Goal: Information Seeking & Learning: Learn about a topic

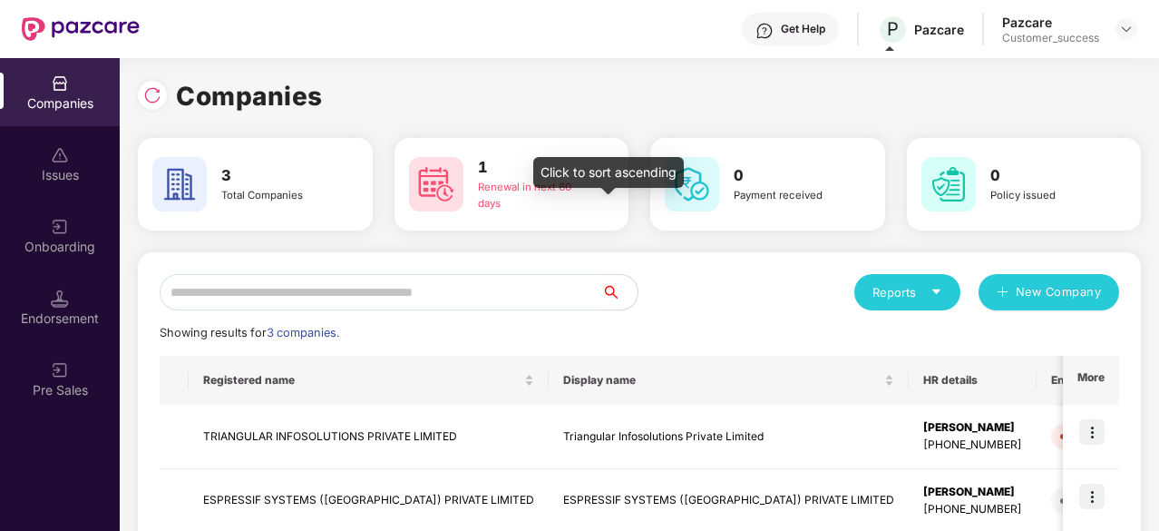
scroll to position [167, 0]
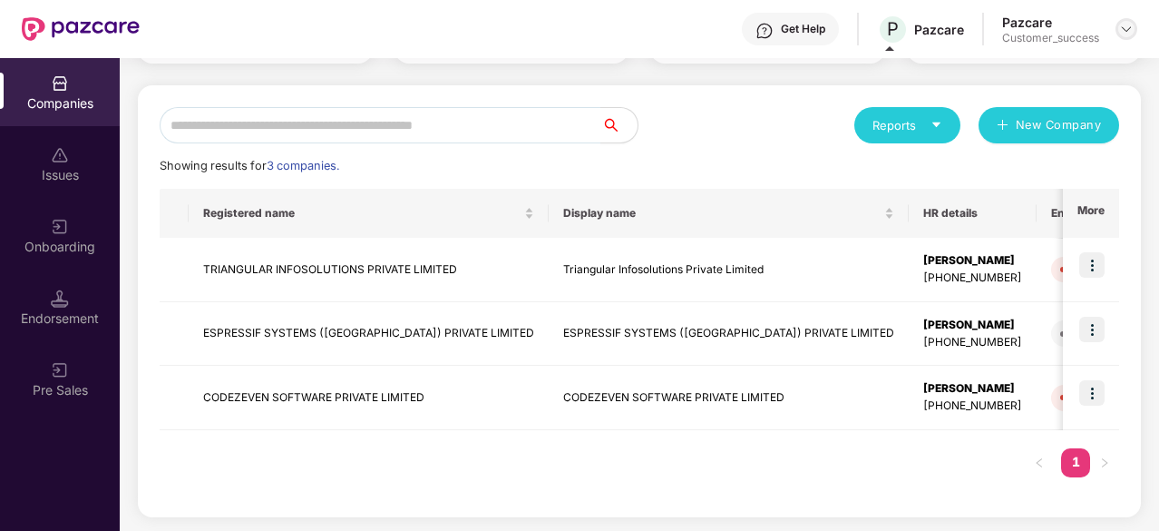
click at [1135, 32] on div at bounding box center [1126, 29] width 22 height 22
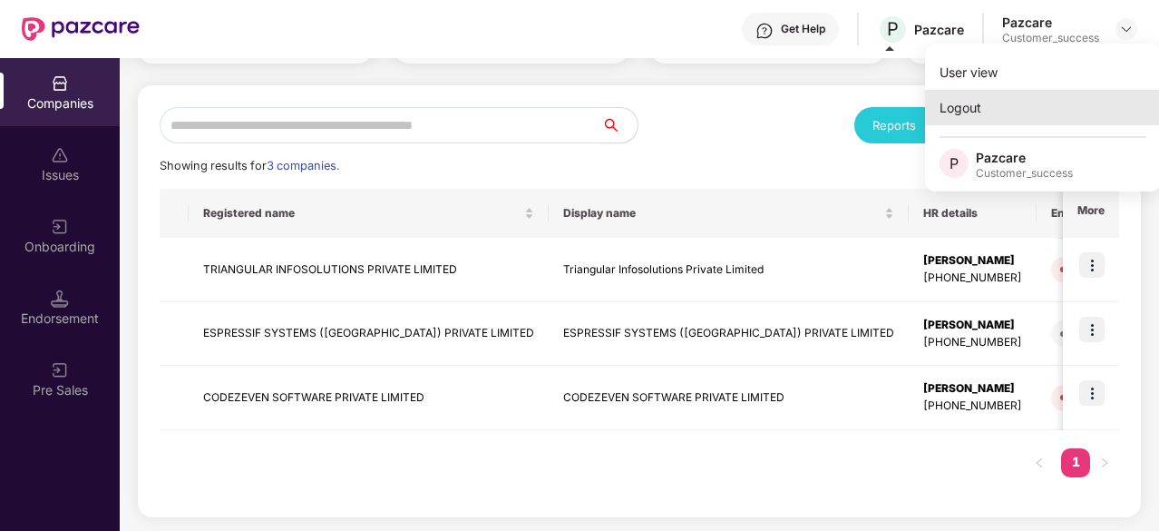
click at [1008, 104] on div "Logout" at bounding box center [1043, 107] width 236 height 35
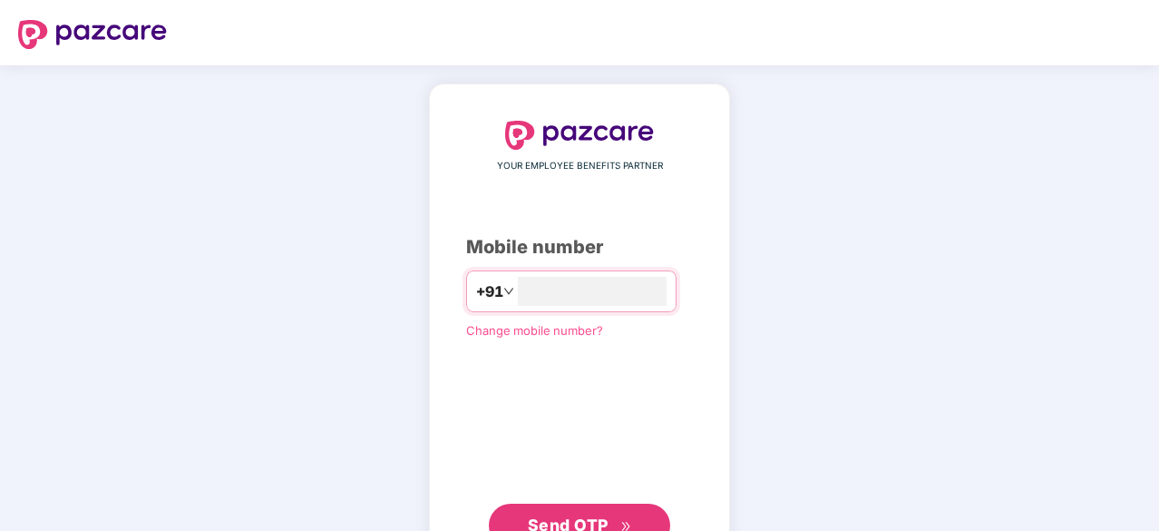
type input "**********"
click at [608, 513] on span "Send OTP" at bounding box center [580, 523] width 104 height 25
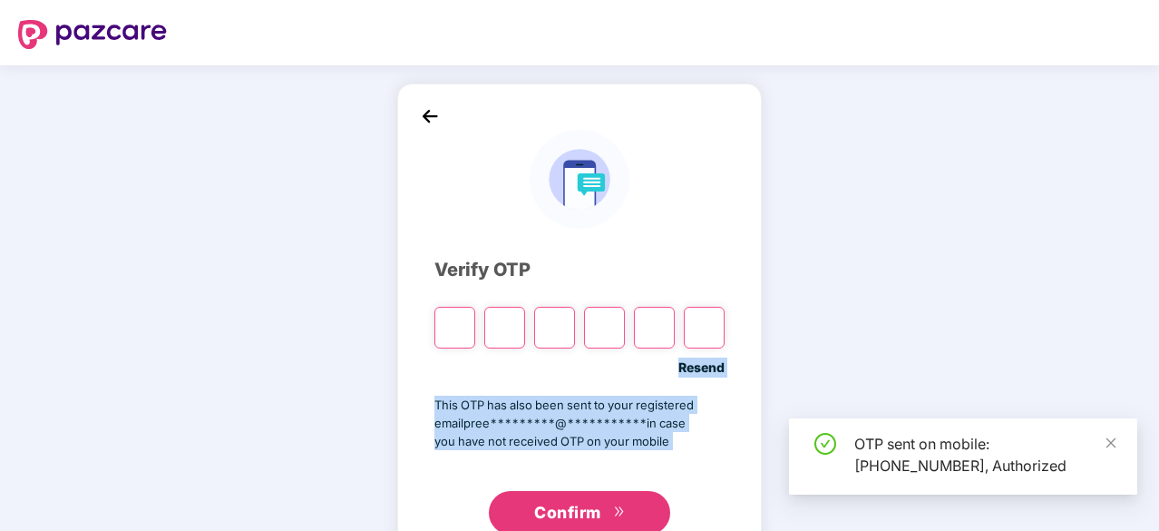
drag, startPoint x: 703, startPoint y: 481, endPoint x: 1046, endPoint y: 259, distance: 408.0
click at [1046, 259] on div "**********" at bounding box center [579, 328] width 1159 height 526
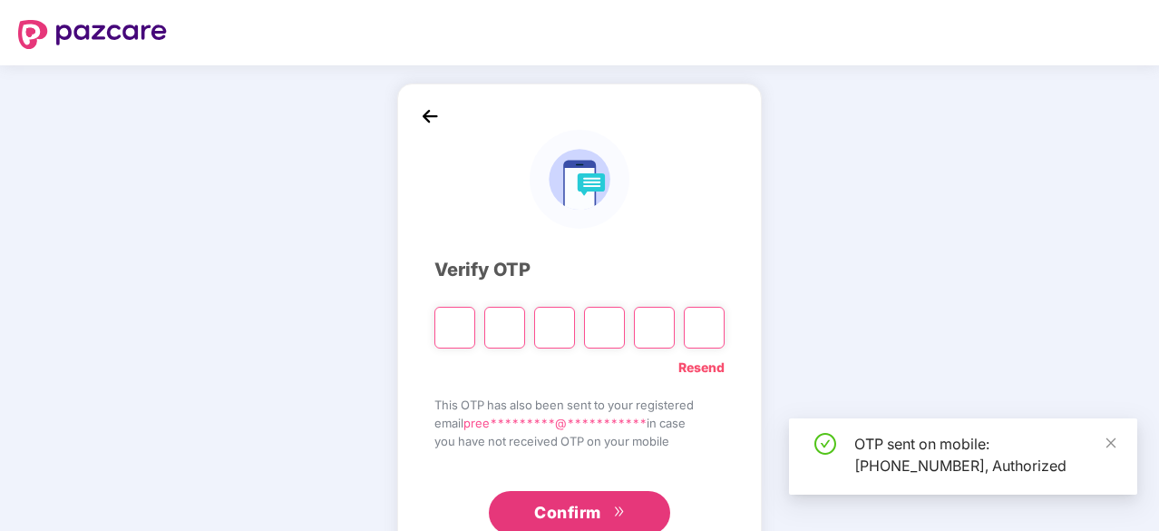
click at [453, 324] on input "Please enter verification code. Digit 1" at bounding box center [454, 328] width 41 height 42
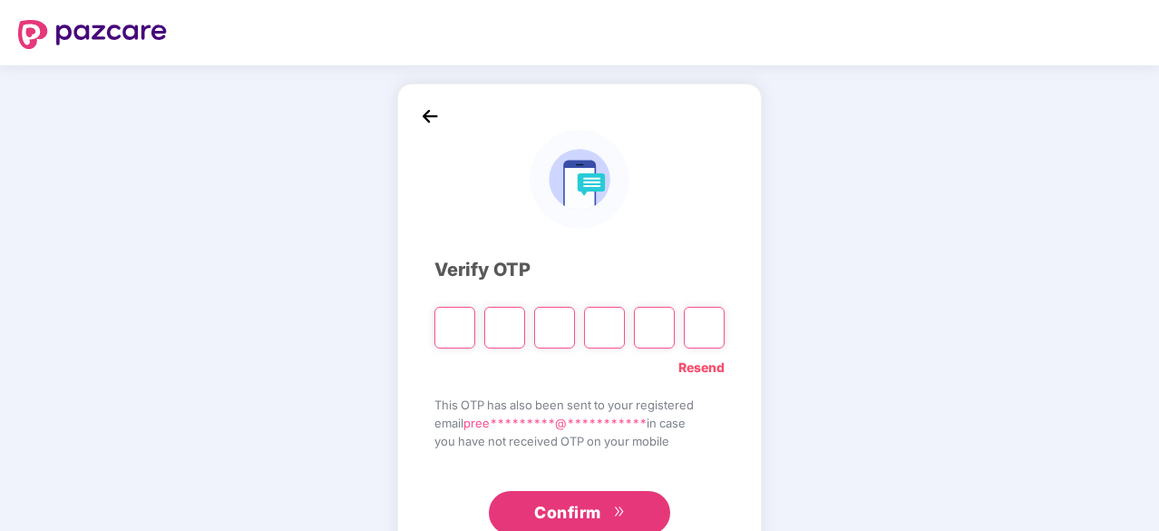
type input "*"
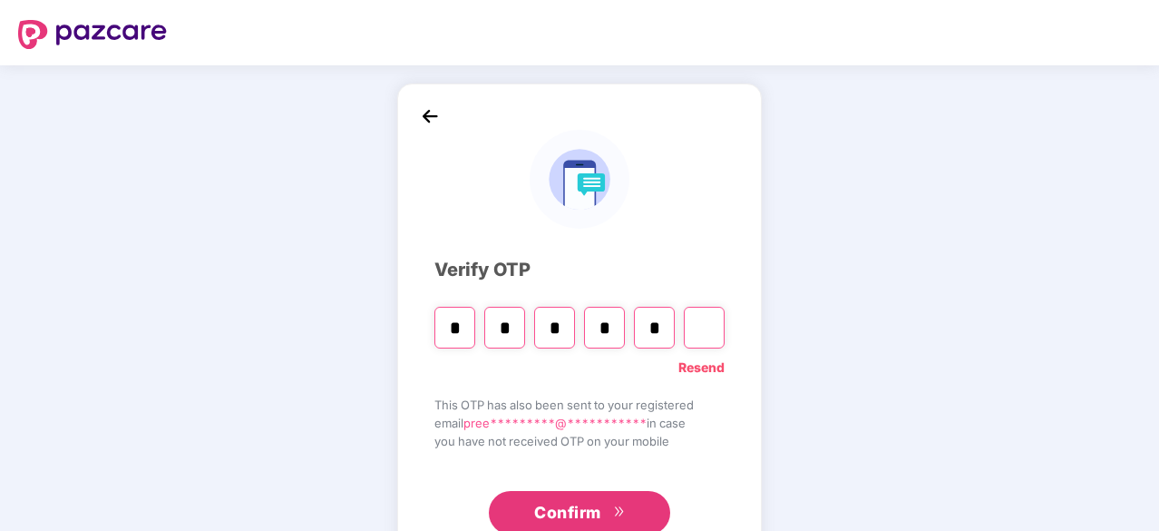
type input "*"
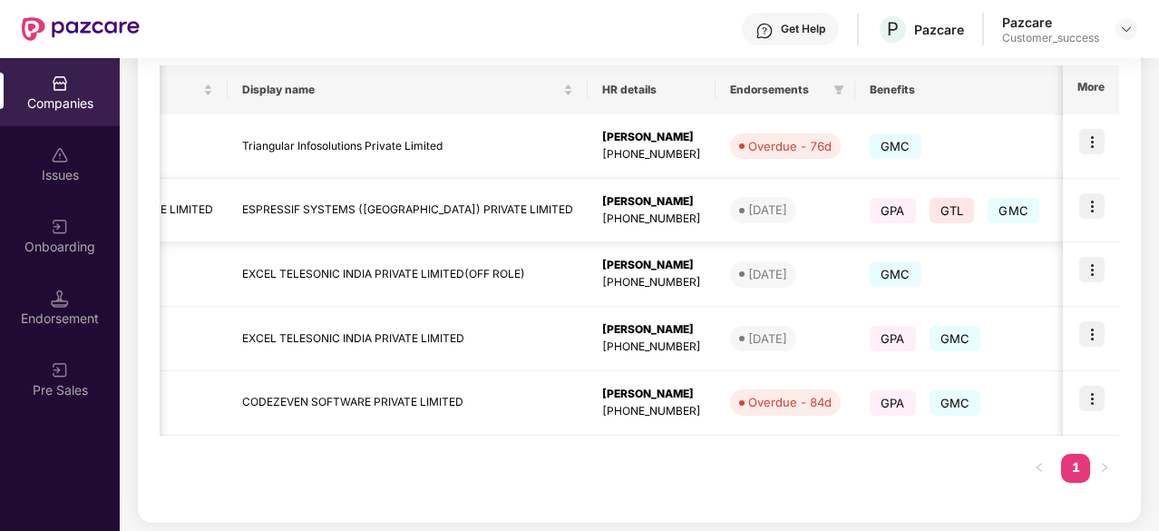
scroll to position [0, 322]
click at [929, 329] on span "GMC" at bounding box center [955, 338] width 52 height 25
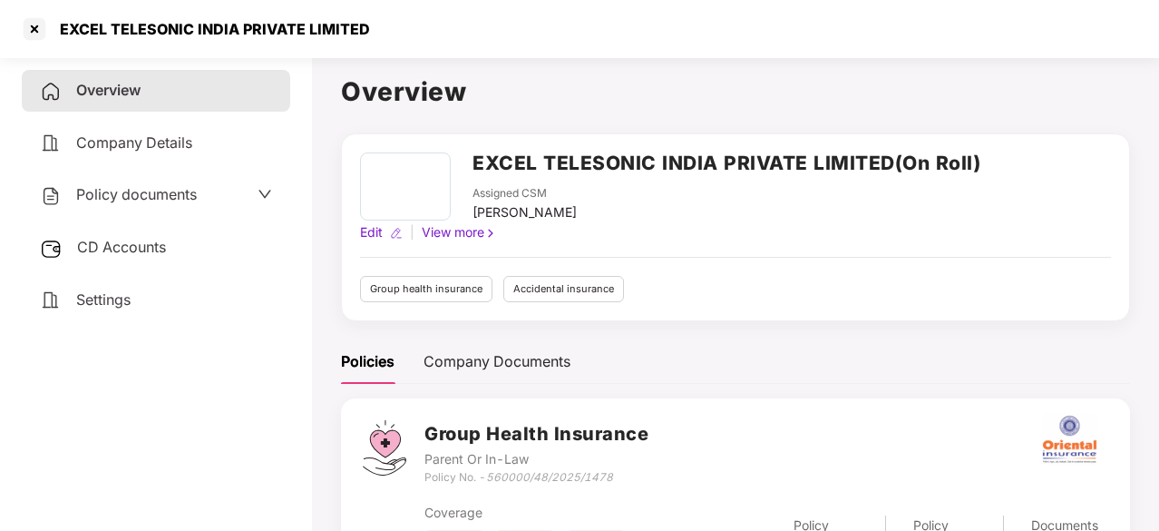
click at [259, 188] on icon "down" at bounding box center [265, 194] width 15 height 15
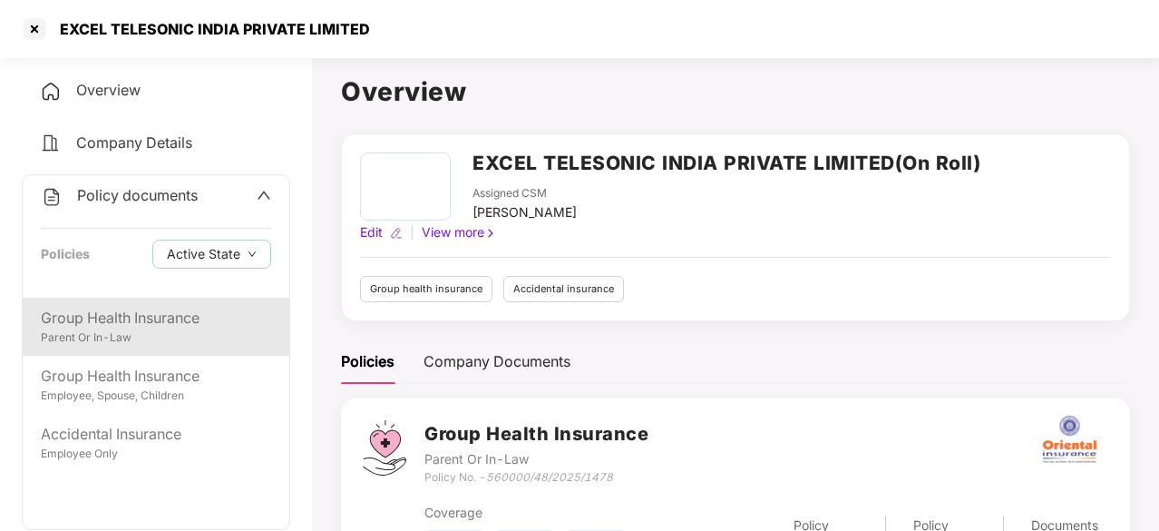
click at [147, 323] on div "Group Health Insurance" at bounding box center [156, 318] width 230 height 23
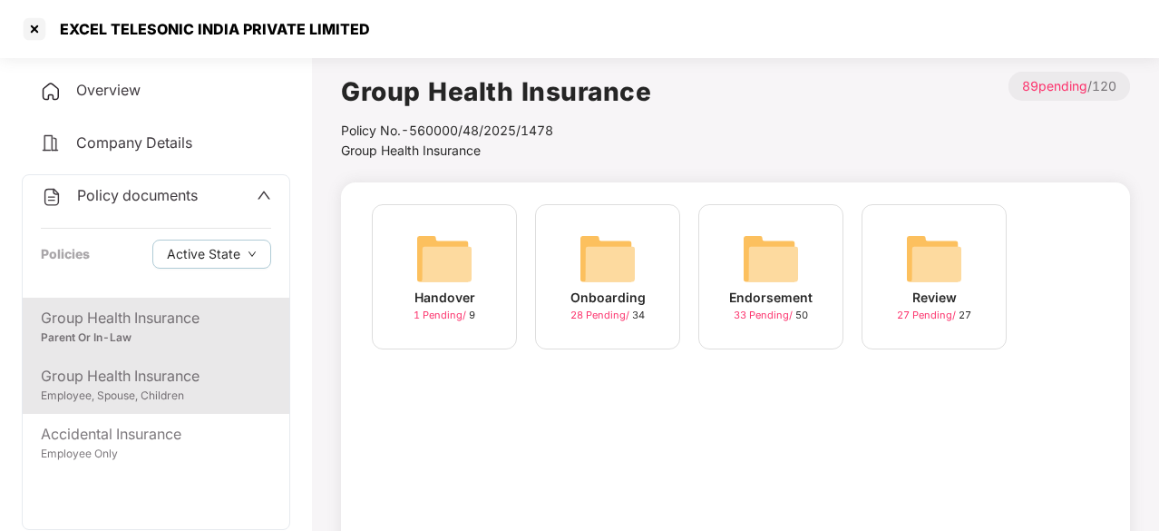
click at [132, 387] on div "Employee, Spouse, Children" at bounding box center [156, 395] width 230 height 17
click at [143, 326] on div "Group Health Insurance" at bounding box center [156, 318] width 230 height 23
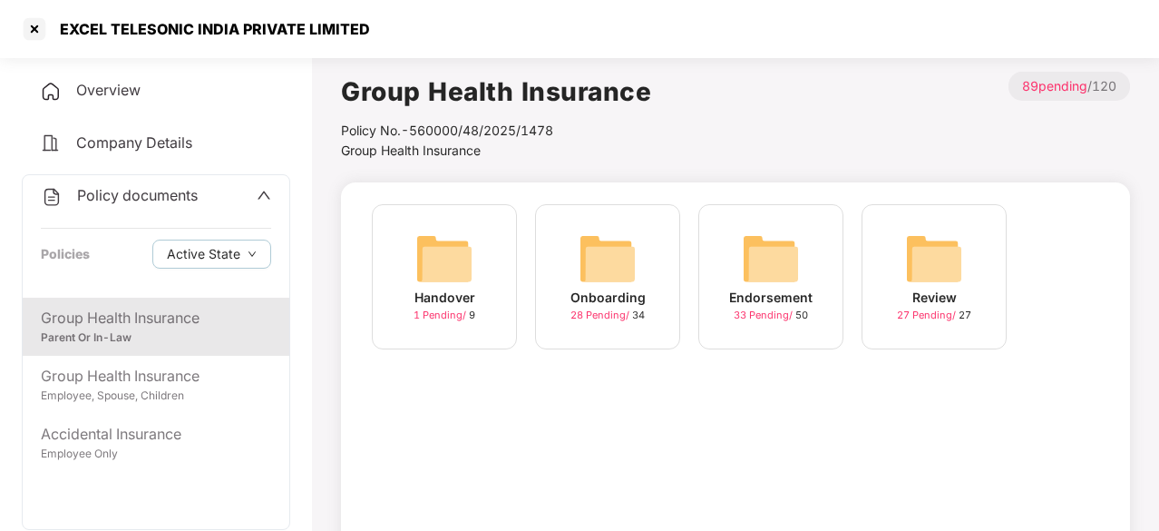
click at [792, 257] on img at bounding box center [771, 258] width 58 height 58
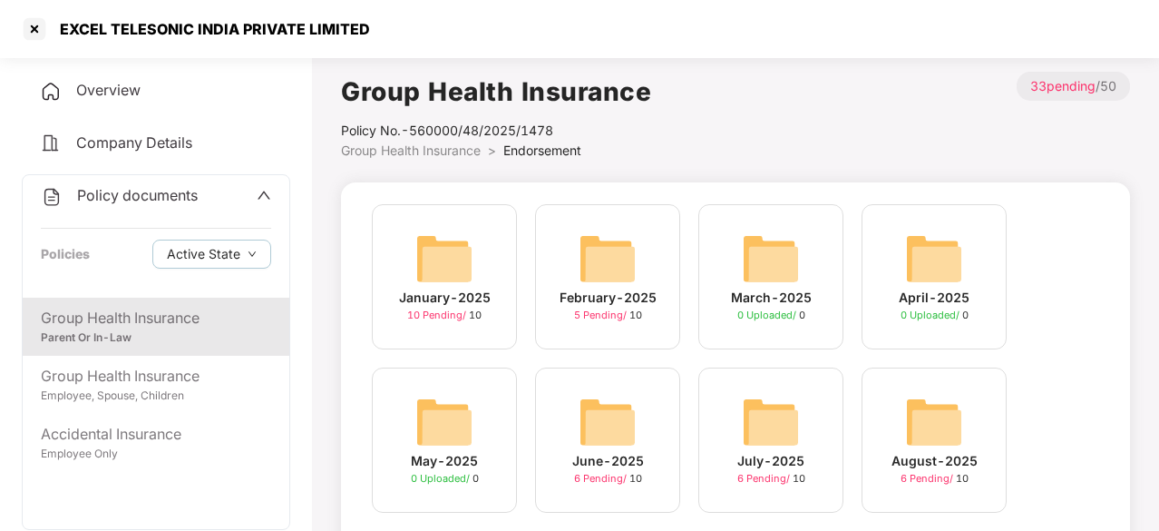
click at [457, 250] on img at bounding box center [444, 258] width 58 height 58
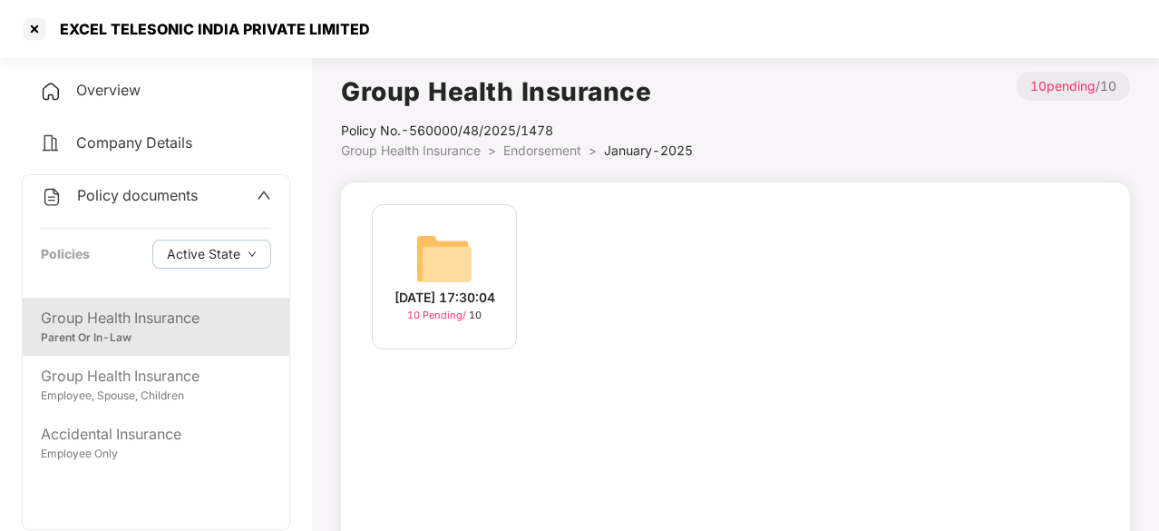
click at [457, 250] on img at bounding box center [444, 258] width 58 height 58
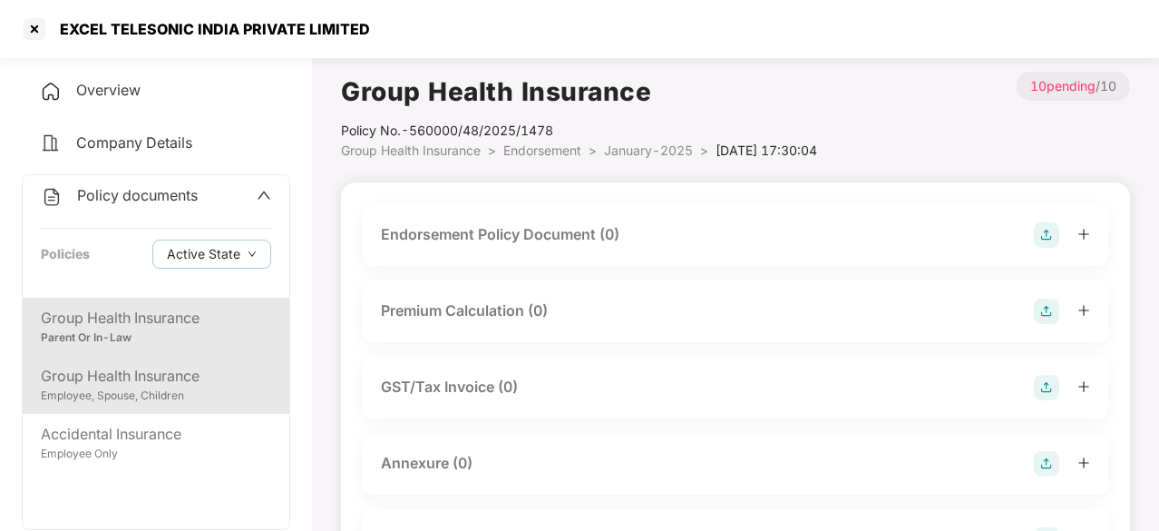
click at [132, 388] on div "Employee, Spouse, Children" at bounding box center [156, 395] width 230 height 17
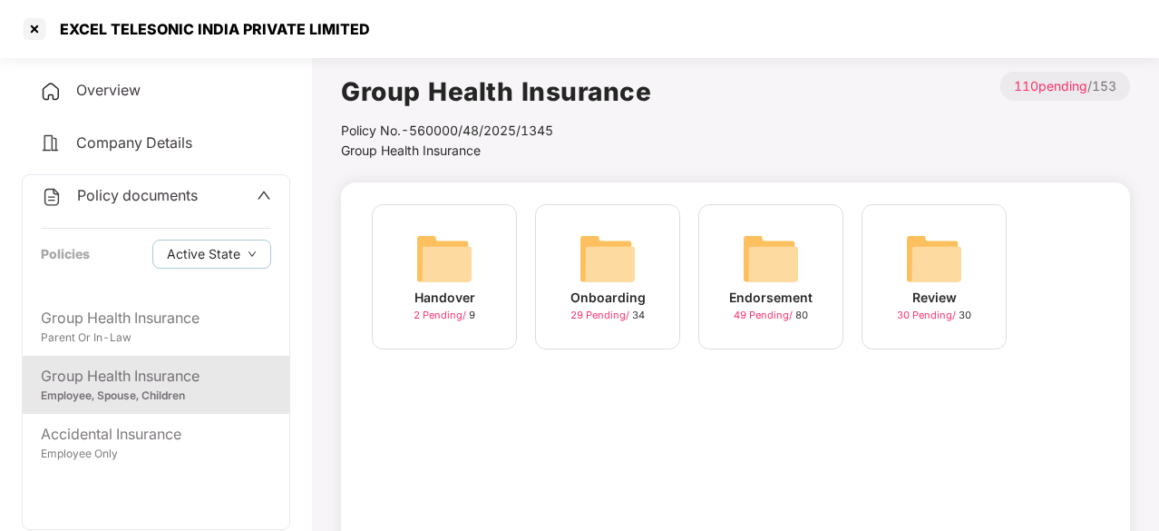
click at [475, 261] on div "Handover 2 Pending / 9" at bounding box center [444, 276] width 145 height 145
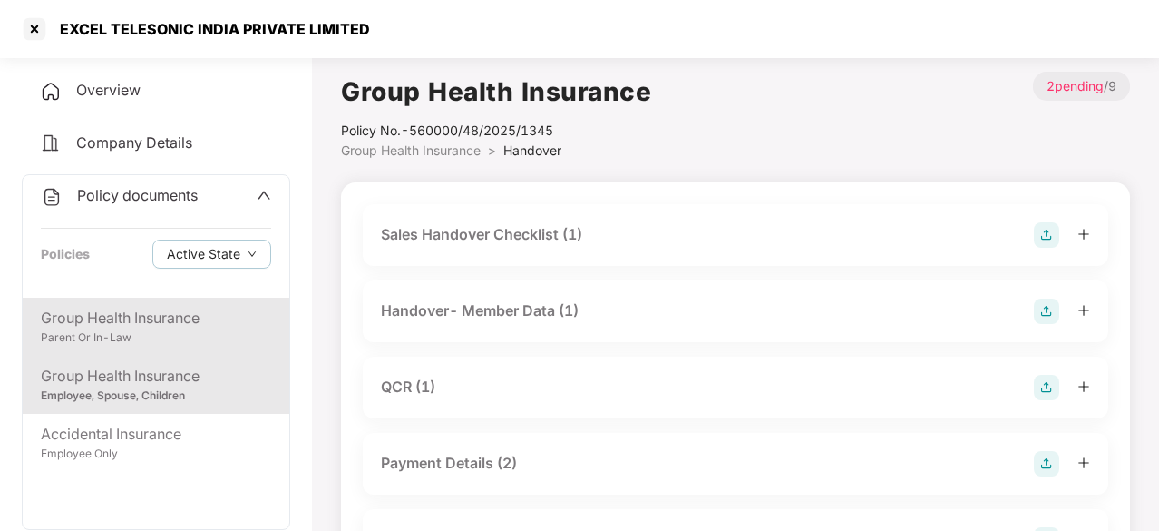
click at [179, 336] on div "Parent Or In-Law" at bounding box center [156, 337] width 230 height 17
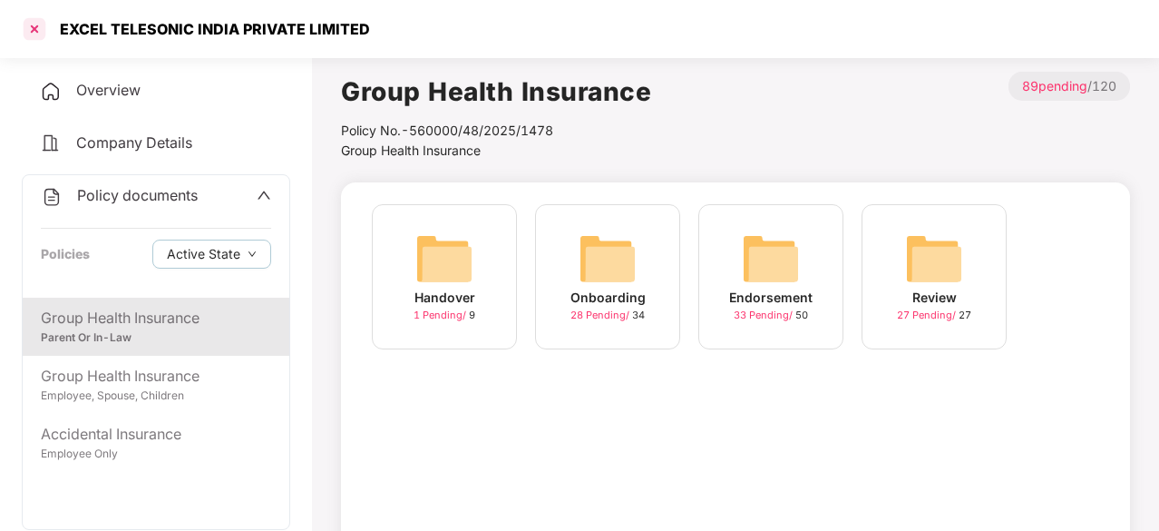
click at [34, 32] on div at bounding box center [34, 29] width 29 height 29
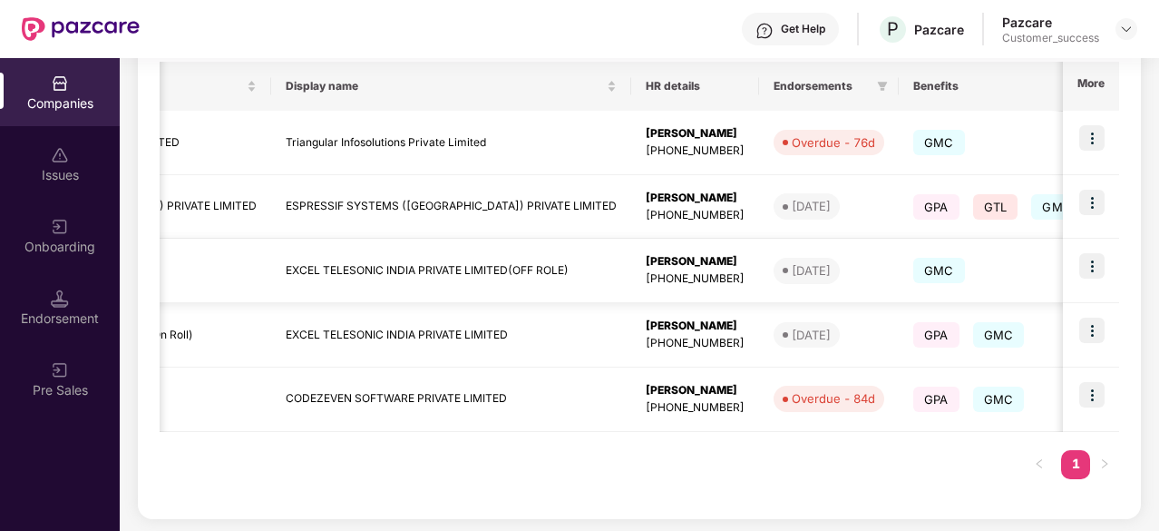
scroll to position [0, 278]
click at [972, 332] on span "GMC" at bounding box center [998, 334] width 52 height 25
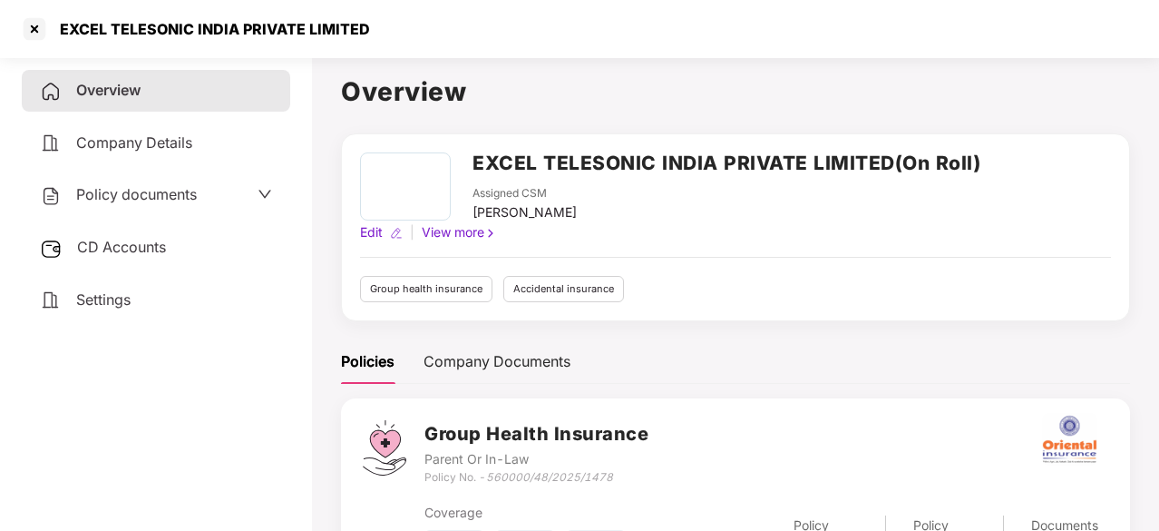
click at [251, 197] on div "Policy documents" at bounding box center [156, 195] width 232 height 24
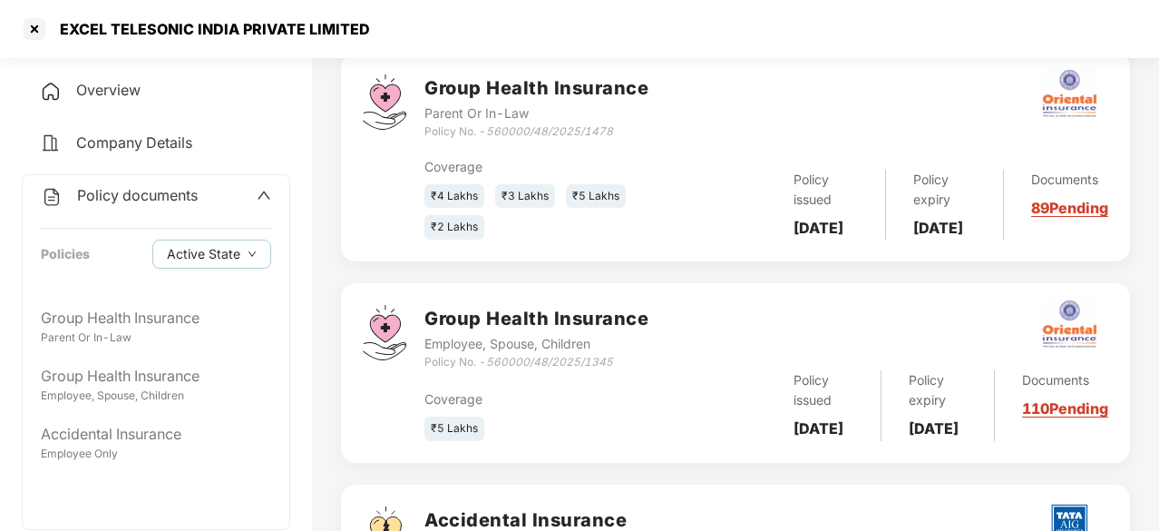
scroll to position [346, 0]
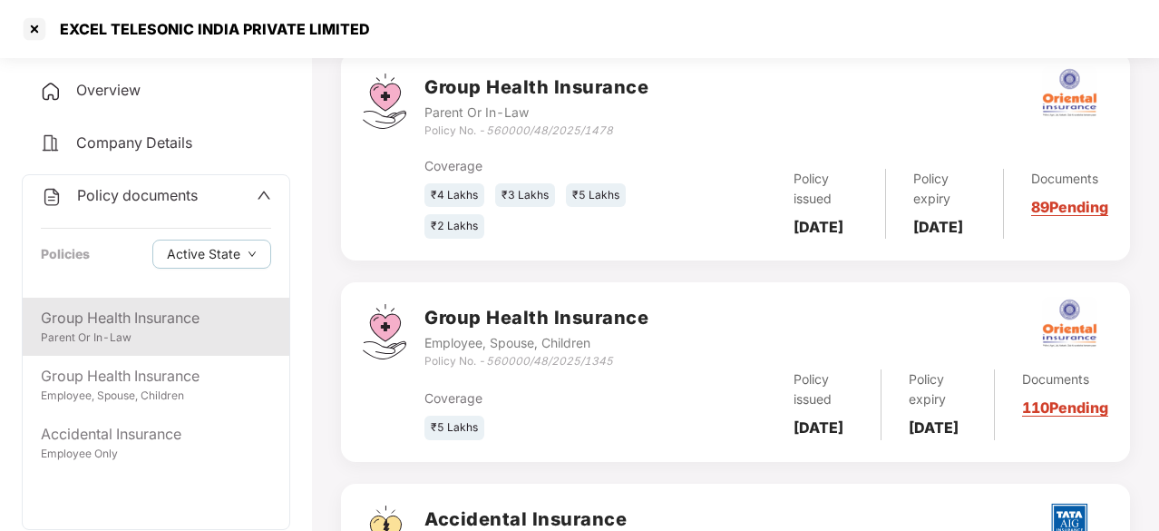
click at [149, 326] on div "Group Health Insurance" at bounding box center [156, 318] width 230 height 23
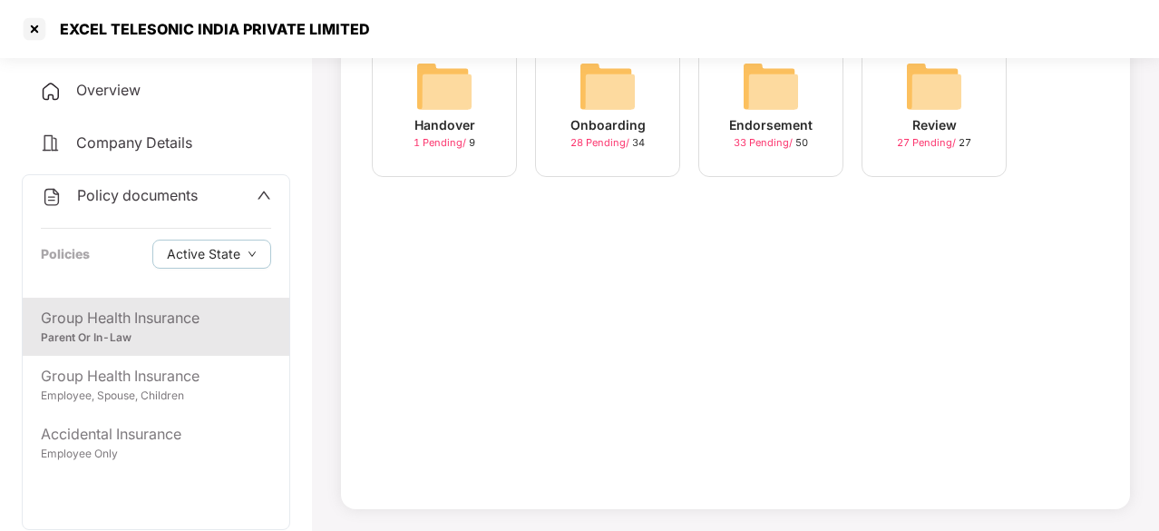
click at [763, 82] on img at bounding box center [771, 86] width 58 height 58
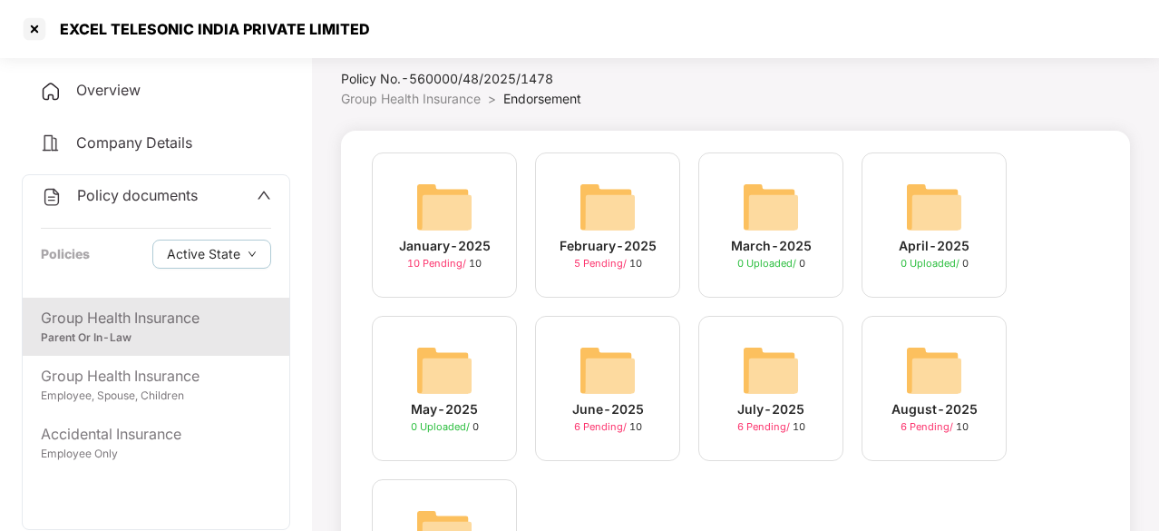
scroll to position [51, 0]
click at [456, 239] on div "January-2025" at bounding box center [445, 247] width 92 height 20
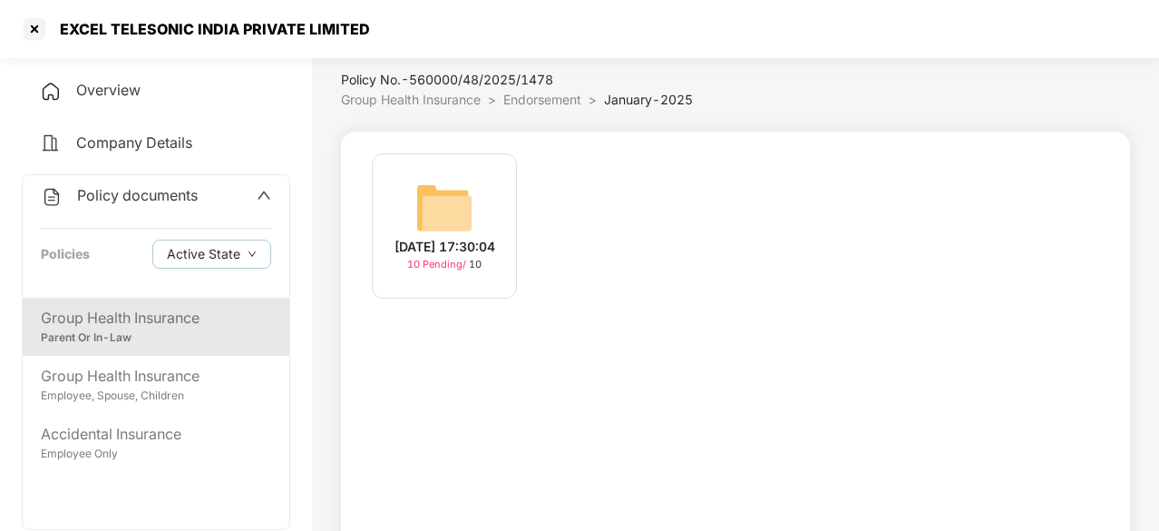
click at [456, 239] on div "[DATE] 17:30:04" at bounding box center [445, 247] width 101 height 20
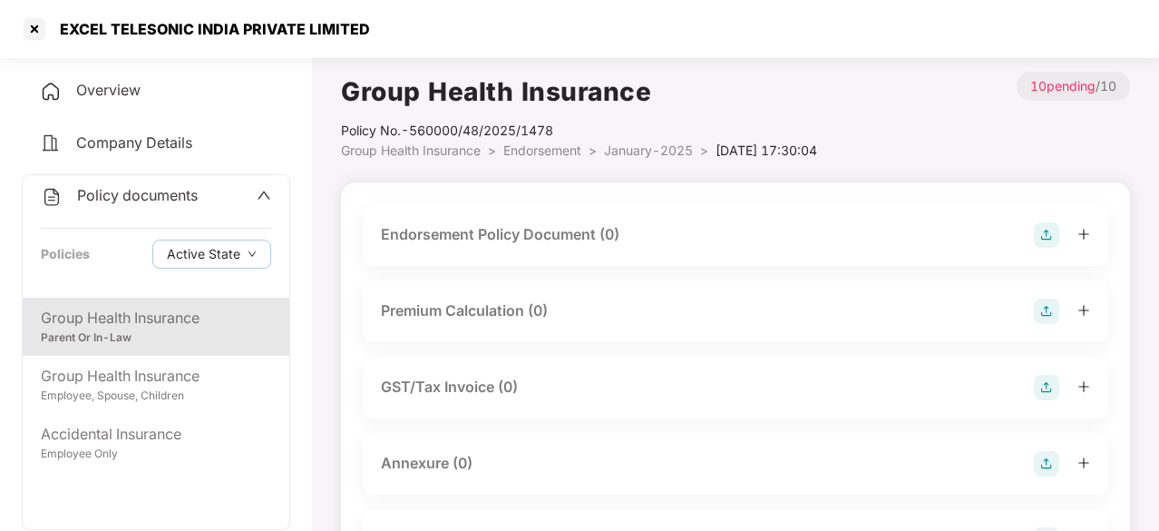
click at [229, 340] on div "Parent Or In-Law" at bounding box center [156, 337] width 230 height 17
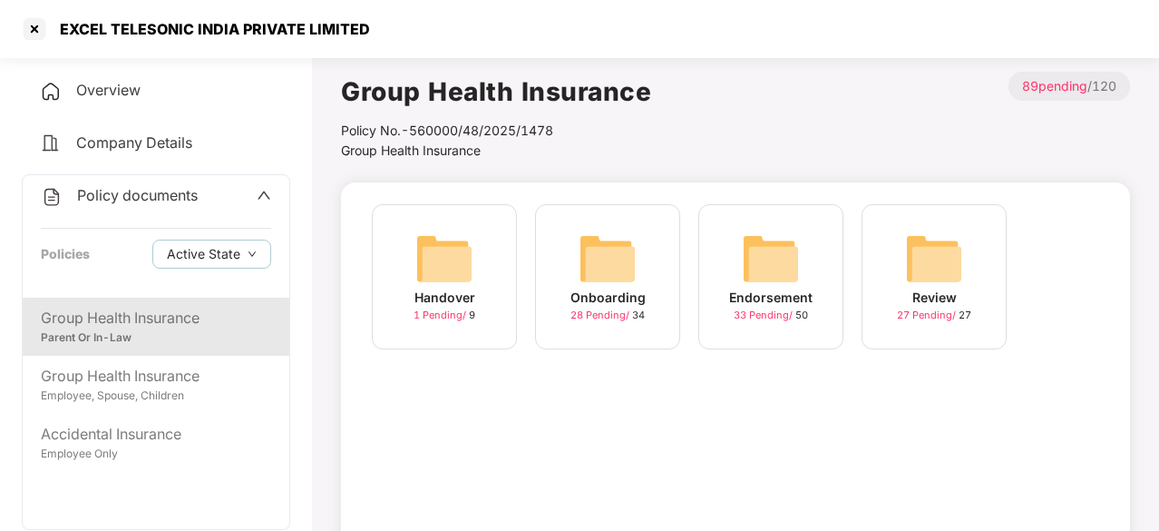
click at [764, 263] on img at bounding box center [771, 258] width 58 height 58
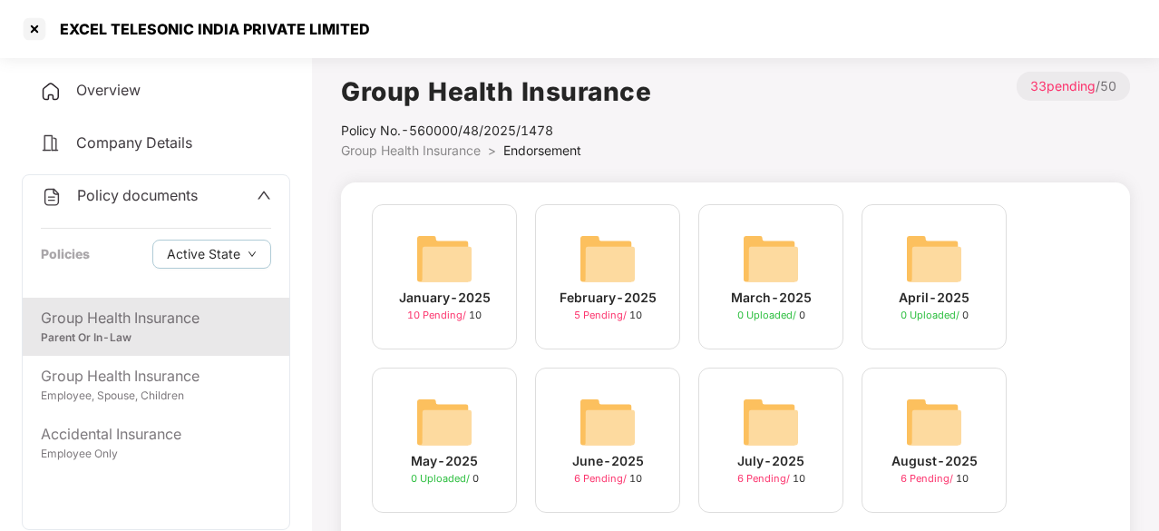
click at [764, 263] on img at bounding box center [771, 258] width 58 height 58
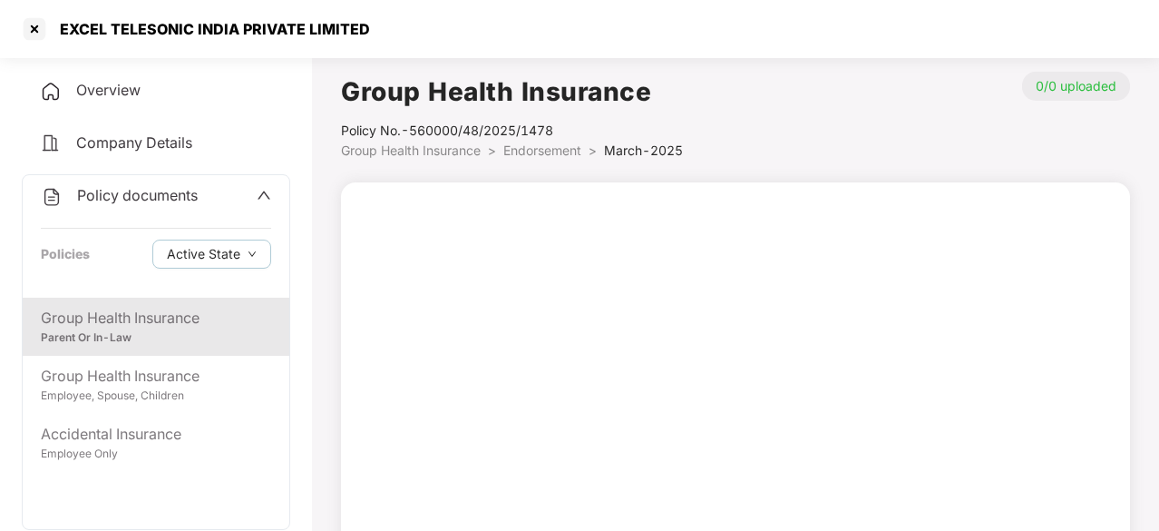
click at [144, 317] on div "Group Health Insurance" at bounding box center [156, 318] width 230 height 23
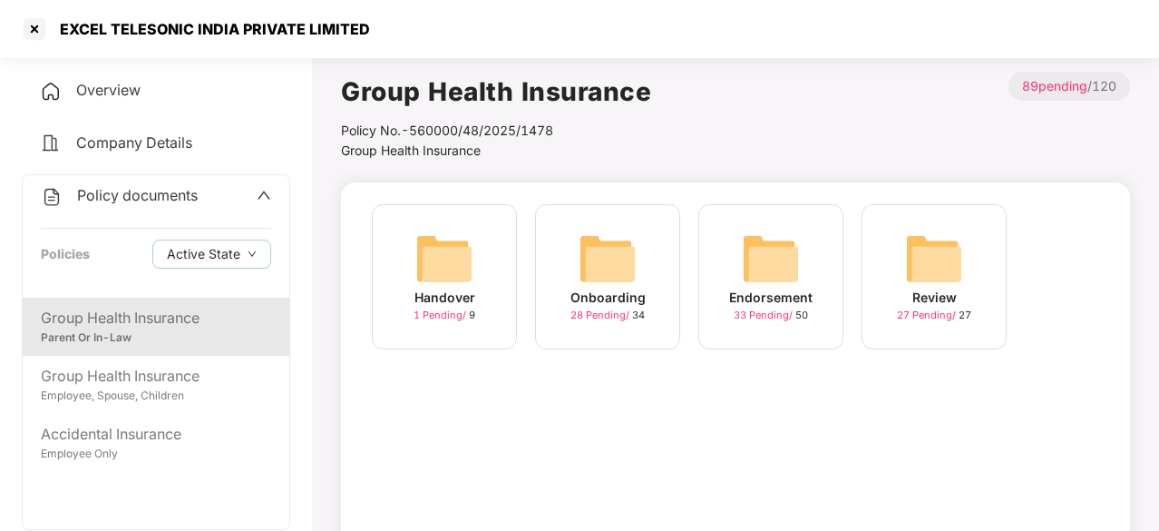
click at [796, 251] on img at bounding box center [771, 258] width 58 height 58
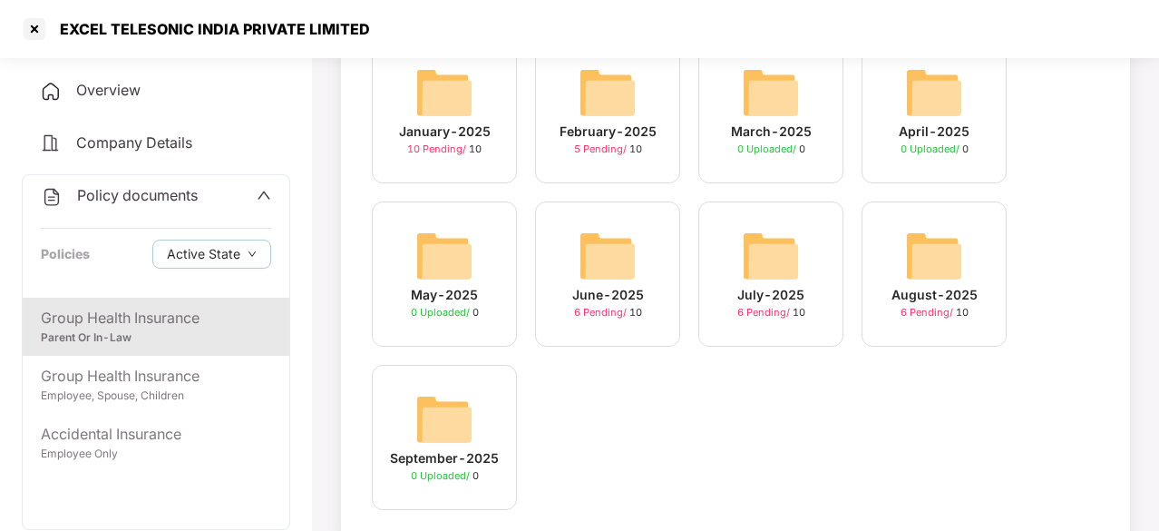
scroll to position [165, 0]
click at [615, 119] on img at bounding box center [608, 93] width 58 height 58
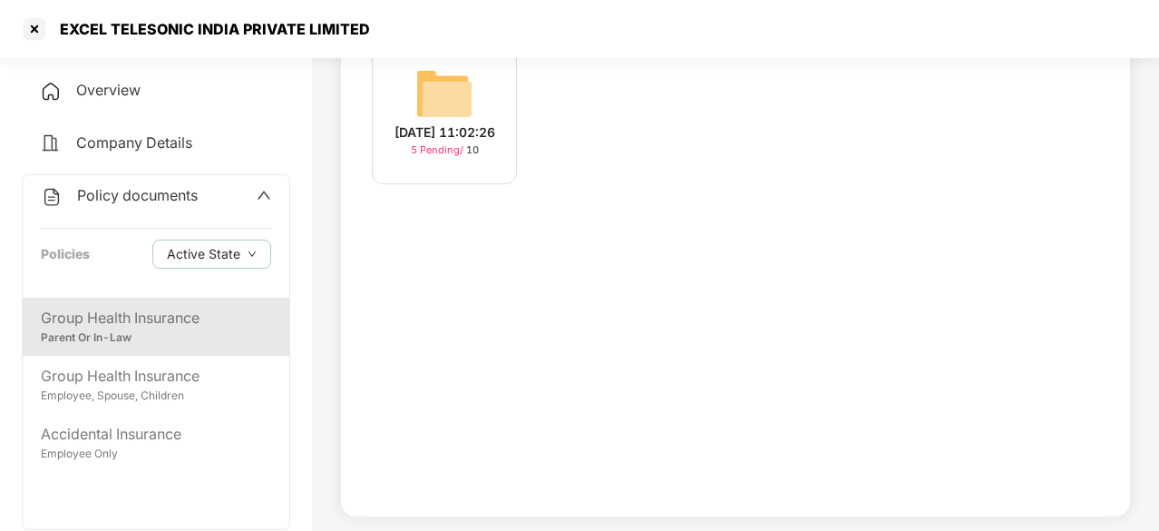
click at [477, 92] on div "[DATE] 11:02:26 5 Pending / 10" at bounding box center [444, 111] width 145 height 145
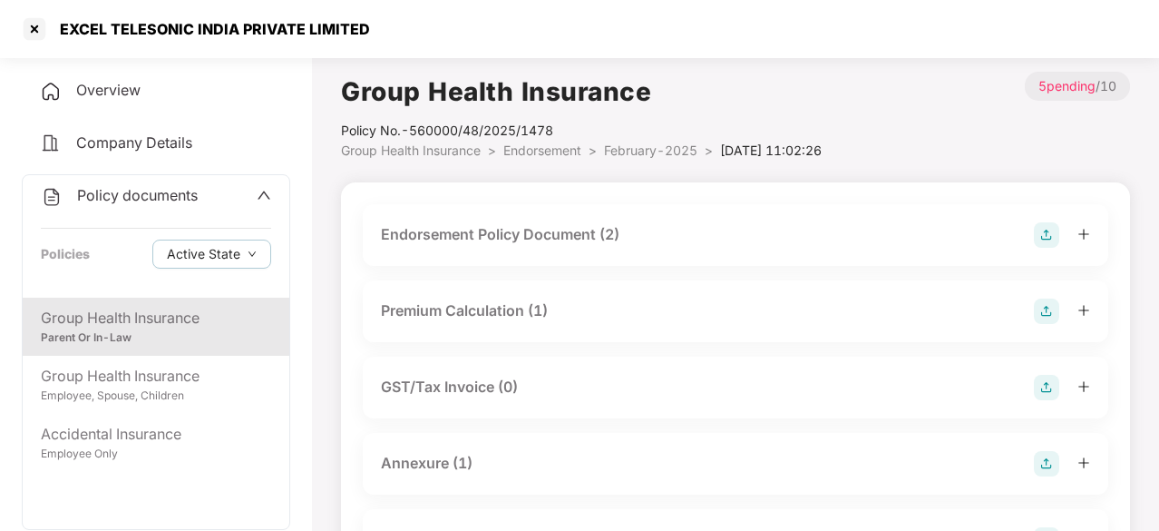
scroll to position [1, 0]
click at [1043, 228] on img at bounding box center [1046, 233] width 25 height 25
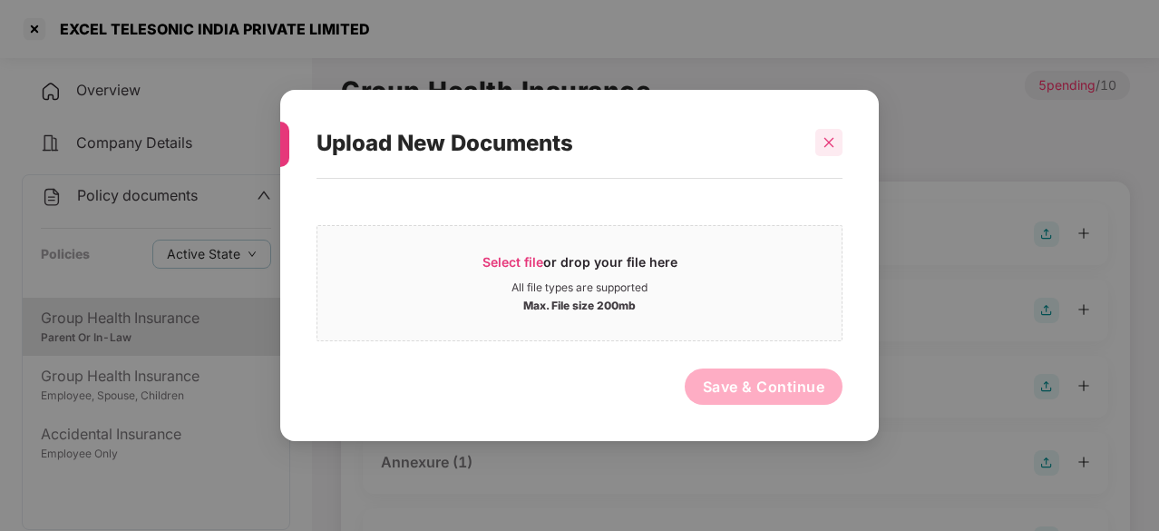
click at [823, 146] on icon "close" at bounding box center [829, 142] width 13 height 13
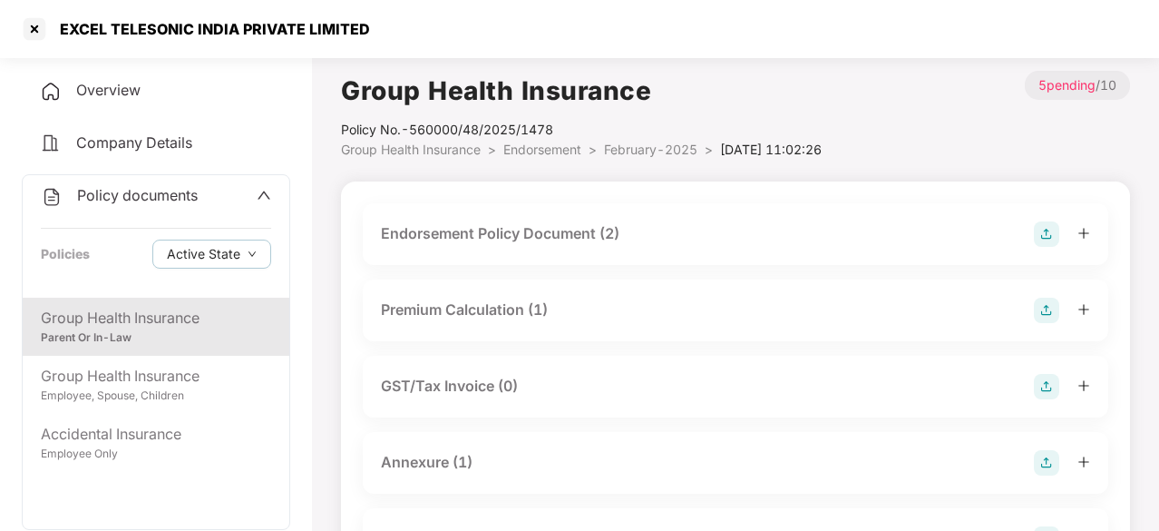
click at [787, 236] on div "Endorsement Policy Document (2)" at bounding box center [735, 233] width 709 height 25
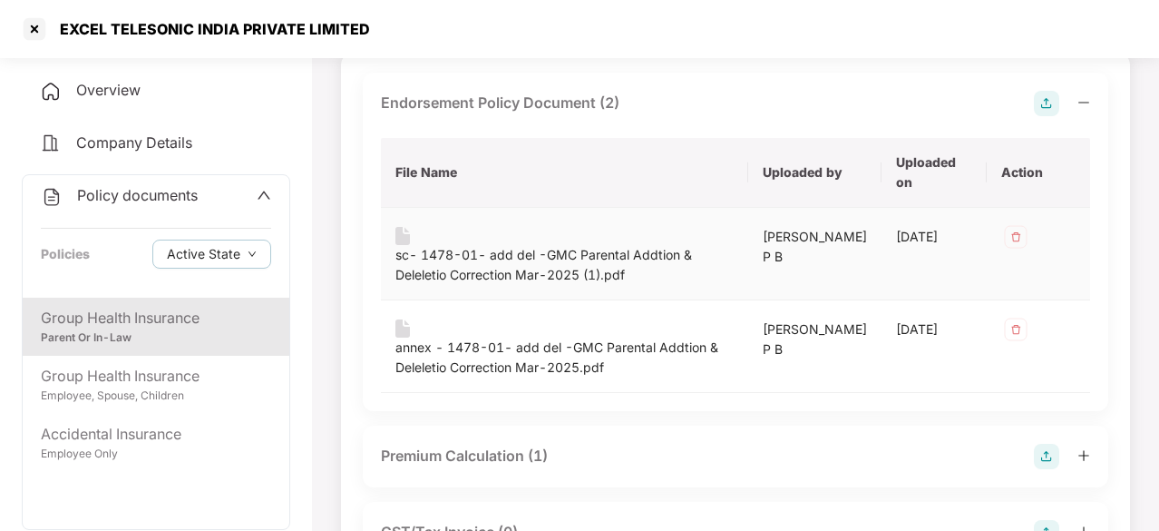
scroll to position [132, 0]
click at [407, 244] on div "sc- 1478-01- add del -GMC Parental Addtion & Deleletio Correction Mar-2025 (1).…" at bounding box center [564, 264] width 338 height 40
drag, startPoint x: 455, startPoint y: 264, endPoint x: 415, endPoint y: 338, distance: 84.4
click at [415, 338] on div "annex - 1478-01- add del -GMC Parental Addtion & Deleletio Correction Mar-2025.…" at bounding box center [564, 356] width 338 height 40
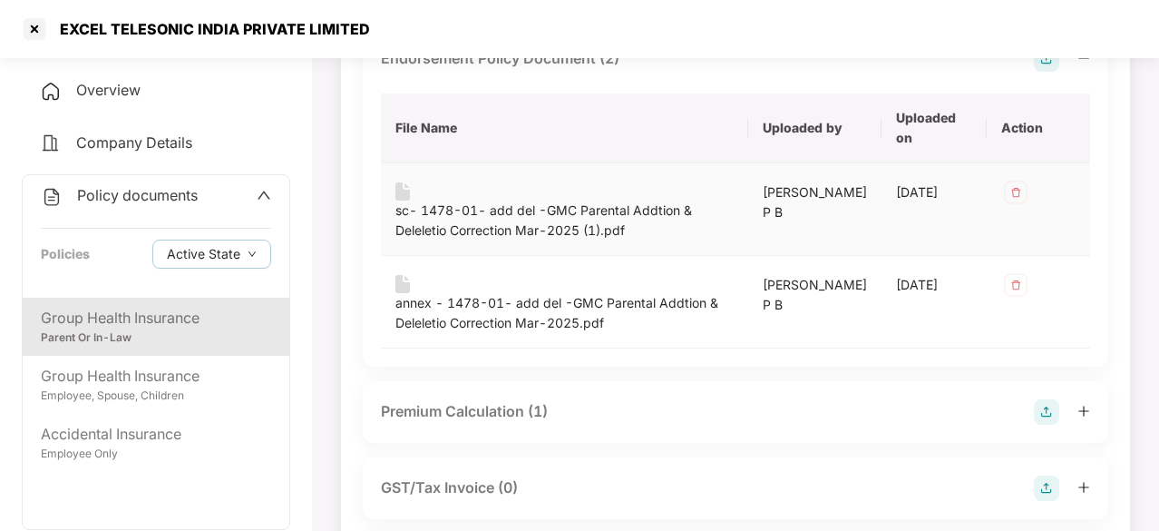
scroll to position [177, 0]
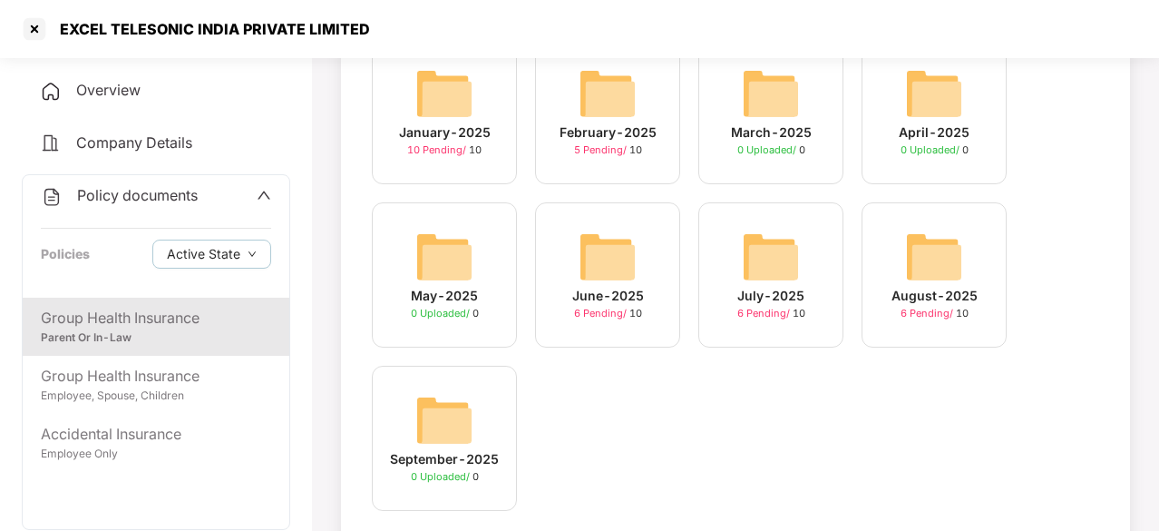
click at [776, 112] on img at bounding box center [771, 93] width 58 height 58
click at [956, 99] on img at bounding box center [934, 93] width 58 height 58
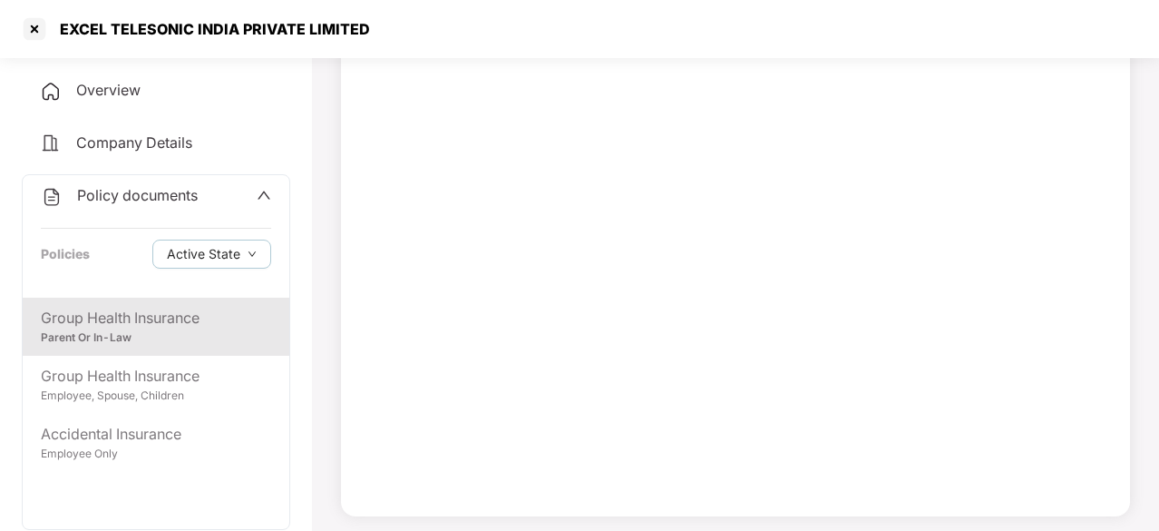
click at [956, 99] on div at bounding box center [735, 266] width 789 height 499
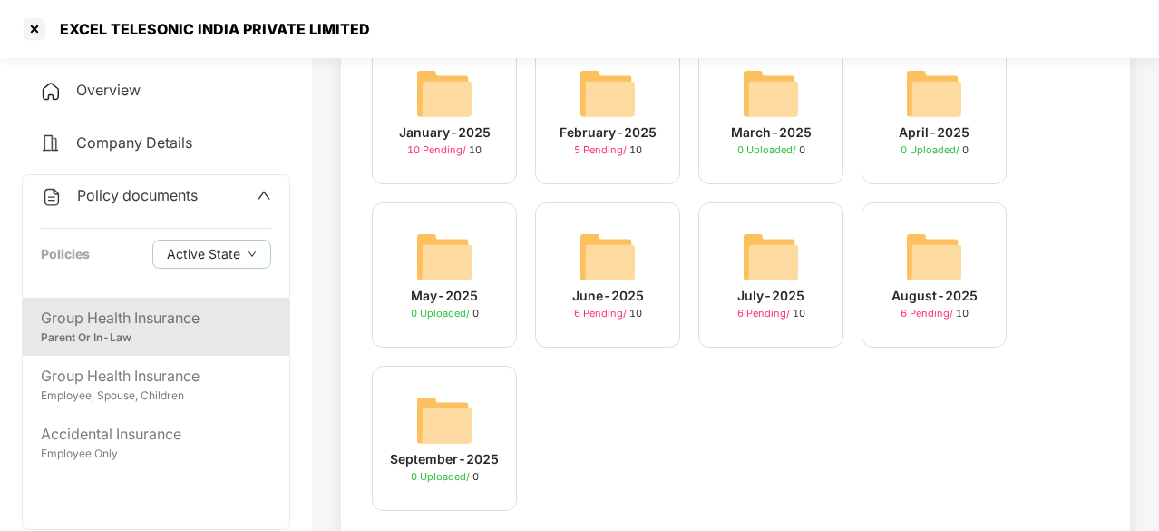
click at [443, 262] on img at bounding box center [444, 257] width 58 height 58
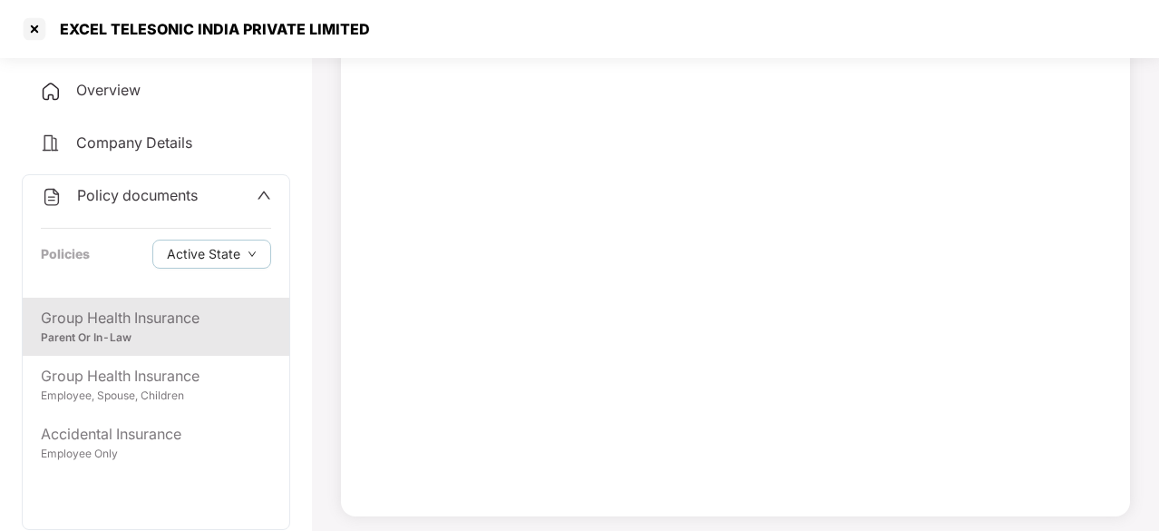
click at [443, 262] on div at bounding box center [735, 266] width 789 height 499
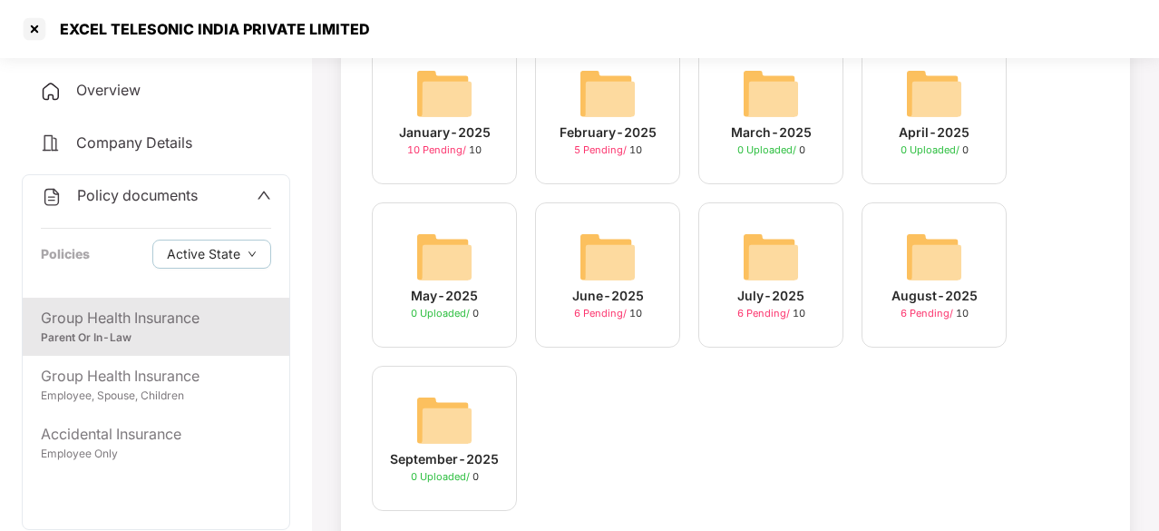
click at [625, 270] on img at bounding box center [608, 257] width 58 height 58
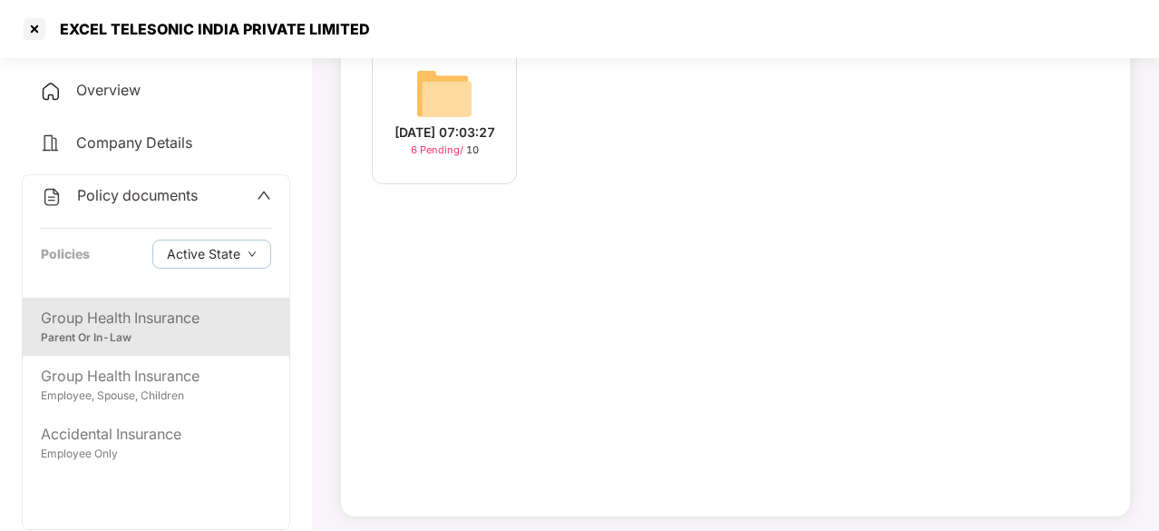
click at [625, 270] on div "[DATE] 07:03:27 6 Pending / 10" at bounding box center [735, 266] width 789 height 499
click at [466, 106] on img at bounding box center [444, 93] width 58 height 58
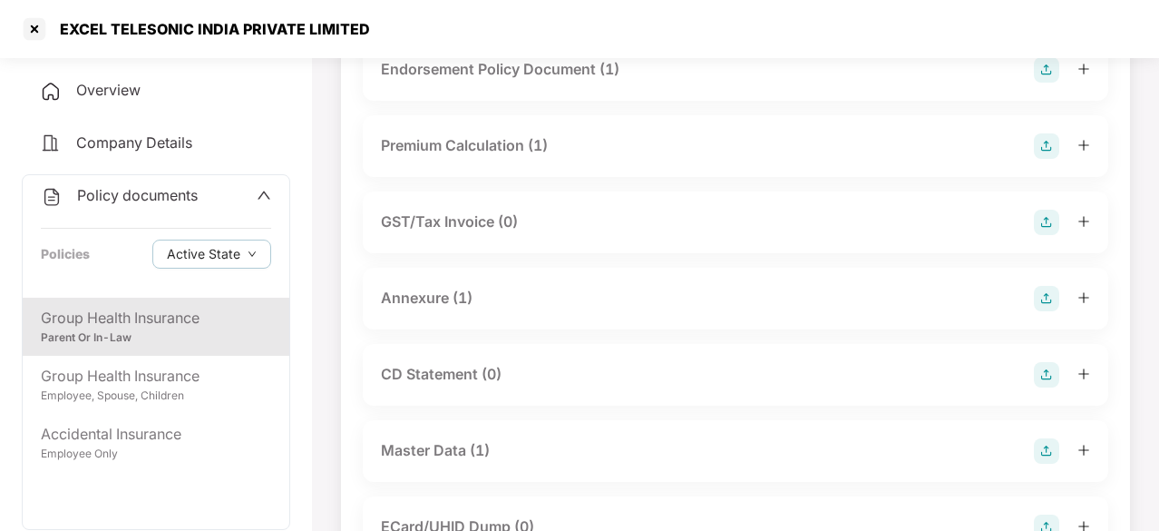
click at [466, 106] on div "Endorsement Policy Document (1) Premium Calculation (1) GST/Tax Invoice (0) Ann…" at bounding box center [735, 420] width 745 height 762
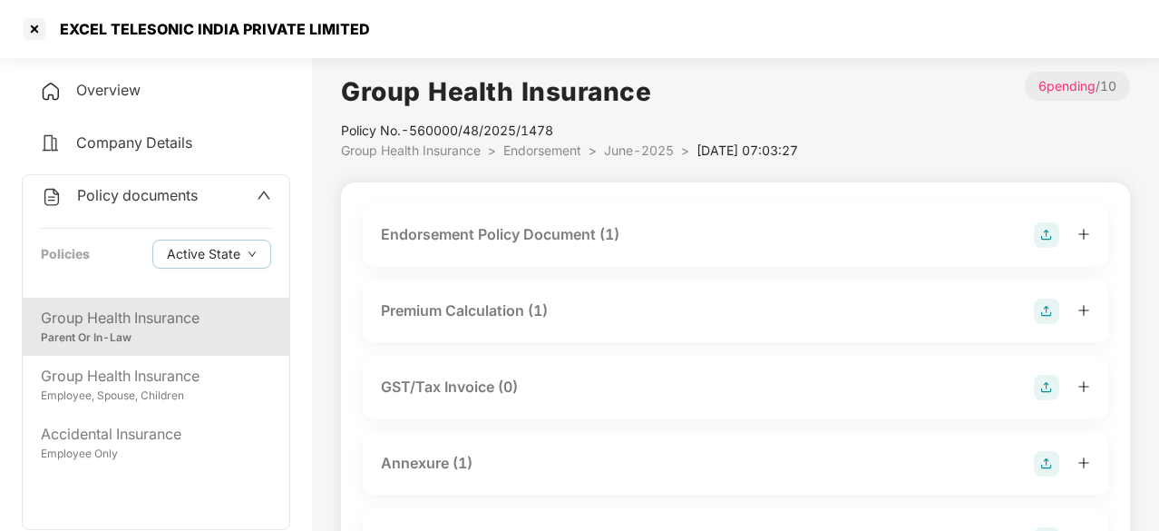
click at [580, 232] on div "Endorsement Policy Document (1)" at bounding box center [500, 234] width 239 height 23
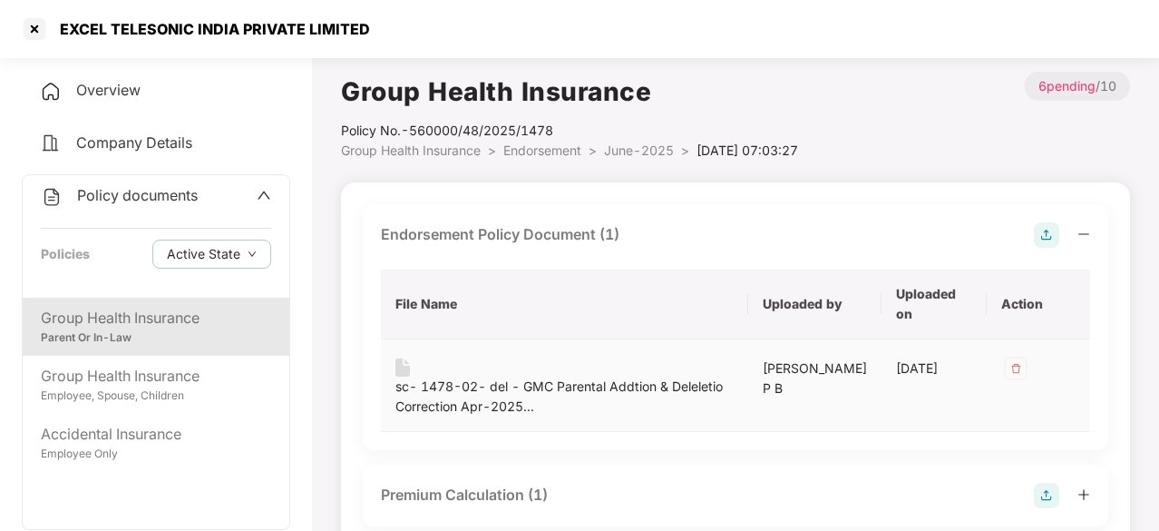
click at [421, 384] on div "sc- 1478-02- del - GMC Parental Addtion & Deleletio Correction Apr-2025..." at bounding box center [564, 396] width 338 height 40
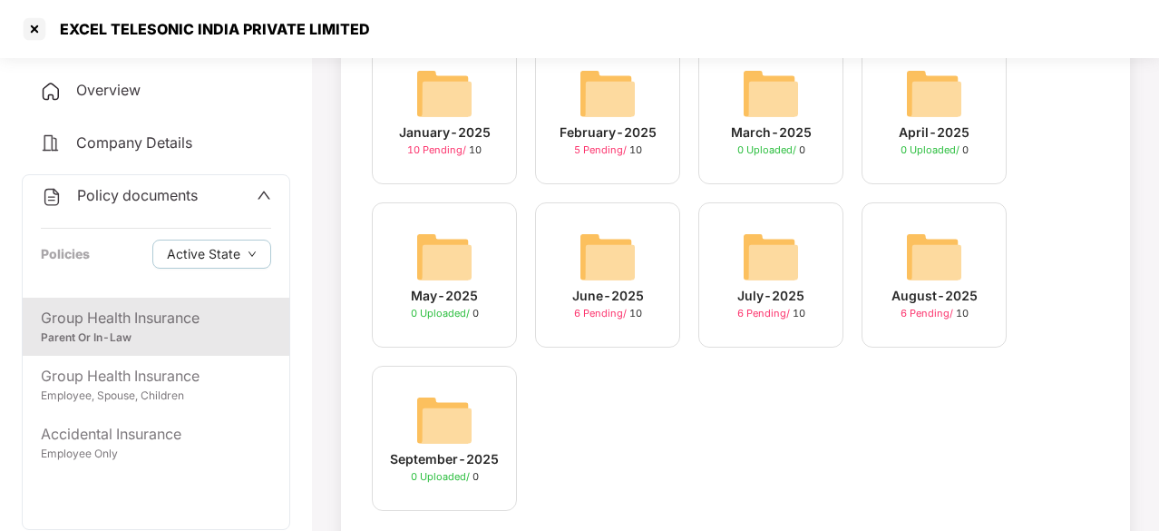
click at [769, 258] on img at bounding box center [771, 257] width 58 height 58
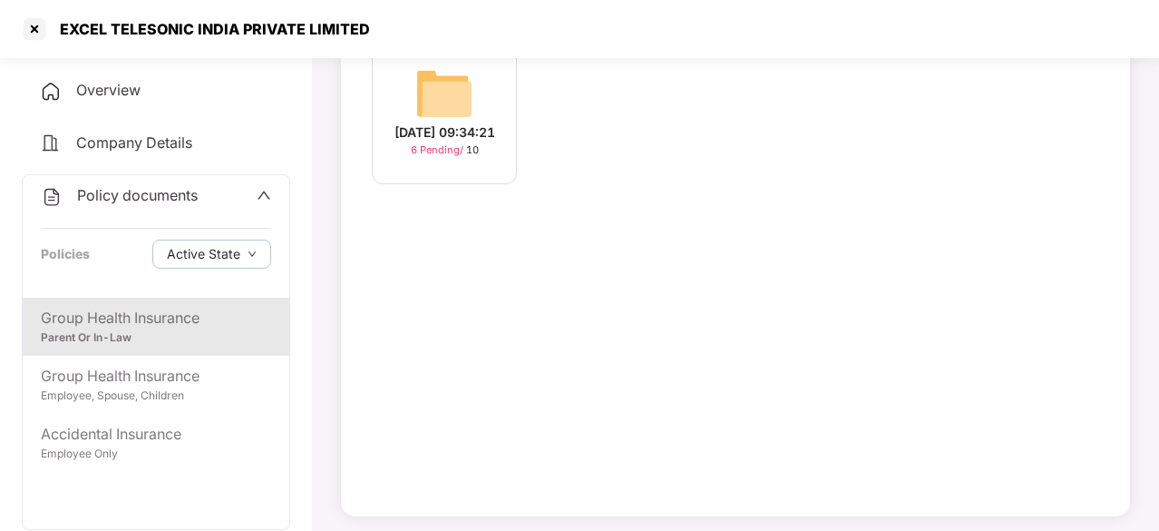
click at [769, 258] on div "[DATE] 09:34:21 6 Pending / 10" at bounding box center [735, 266] width 789 height 499
click at [472, 94] on img at bounding box center [444, 93] width 58 height 58
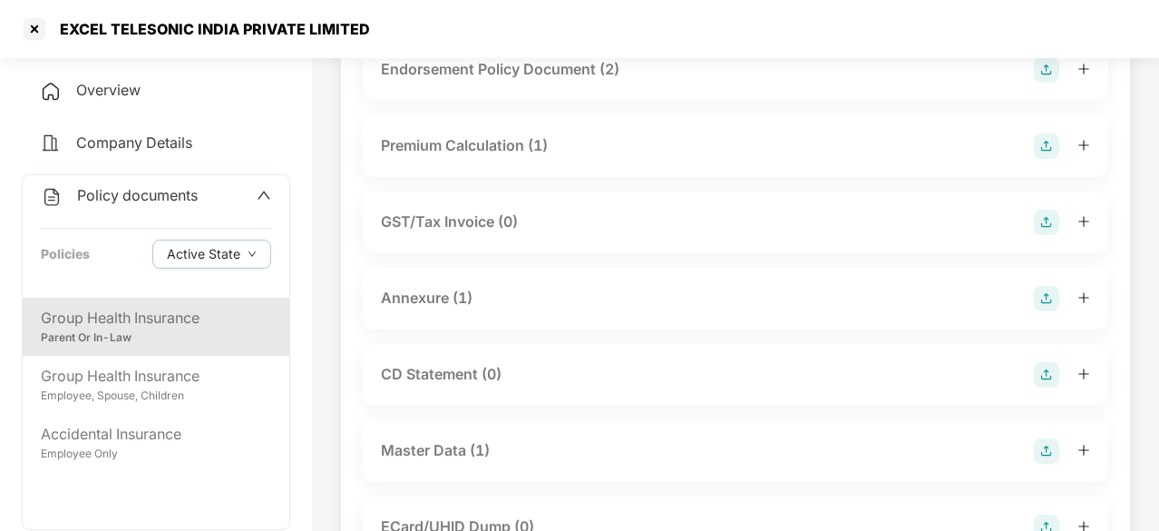
click at [852, 76] on div "Endorsement Policy Document (2)" at bounding box center [735, 69] width 709 height 25
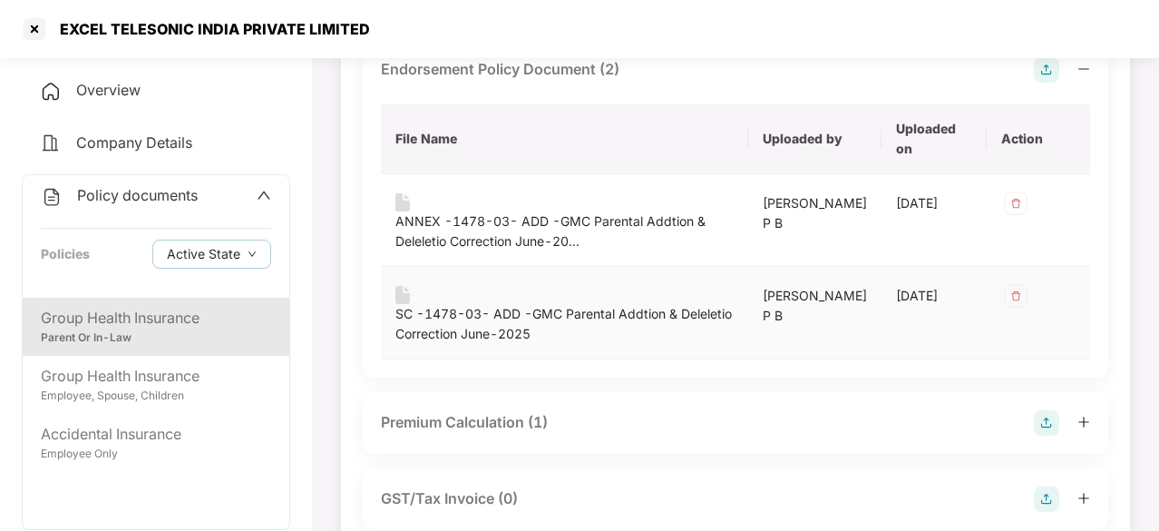
click at [533, 318] on div "SC -1478-03- ADD -GMC Parental Addtion & Deleletio Correction June-2025" at bounding box center [564, 324] width 338 height 40
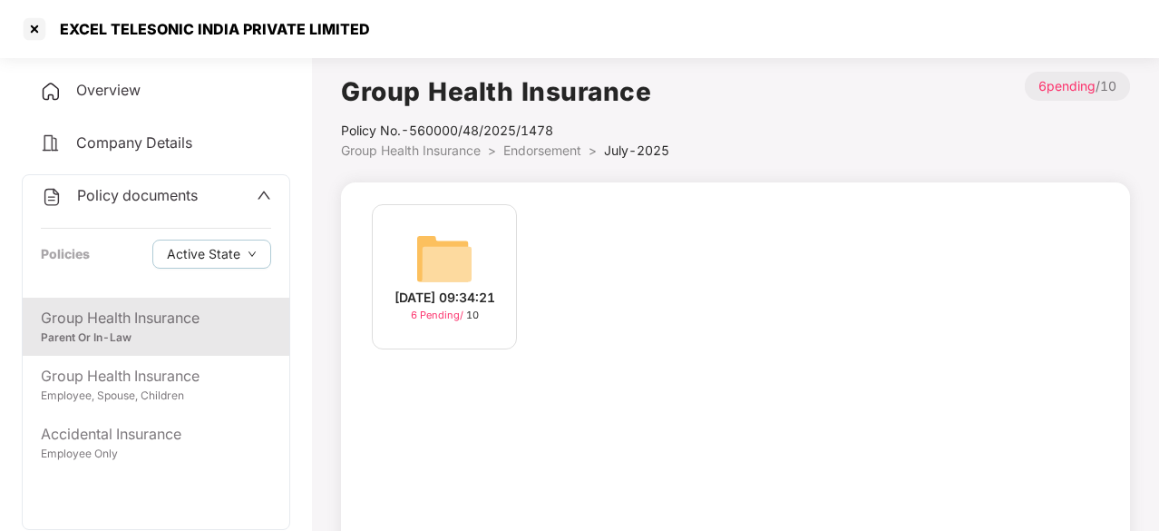
scroll to position [165, 0]
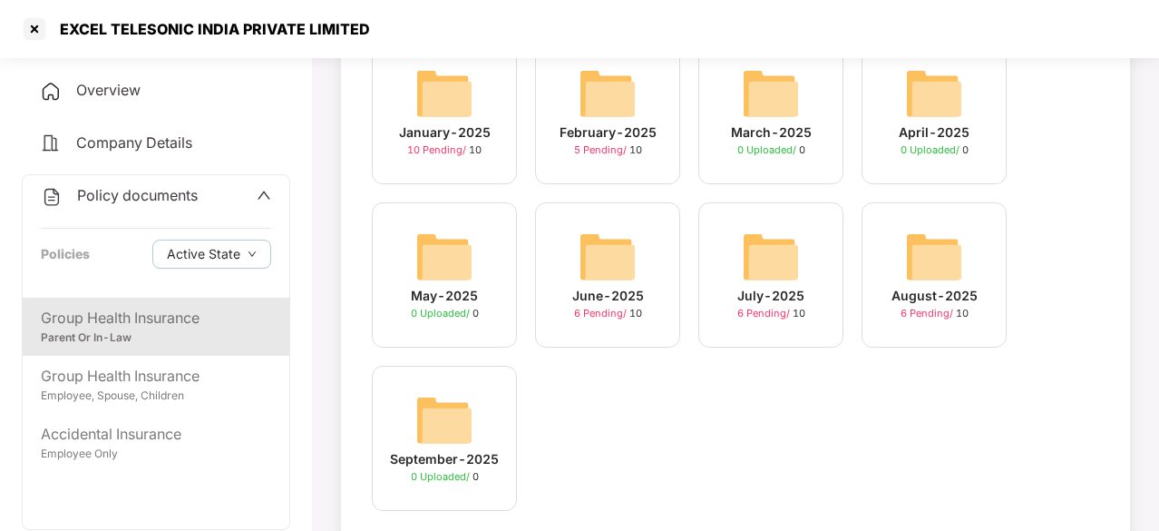
click at [934, 287] on div "August-2025" at bounding box center [934, 296] width 86 height 20
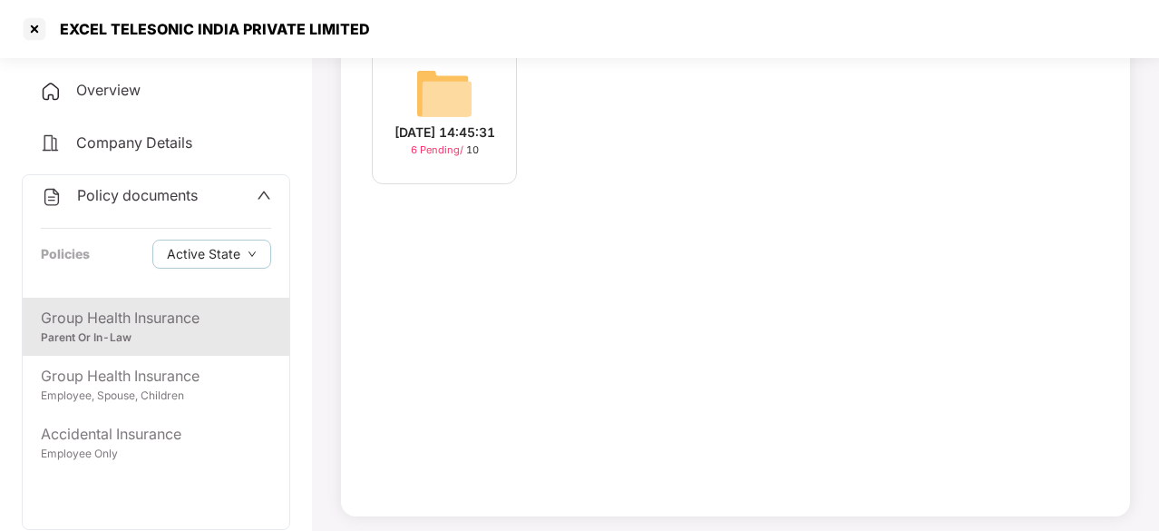
click at [459, 92] on img at bounding box center [444, 93] width 58 height 58
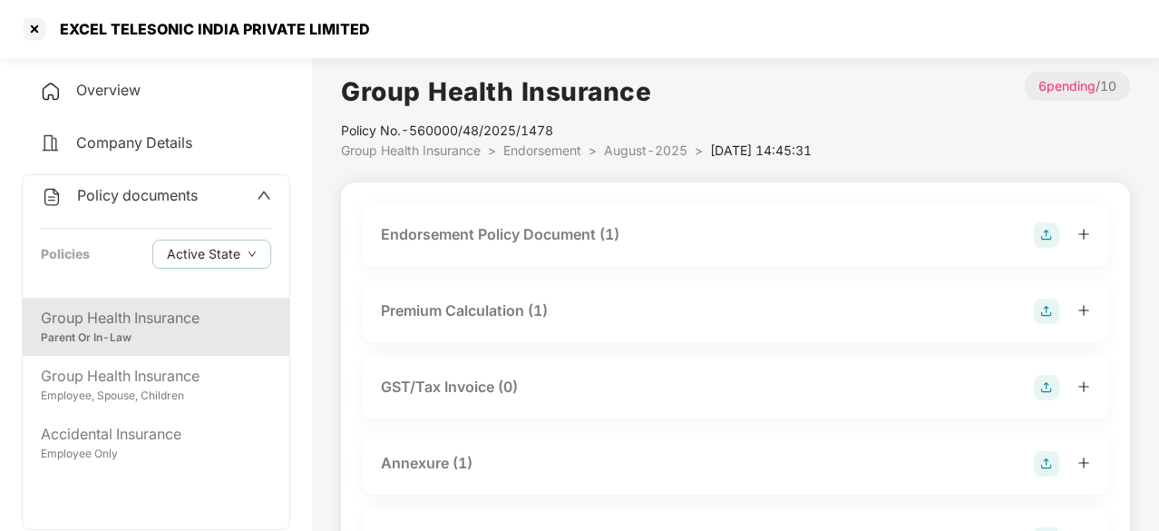
click at [656, 234] on div "Endorsement Policy Document (1)" at bounding box center [735, 234] width 709 height 25
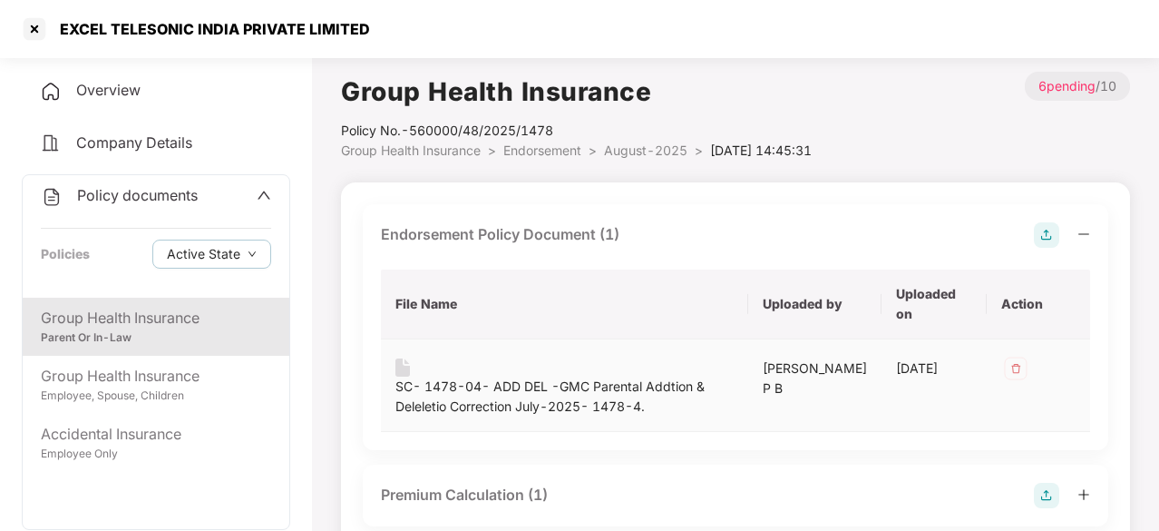
click at [432, 391] on div "SC- 1478-04- ADD DEL -GMC Parental Addtion & Deleletio Correction July-2025- 14…" at bounding box center [564, 396] width 338 height 40
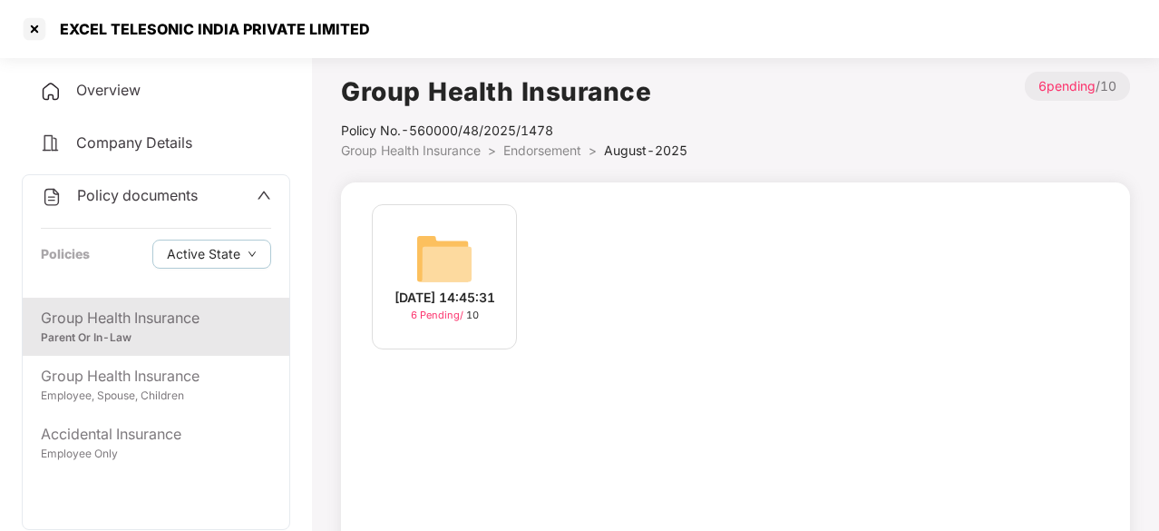
scroll to position [165, 0]
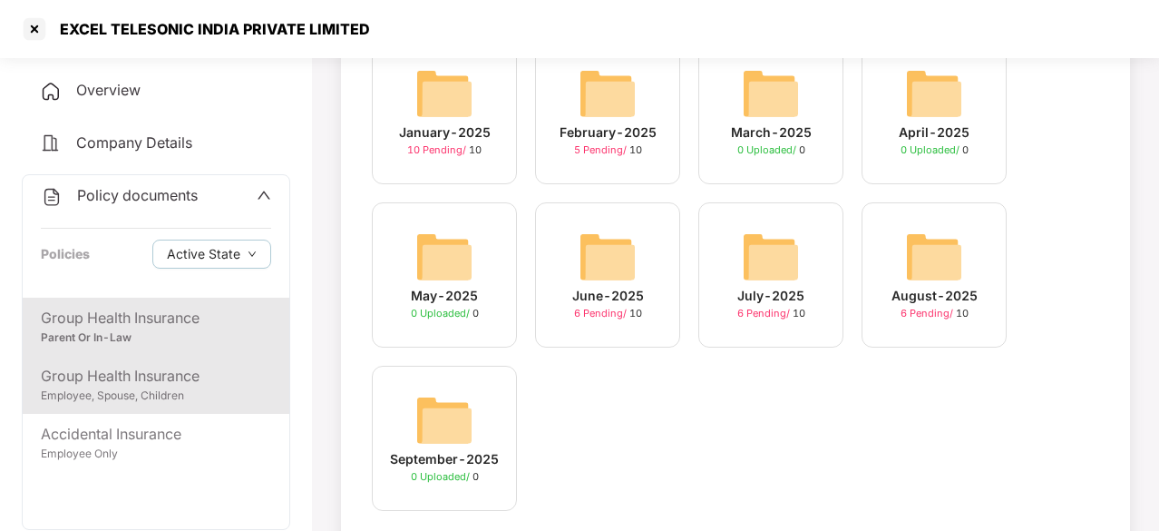
click at [160, 380] on div "Group Health Insurance" at bounding box center [156, 376] width 230 height 23
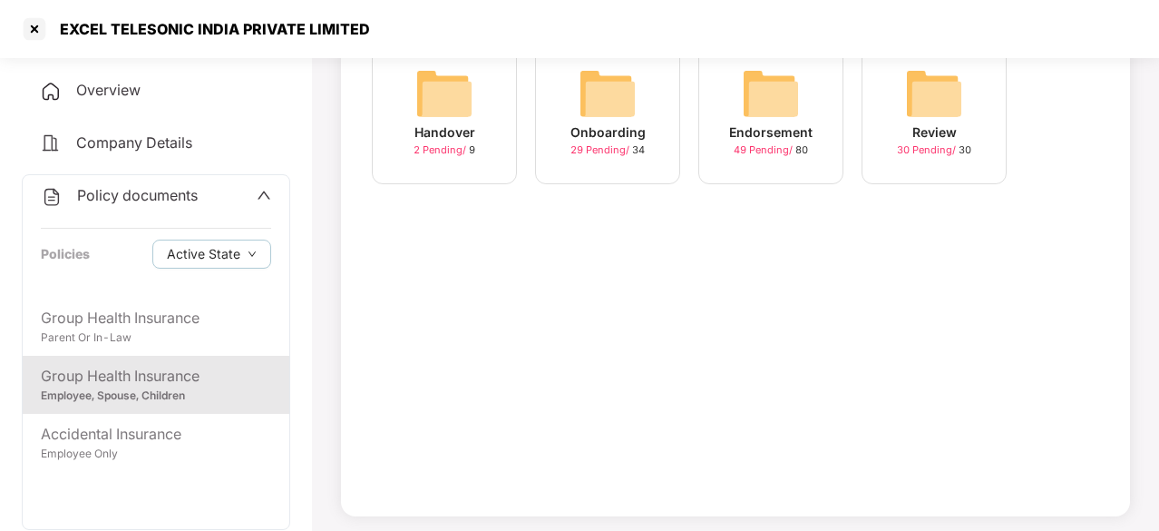
click at [793, 86] on img at bounding box center [771, 93] width 58 height 58
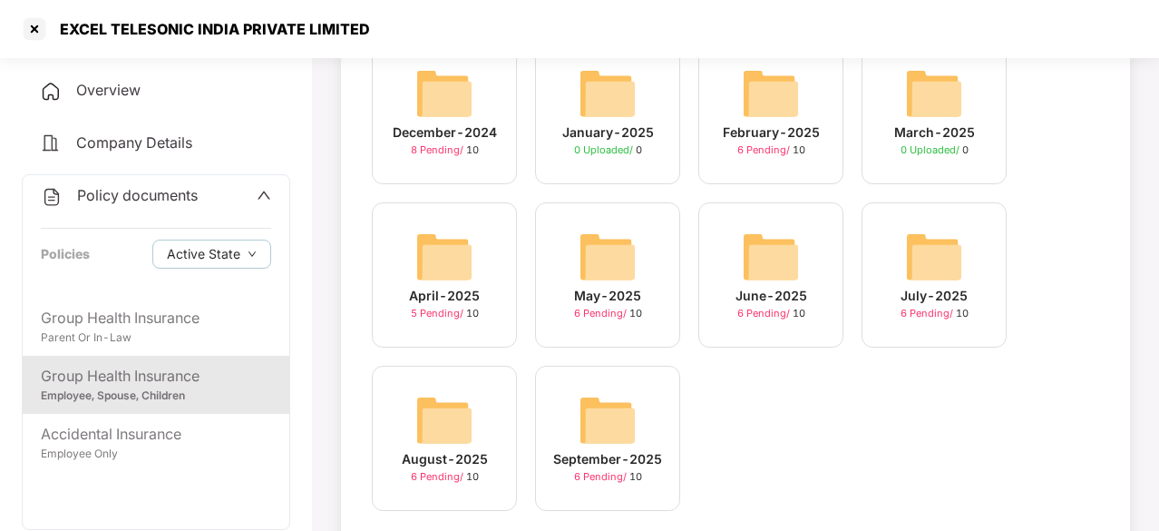
click at [446, 101] on img at bounding box center [444, 93] width 58 height 58
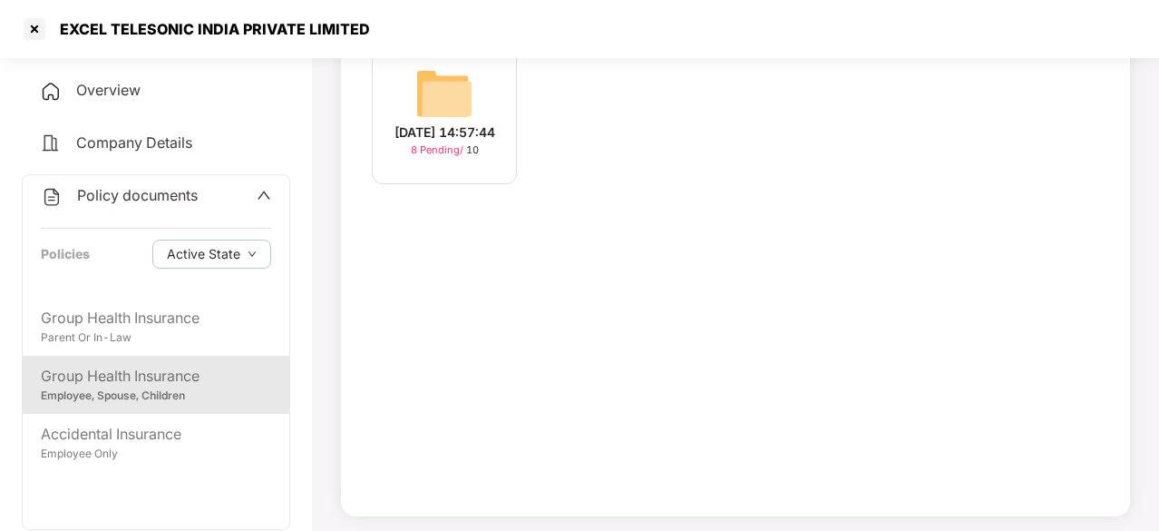
click at [446, 101] on img at bounding box center [444, 93] width 58 height 58
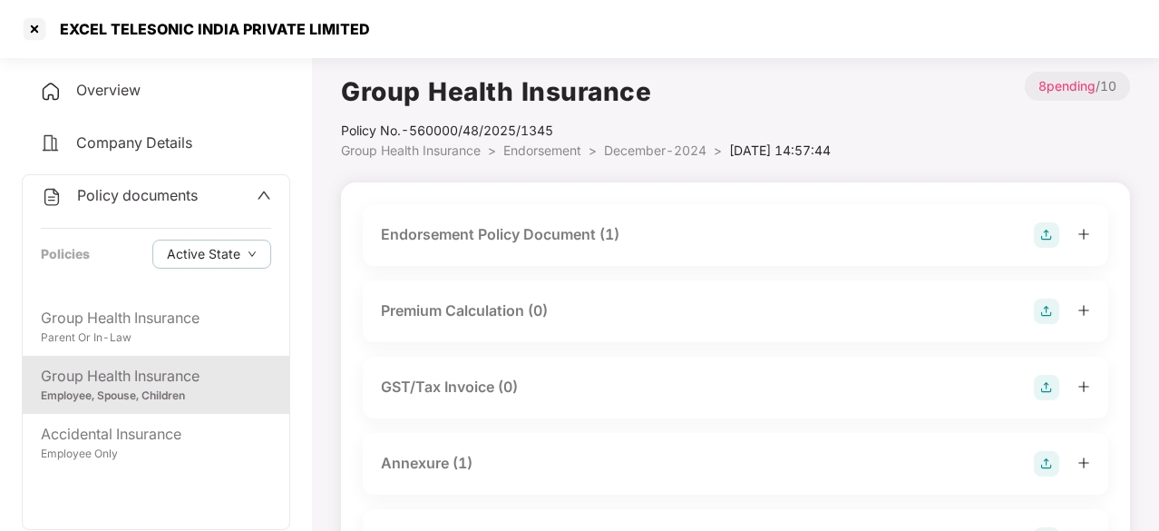
click at [523, 229] on div "Endorsement Policy Document (1)" at bounding box center [500, 234] width 239 height 23
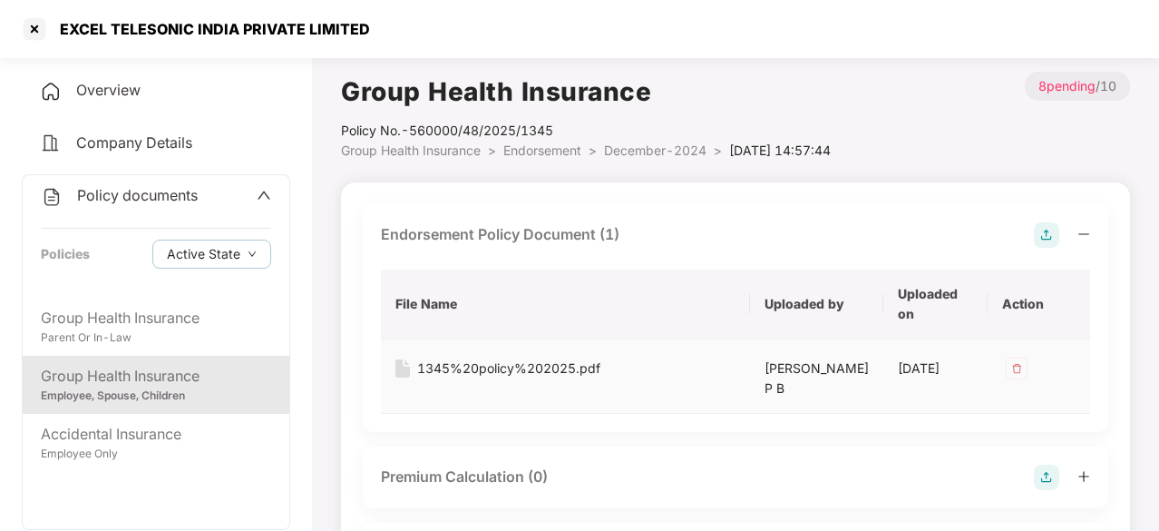
click at [520, 364] on div "1345%20policy%202025.pdf" at bounding box center [508, 368] width 183 height 20
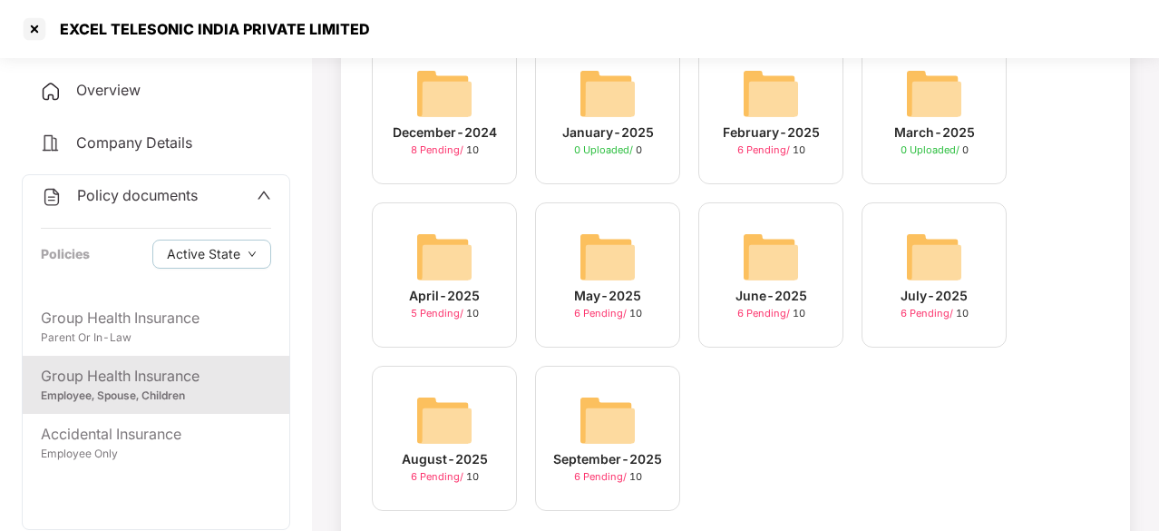
click at [615, 104] on img at bounding box center [608, 93] width 58 height 58
click at [770, 110] on img at bounding box center [771, 93] width 58 height 58
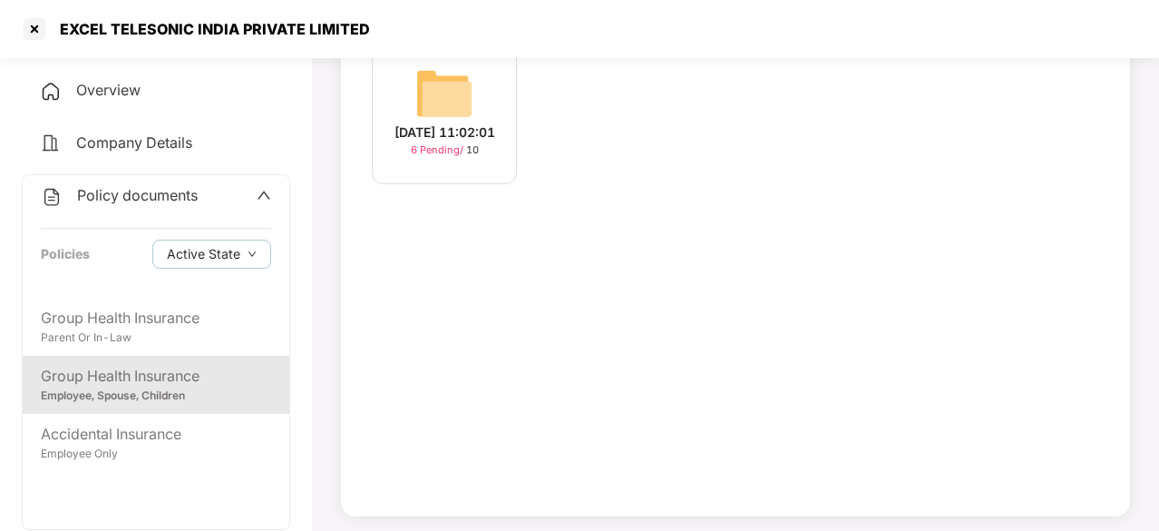
click at [446, 80] on img at bounding box center [444, 93] width 58 height 58
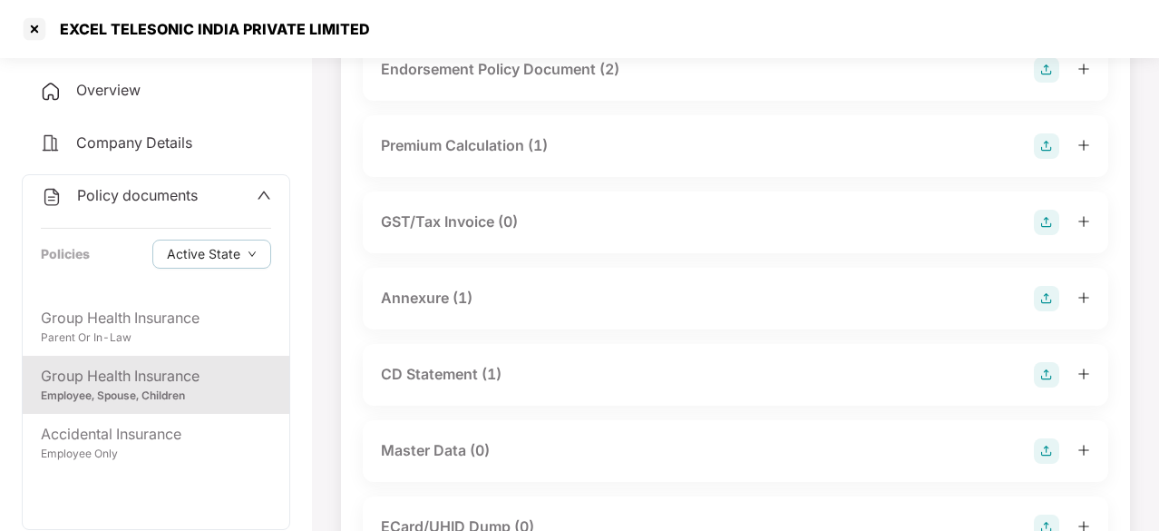
click at [587, 70] on div "Endorsement Policy Document (2)" at bounding box center [500, 69] width 239 height 23
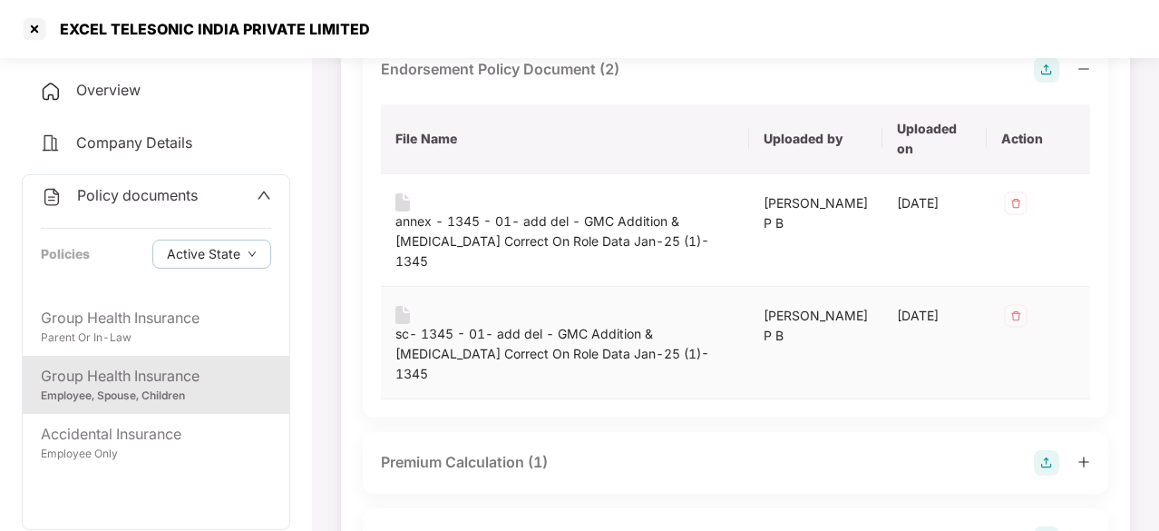
click at [457, 324] on div "sc- 1345 - 01- add del - GMC Addition & [MEDICAL_DATA] Correct On Role Data Jan…" at bounding box center [564, 354] width 339 height 60
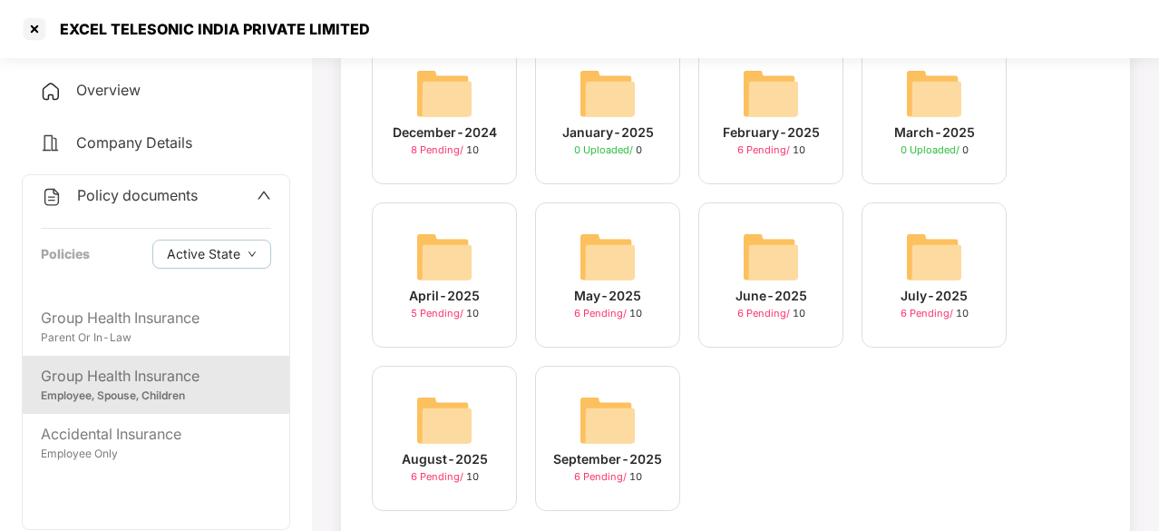
click at [471, 247] on img at bounding box center [444, 257] width 58 height 58
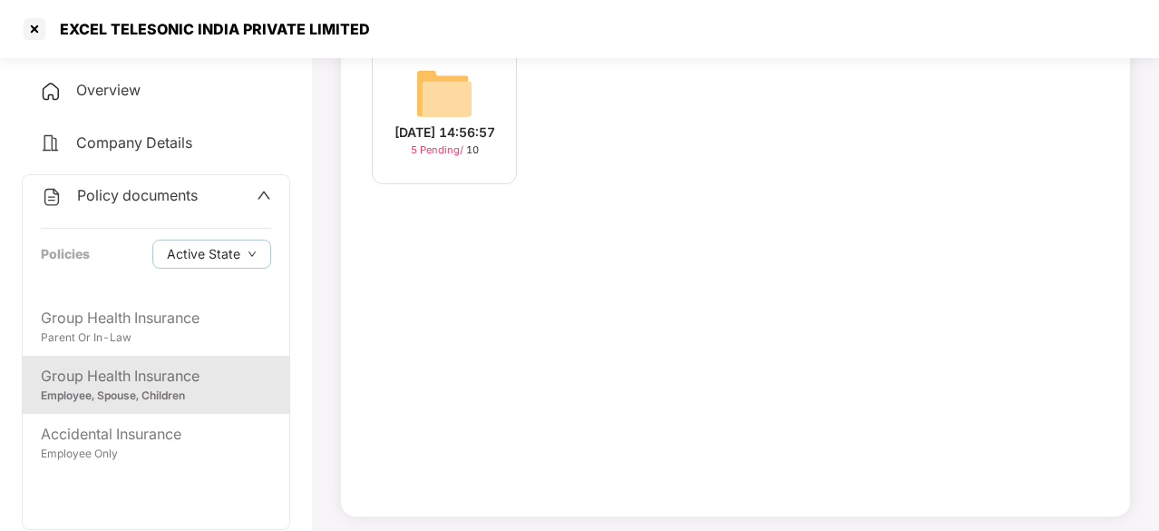
click at [443, 65] on img at bounding box center [444, 93] width 58 height 58
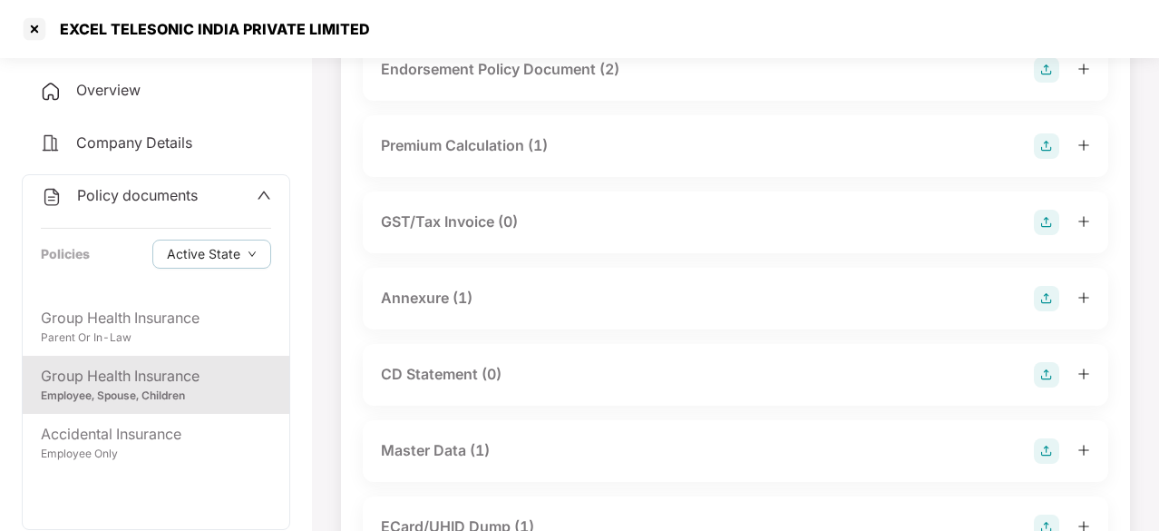
click at [563, 63] on div "Endorsement Policy Document (2)" at bounding box center [500, 69] width 239 height 23
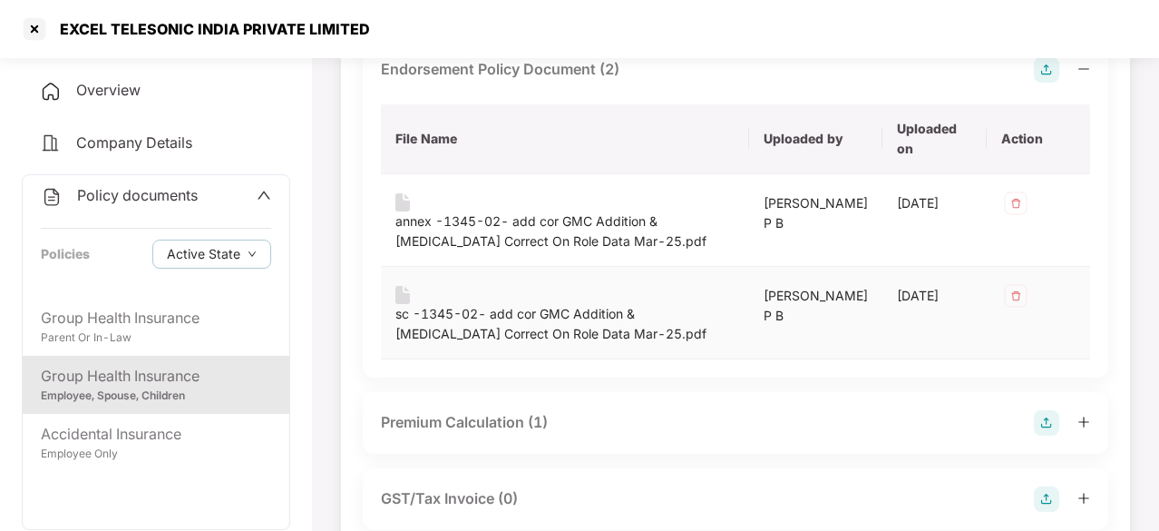
click at [461, 320] on div "sc -1345-02- add cor GMC Addition & [MEDICAL_DATA] Correct On Role Data Mar-25.…" at bounding box center [564, 324] width 339 height 40
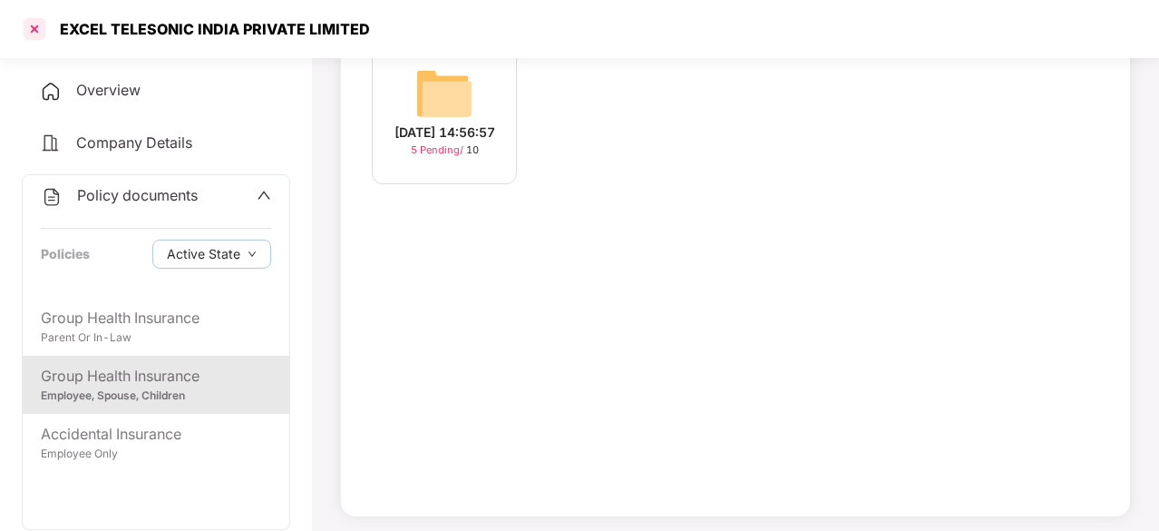
click at [39, 25] on div at bounding box center [34, 29] width 29 height 29
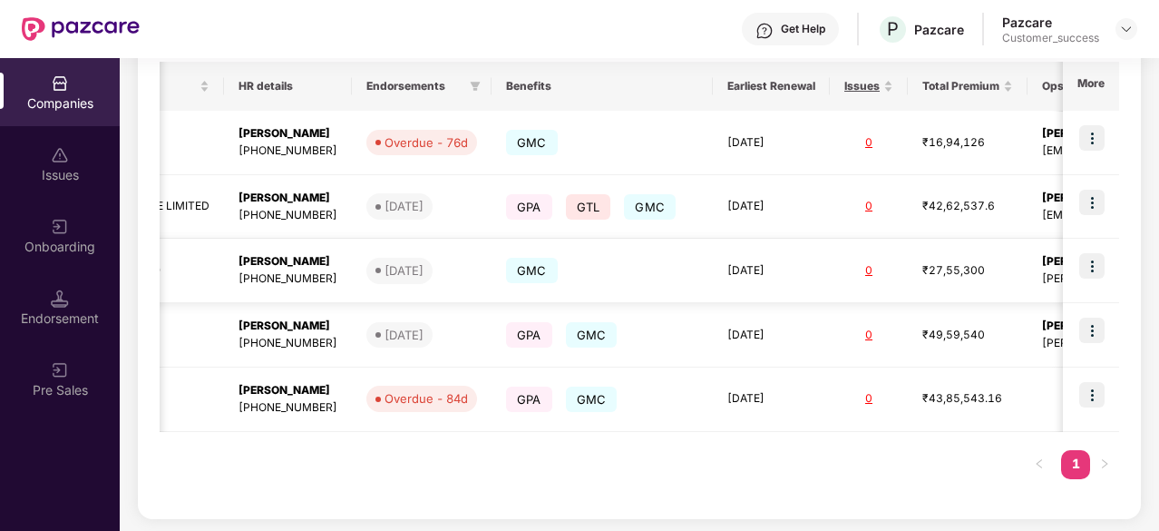
scroll to position [0, 774]
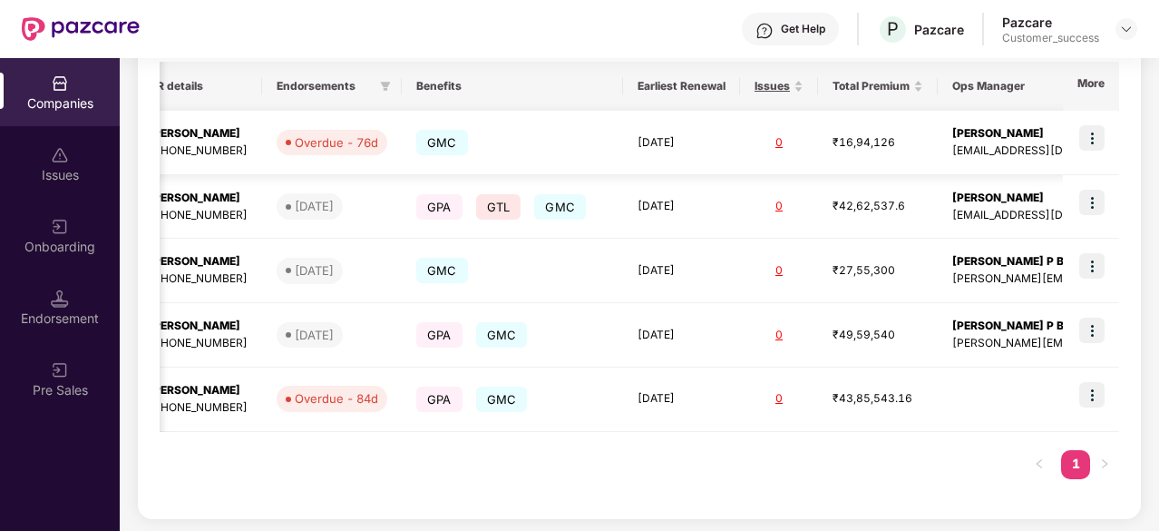
click at [1094, 141] on img at bounding box center [1091, 137] width 25 height 25
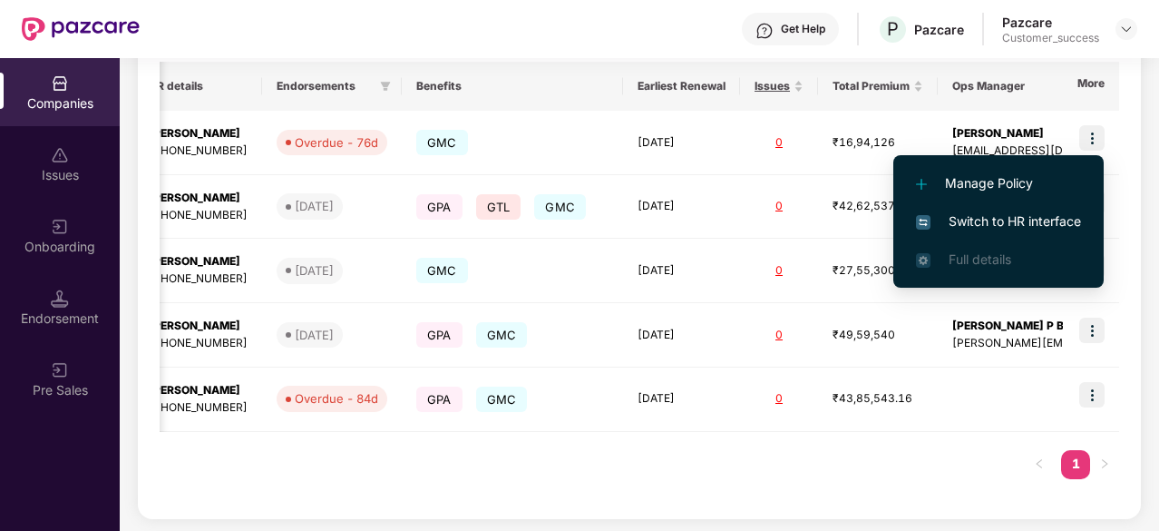
click at [998, 210] on li "Switch to HR interface" at bounding box center [998, 221] width 210 height 38
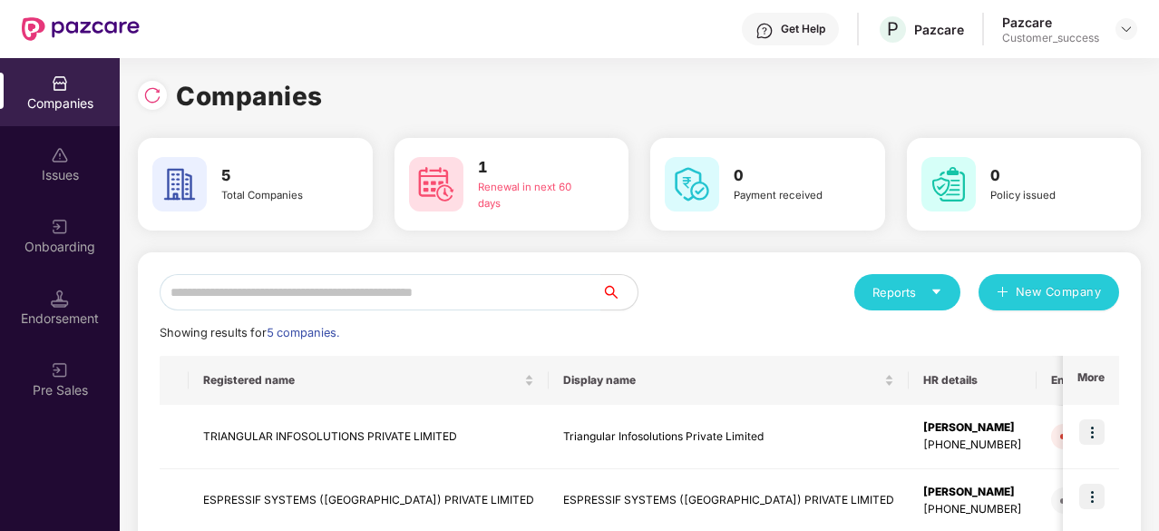
scroll to position [157, 0]
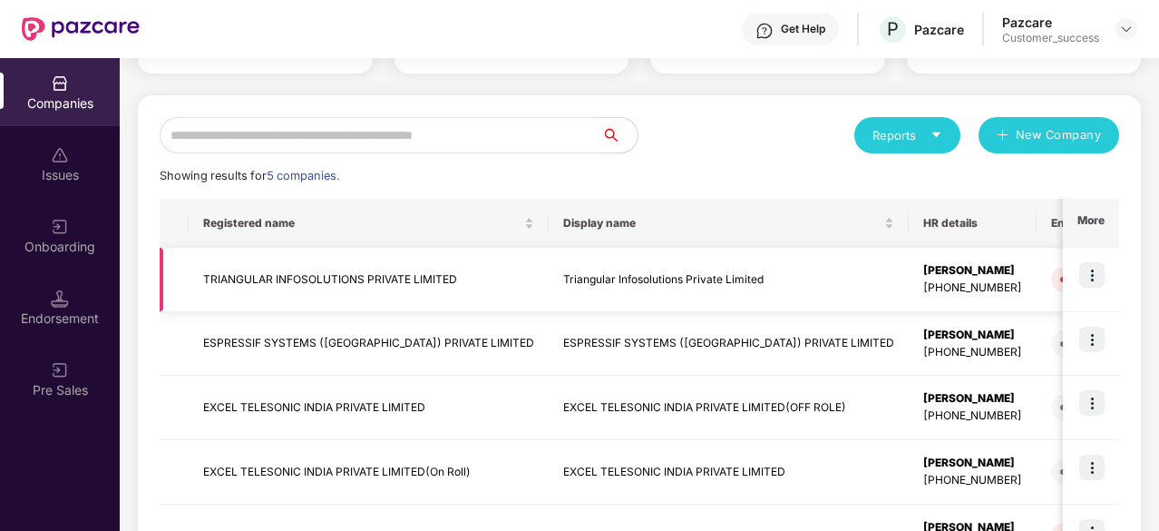
click at [343, 273] on td "TRIANGULAR INFOSOLUTIONS PRIVATE LIMITED" at bounding box center [369, 280] width 360 height 64
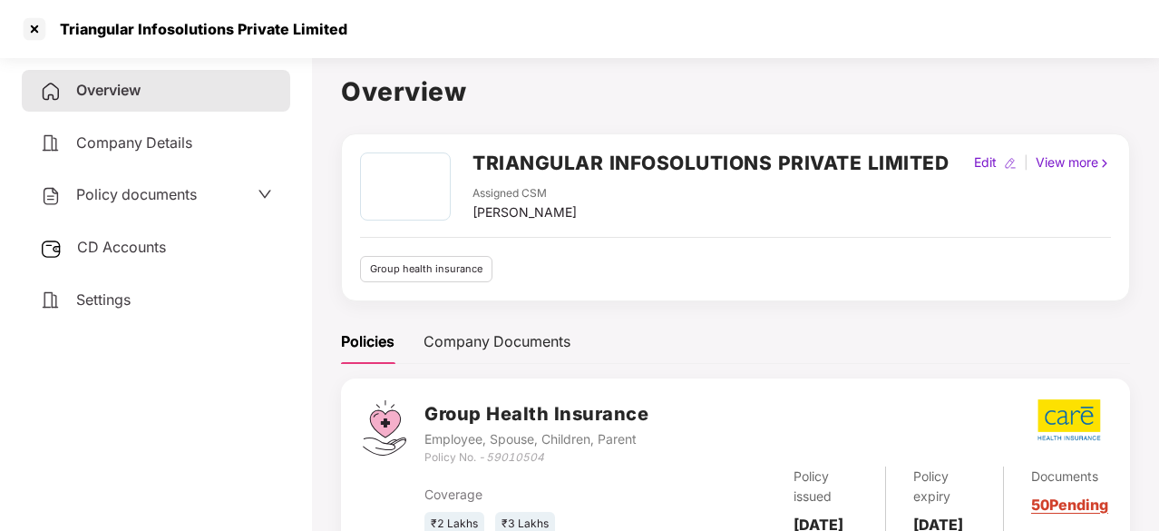
click at [261, 187] on icon "down" at bounding box center [265, 194] width 15 height 15
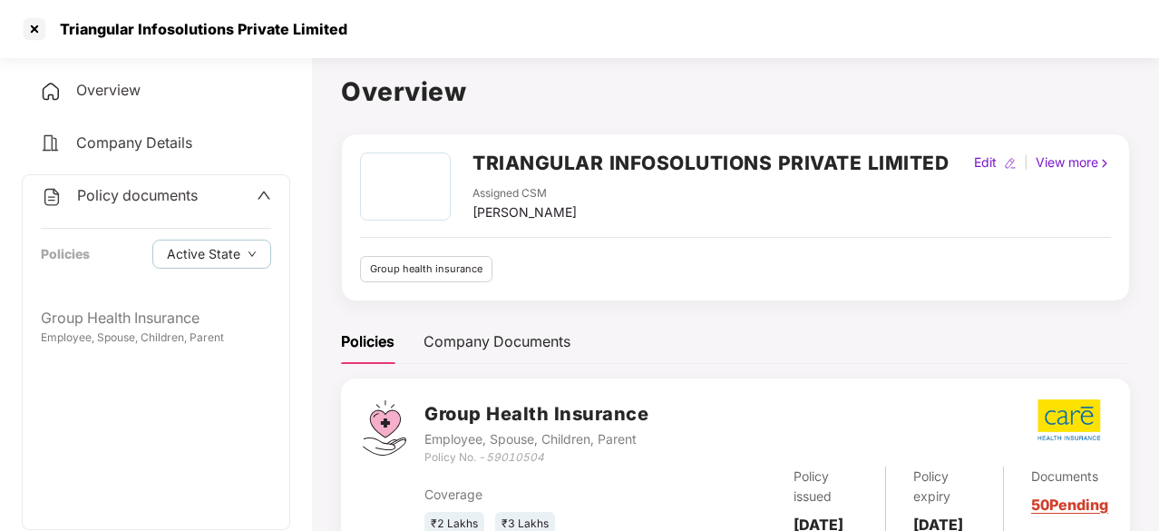
click at [261, 186] on span at bounding box center [264, 196] width 15 height 24
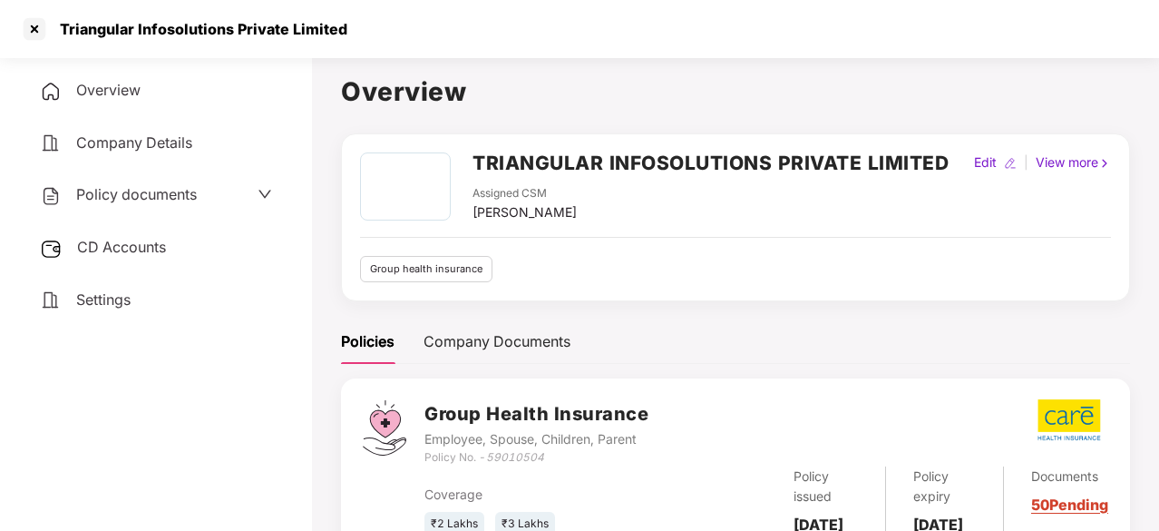
scroll to position [92, 0]
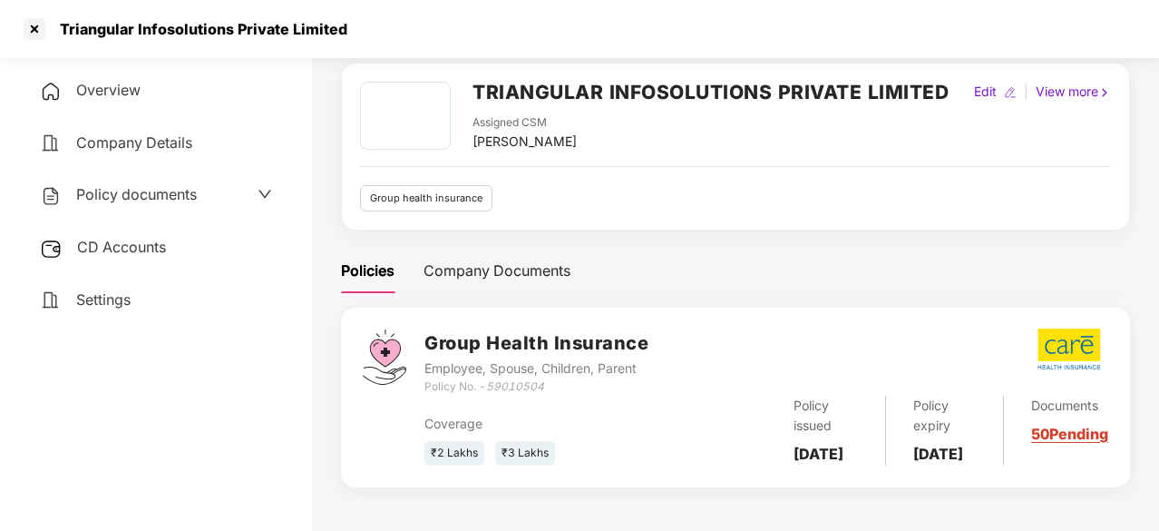
click at [126, 242] on span "CD Accounts" at bounding box center [121, 247] width 89 height 18
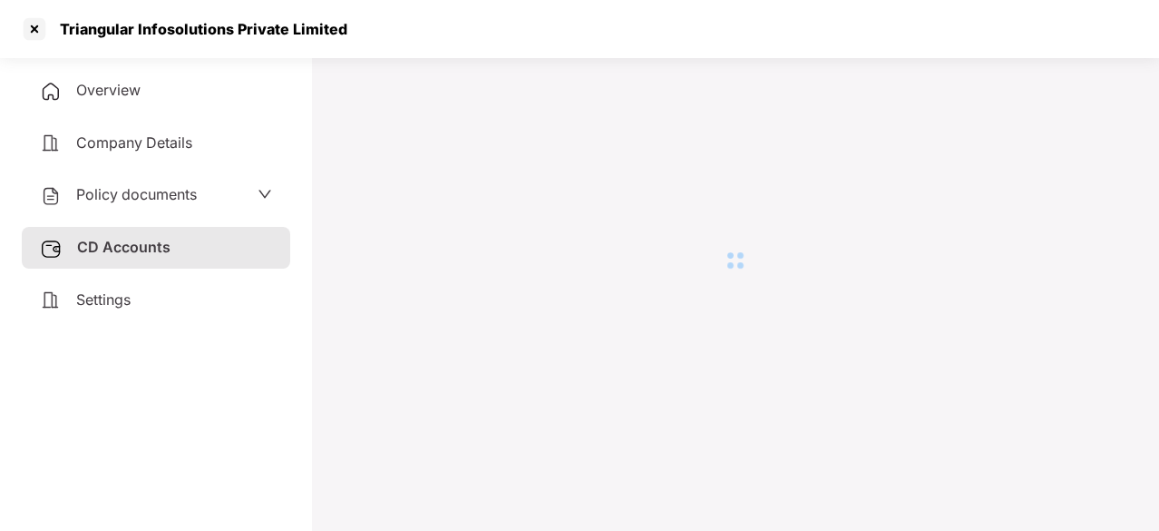
scroll to position [50, 0]
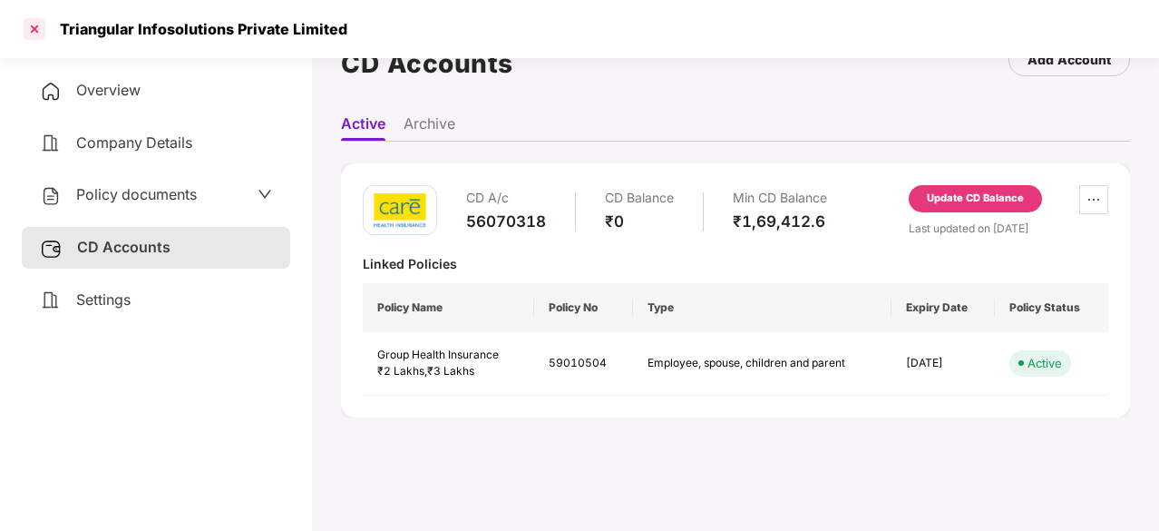
click at [41, 30] on div at bounding box center [34, 29] width 29 height 29
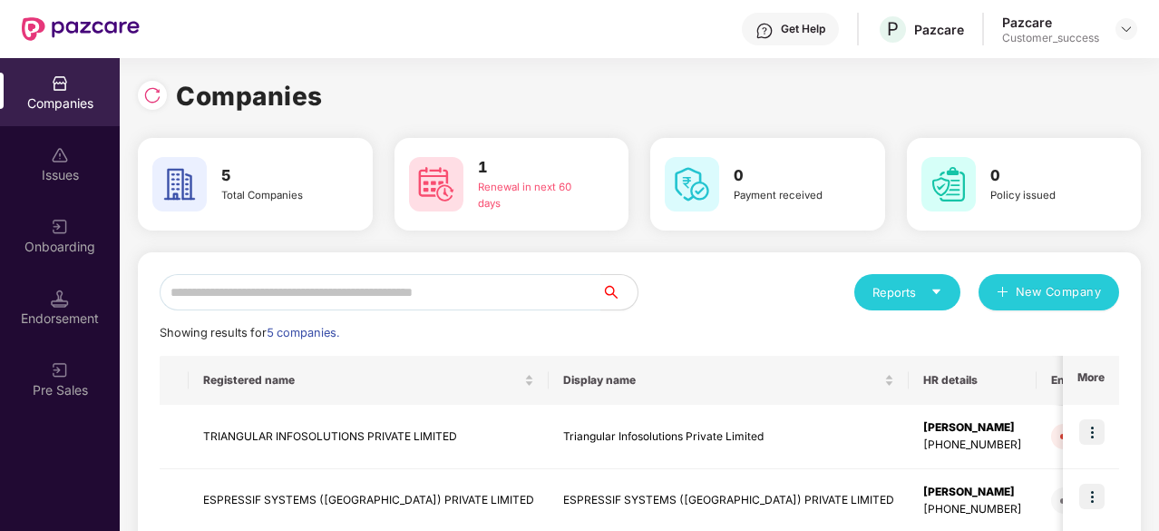
scroll to position [294, 0]
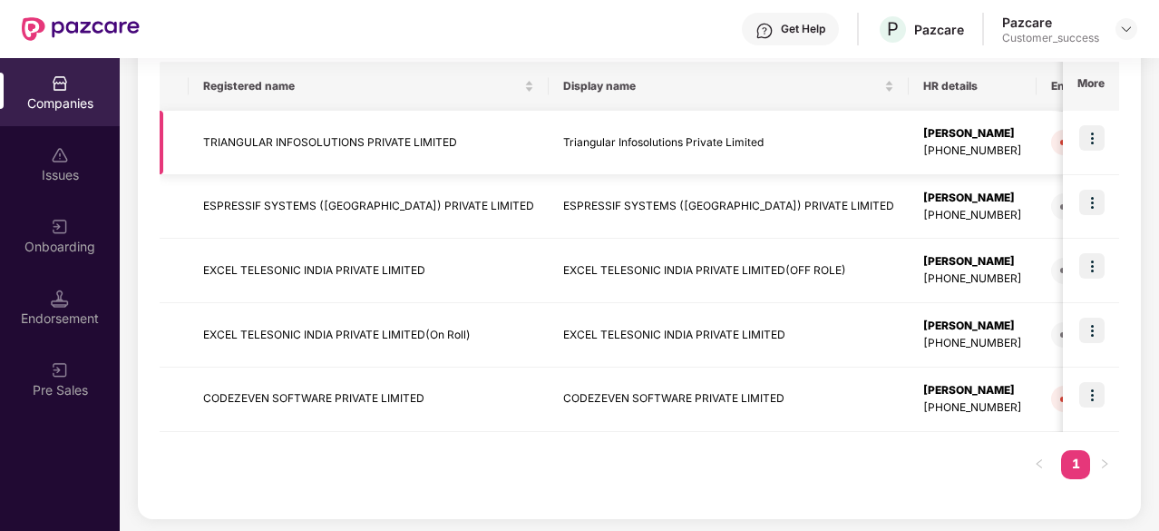
click at [1098, 130] on img at bounding box center [1091, 137] width 25 height 25
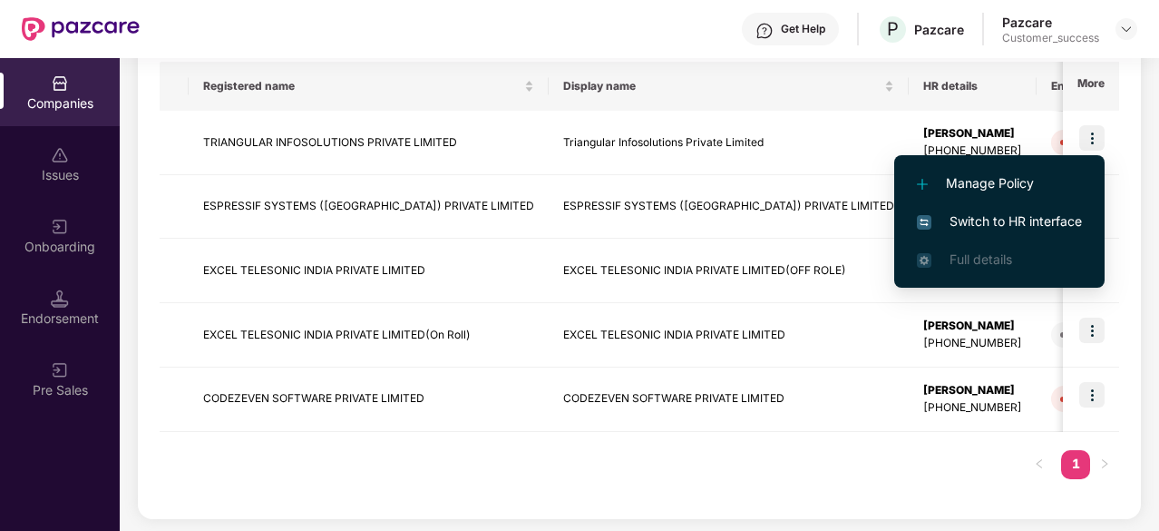
click at [989, 183] on span "Manage Policy" at bounding box center [999, 183] width 165 height 20
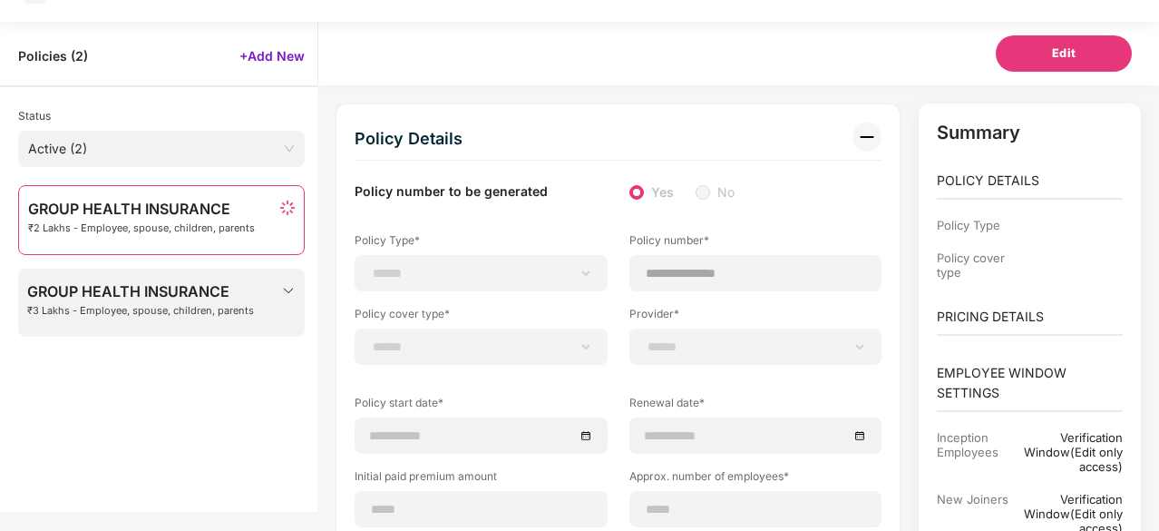
select select "**********"
type input "********"
select select "**********"
type input "**********"
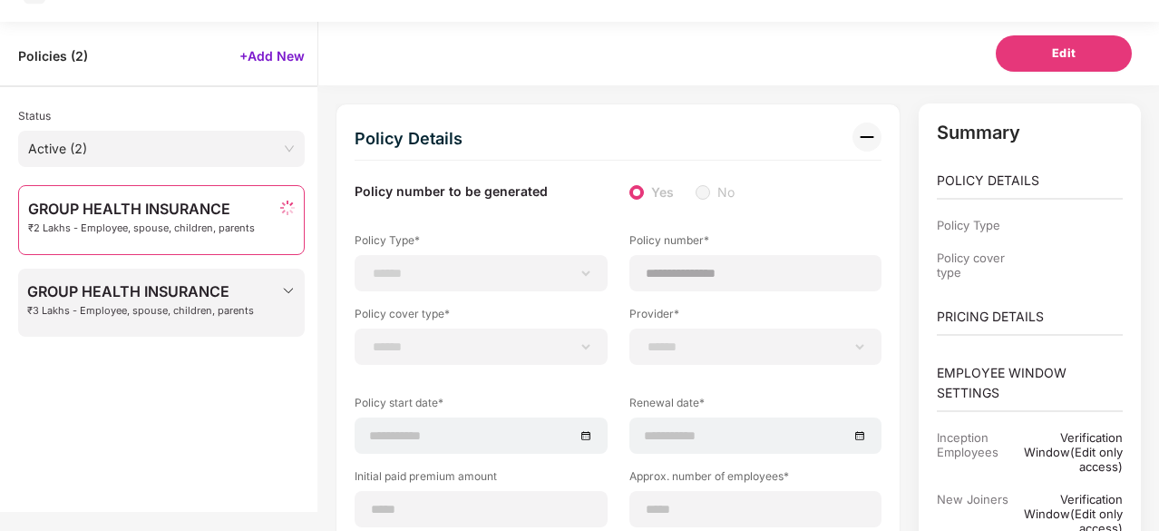
type input "***"
type input "**"
type input "***"
type input "*"
type input "**"
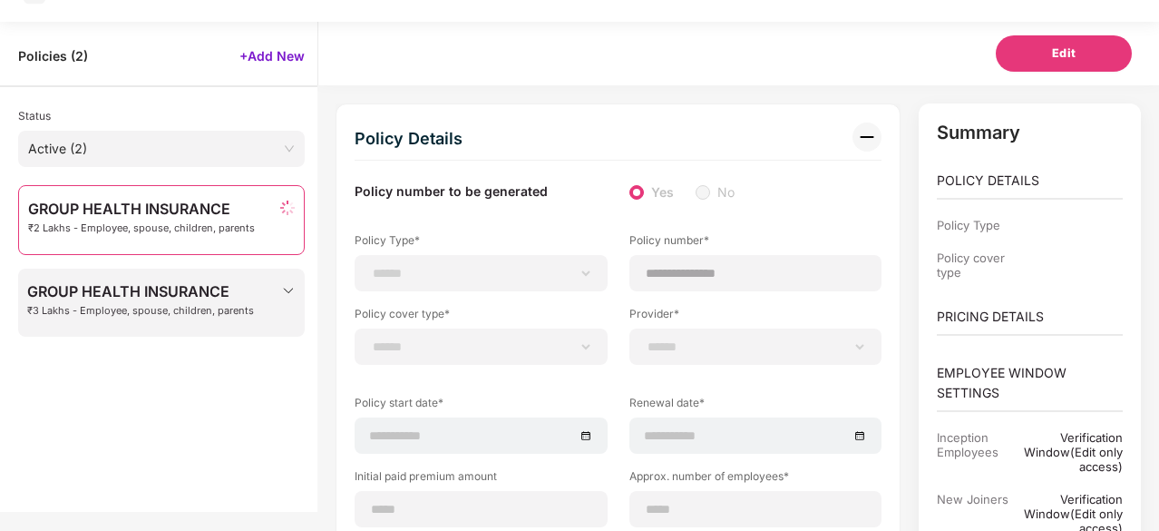
select select "*****"
type input "******"
type input "**********"
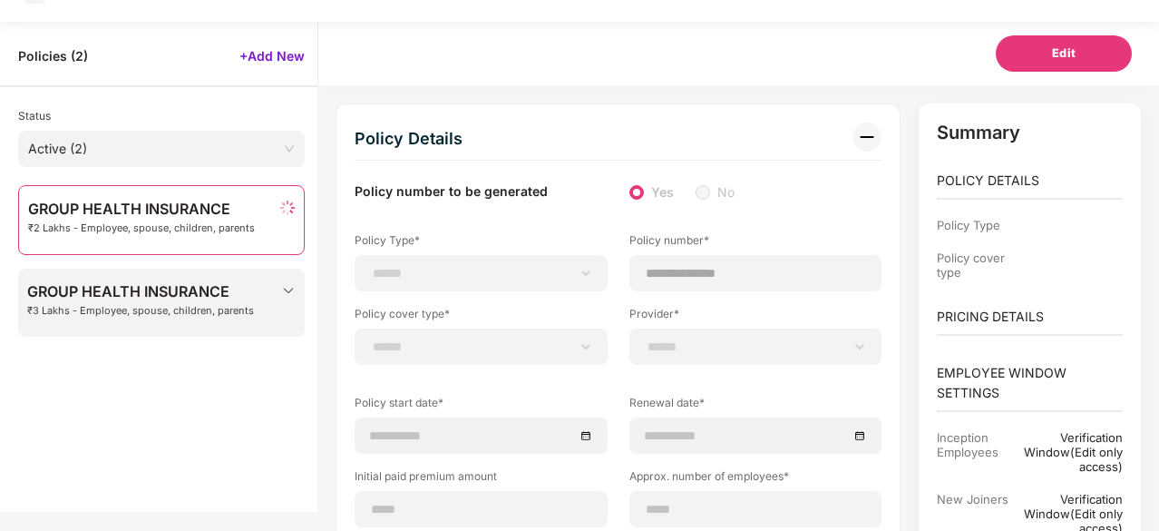
select select "******"
type input "****"
select select "********"
select select "**********"
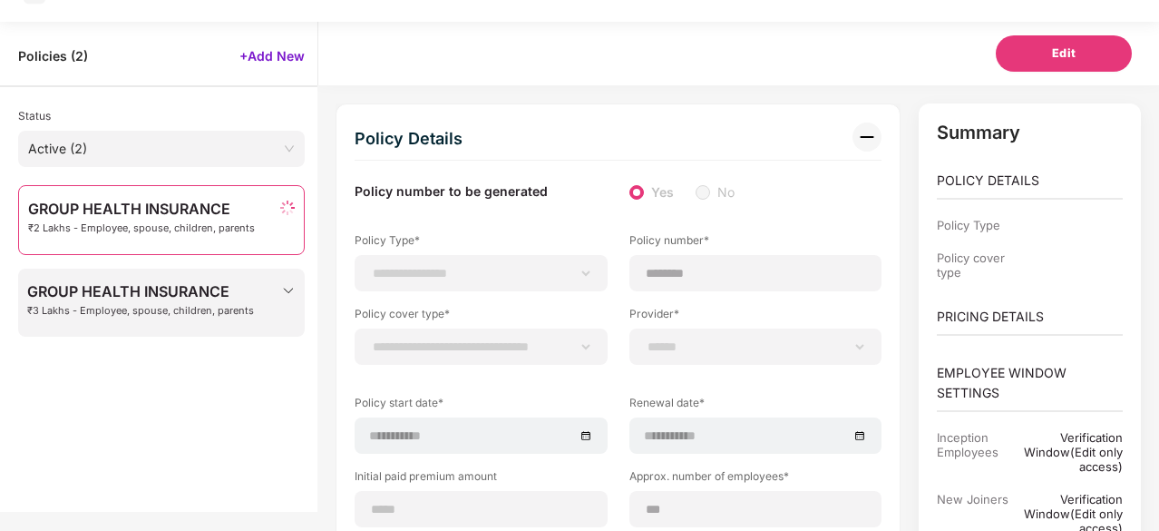
select select "**********"
select select "*"
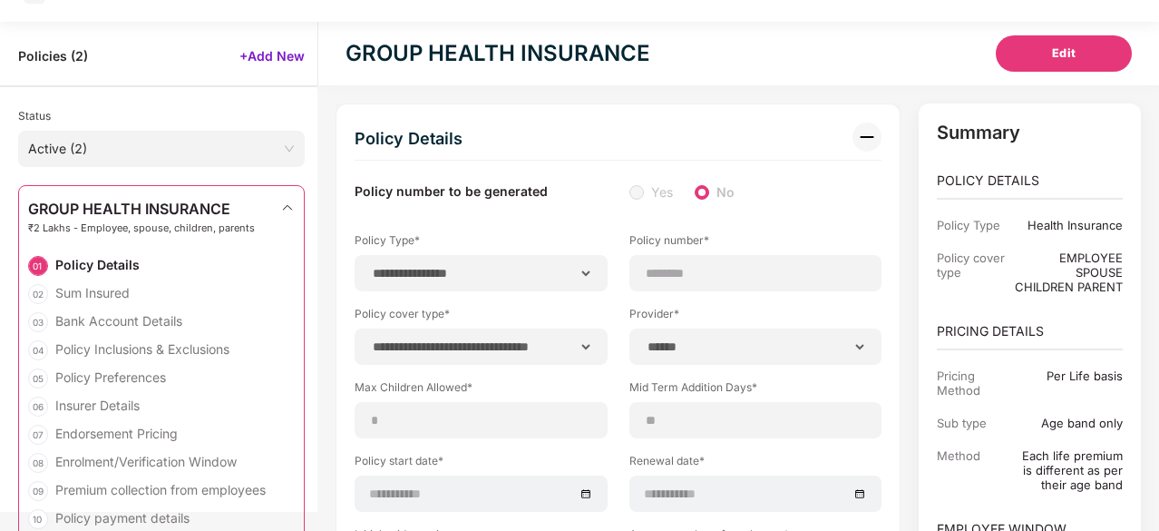
select select "****"
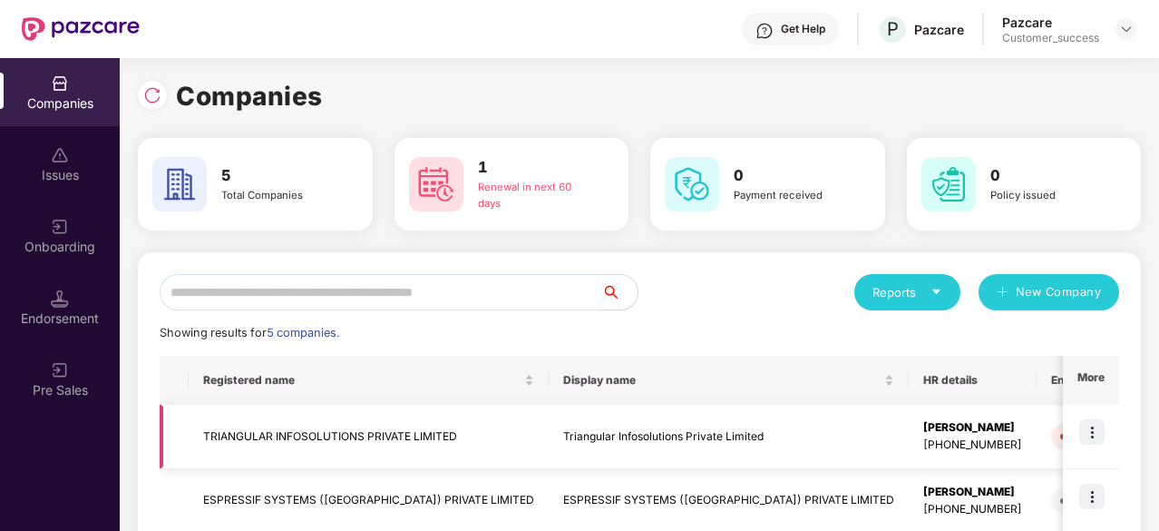
click at [1090, 433] on img at bounding box center [1091, 431] width 25 height 25
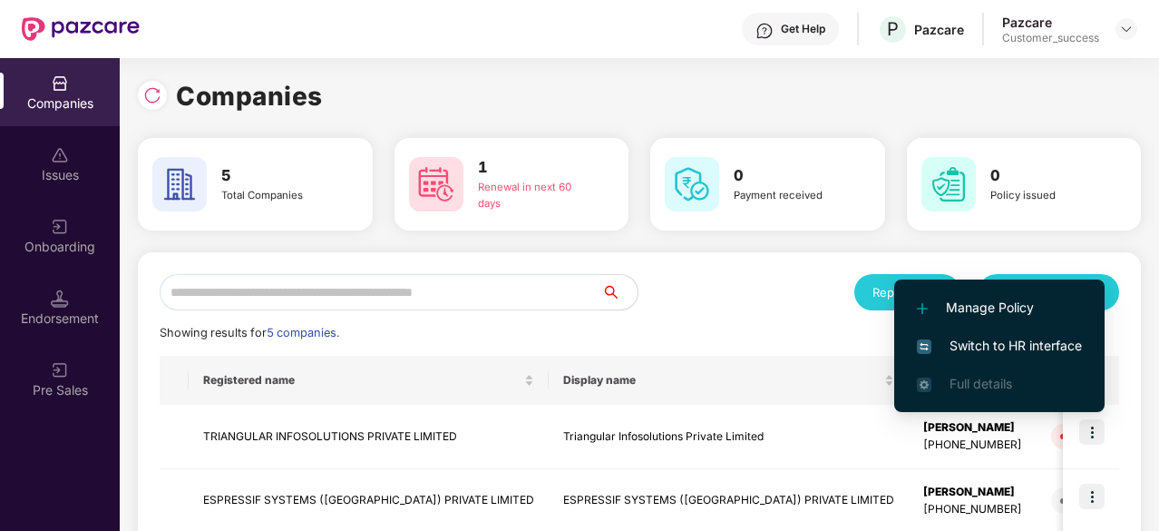
click at [1048, 345] on span "Switch to HR interface" at bounding box center [999, 346] width 165 height 20
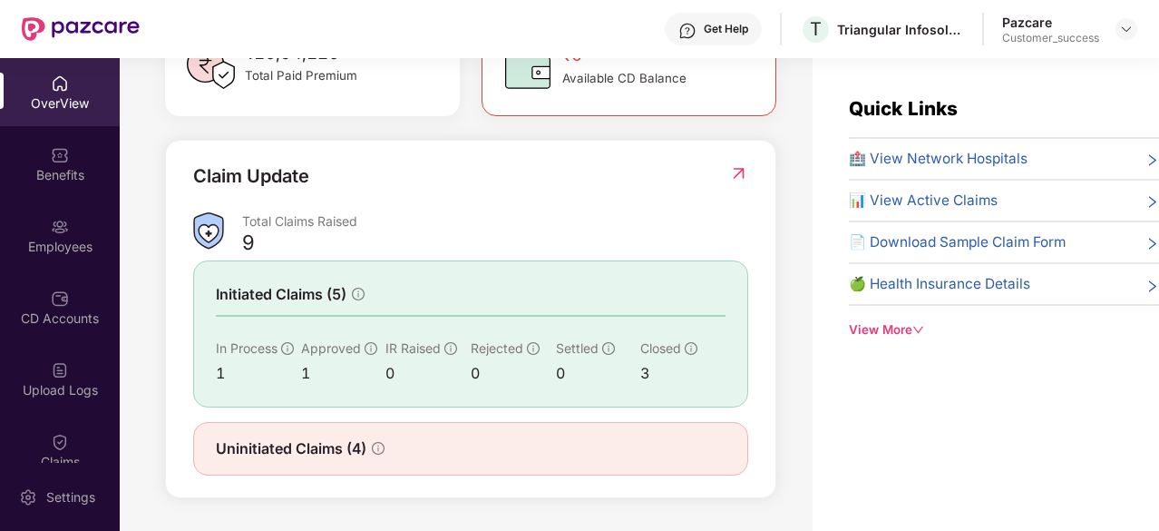
scroll to position [58, 0]
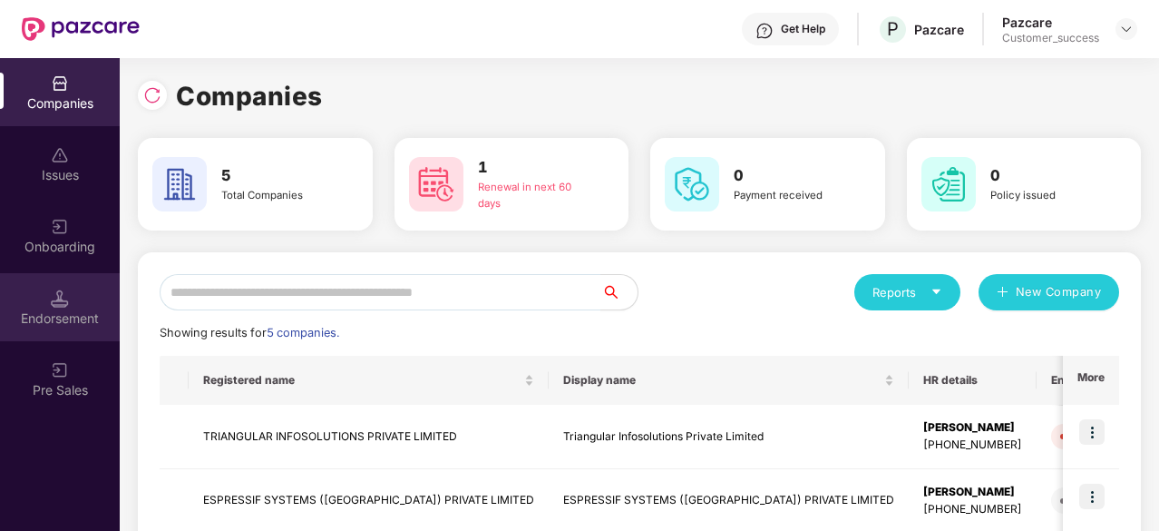
click at [58, 299] on img at bounding box center [60, 298] width 18 height 18
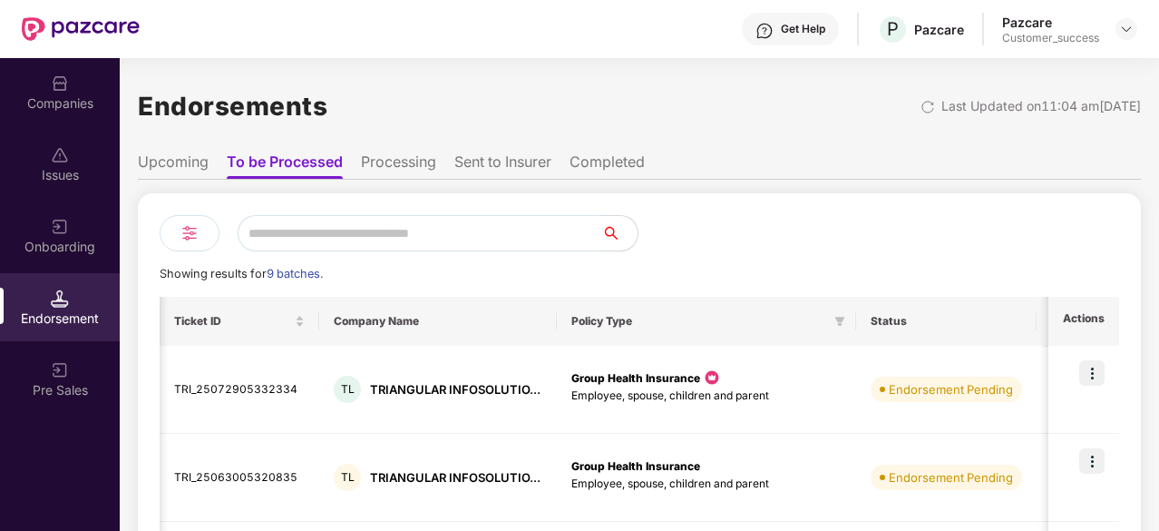
click at [345, 227] on input "text" at bounding box center [420, 233] width 364 height 36
click at [80, 100] on div "Companies" at bounding box center [60, 103] width 120 height 18
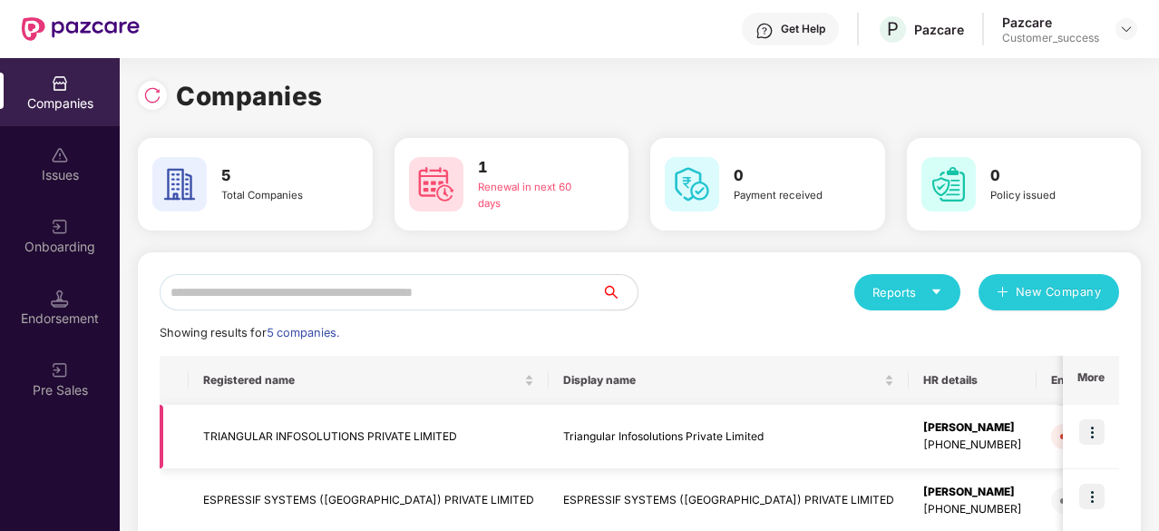
click at [295, 445] on td "TRIANGULAR INFOSOLUTIONS PRIVATE LIMITED" at bounding box center [369, 436] width 360 height 64
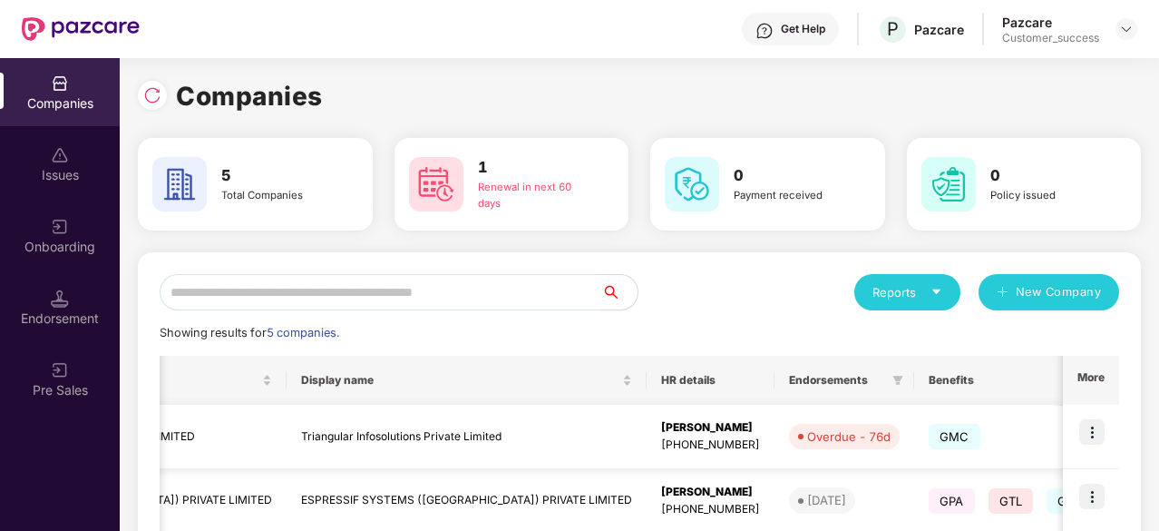
scroll to position [0, 263]
click at [928, 443] on span "GMC" at bounding box center [954, 436] width 52 height 25
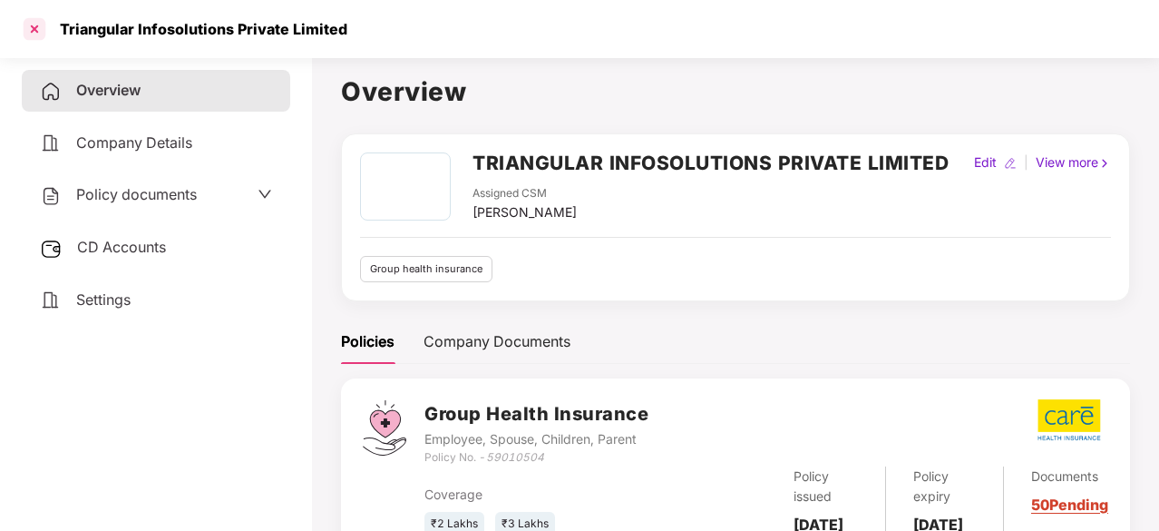
click at [35, 23] on div at bounding box center [34, 29] width 29 height 29
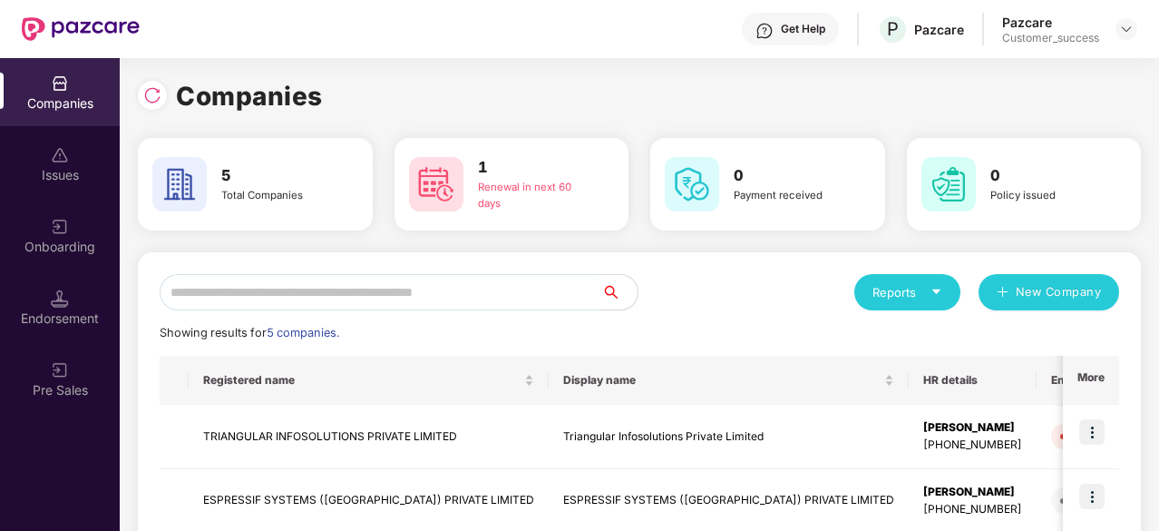
scroll to position [122, 0]
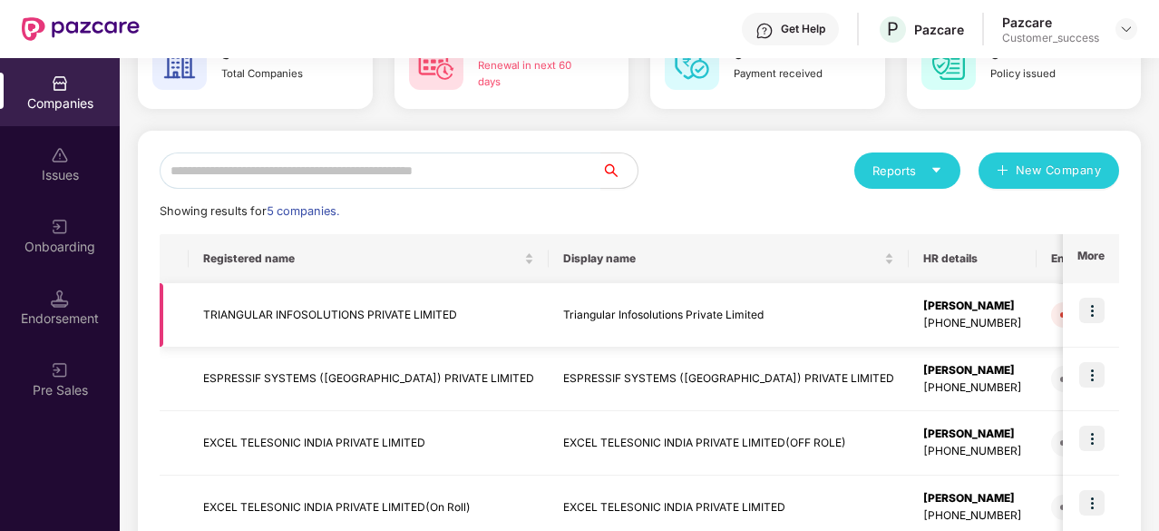
click at [1094, 318] on img at bounding box center [1091, 309] width 25 height 25
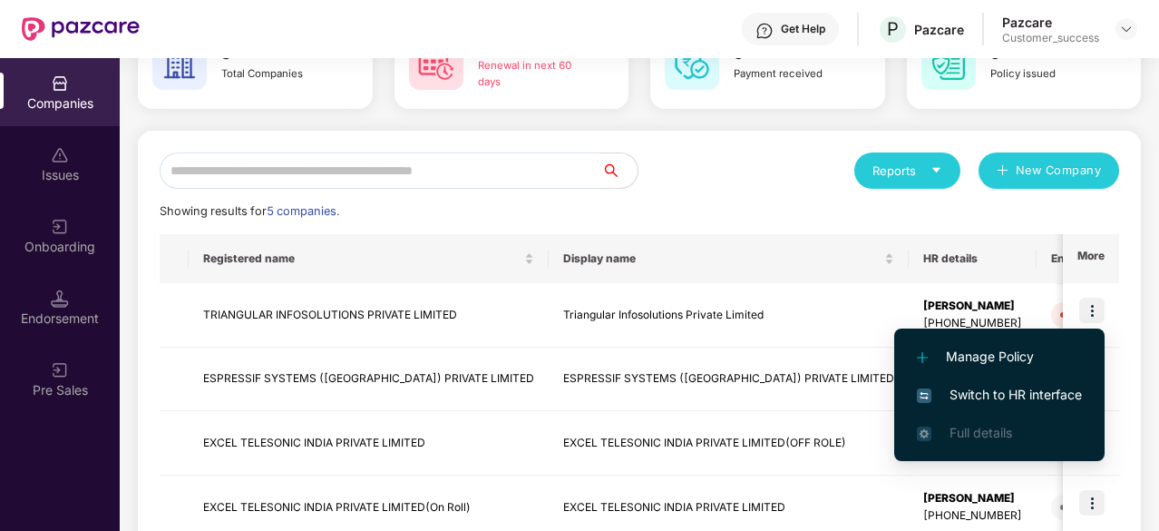
click at [1003, 389] on span "Switch to HR interface" at bounding box center [999, 395] width 165 height 20
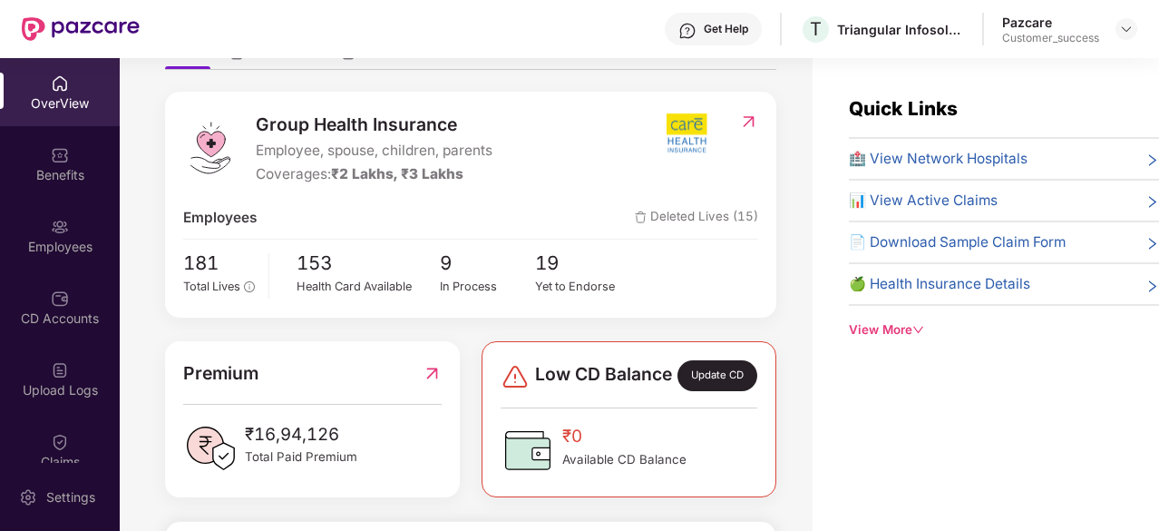
scroll to position [197, 0]
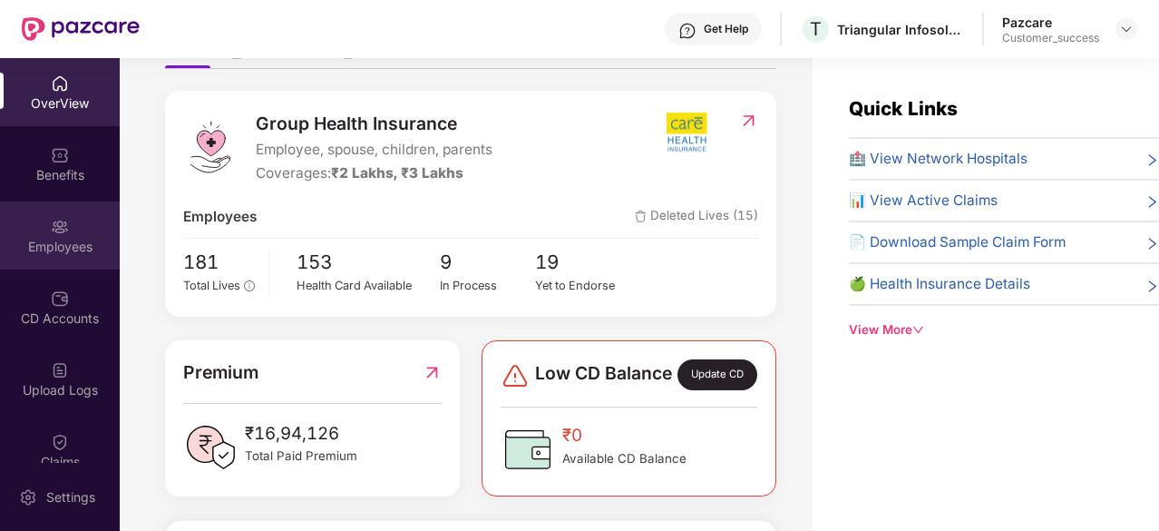
click at [64, 242] on div "Employees" at bounding box center [60, 247] width 120 height 18
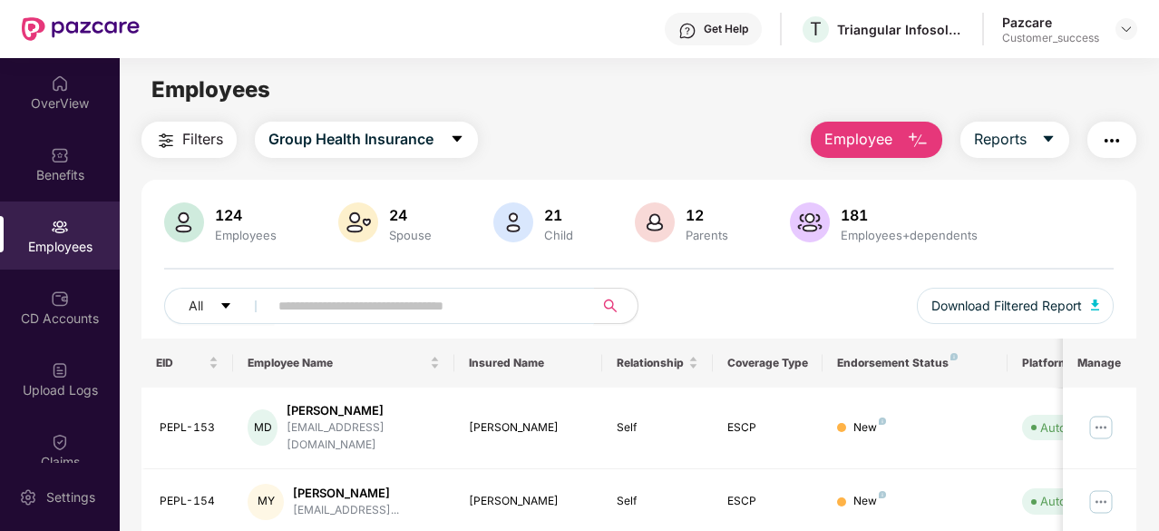
click at [308, 307] on input "text" at bounding box center [423, 305] width 291 height 27
paste input "*********"
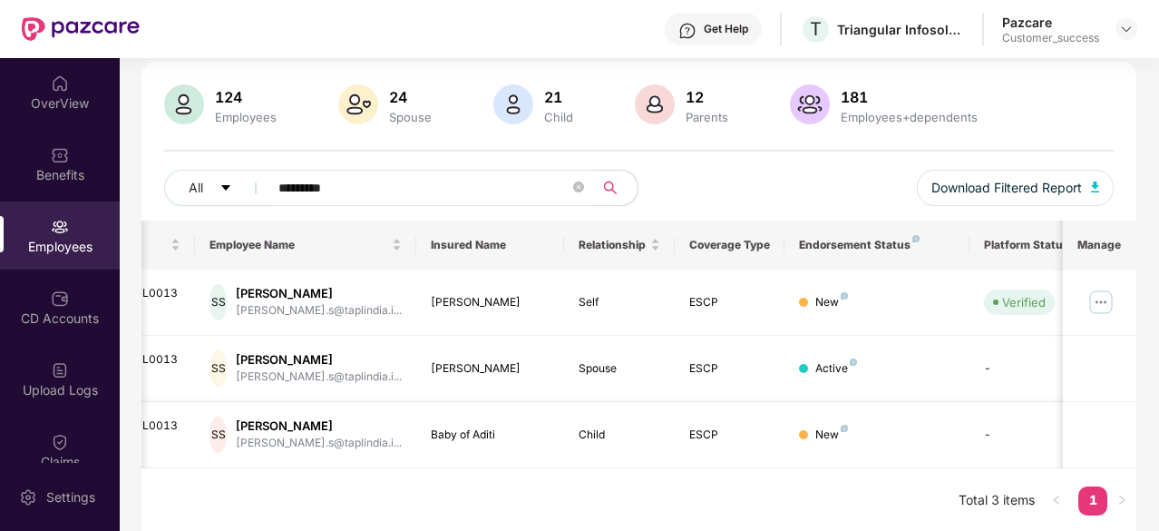
scroll to position [0, 36]
type input "*********"
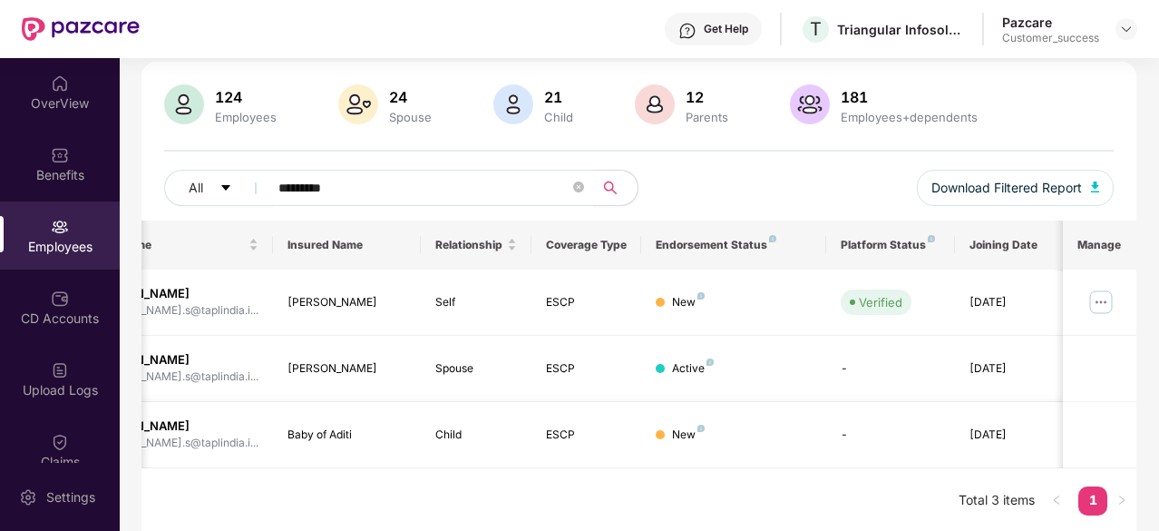
scroll to position [0, 0]
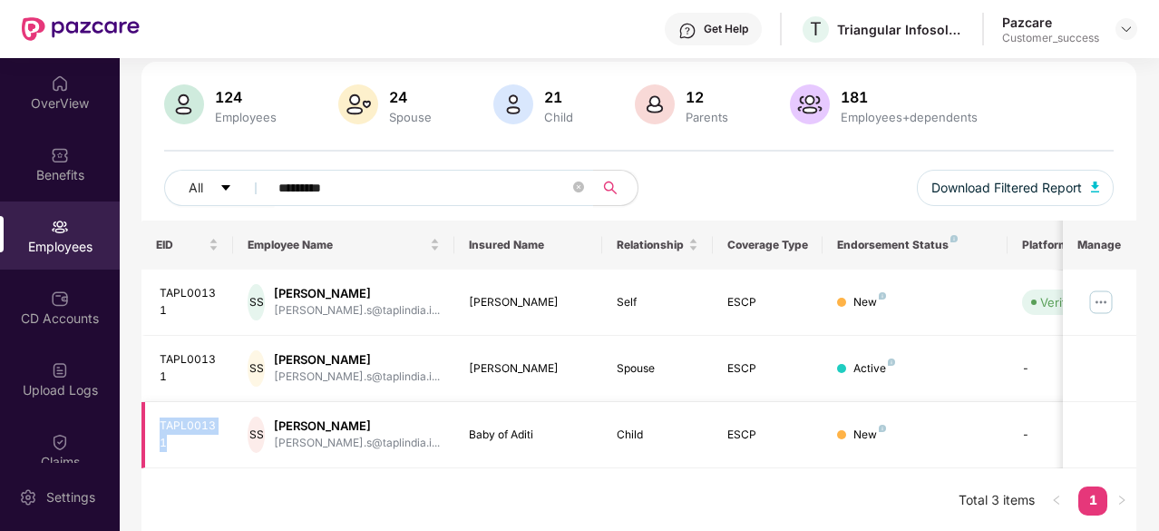
drag, startPoint x: 154, startPoint y: 422, endPoint x: 183, endPoint y: 442, distance: 35.2
click at [183, 442] on td "TAPL00131" at bounding box center [187, 435] width 93 height 66
copy div "TAPL00131"
click at [190, 287] on div "TAPL00131" at bounding box center [190, 302] width 60 height 34
click at [1107, 303] on img at bounding box center [1100, 301] width 29 height 29
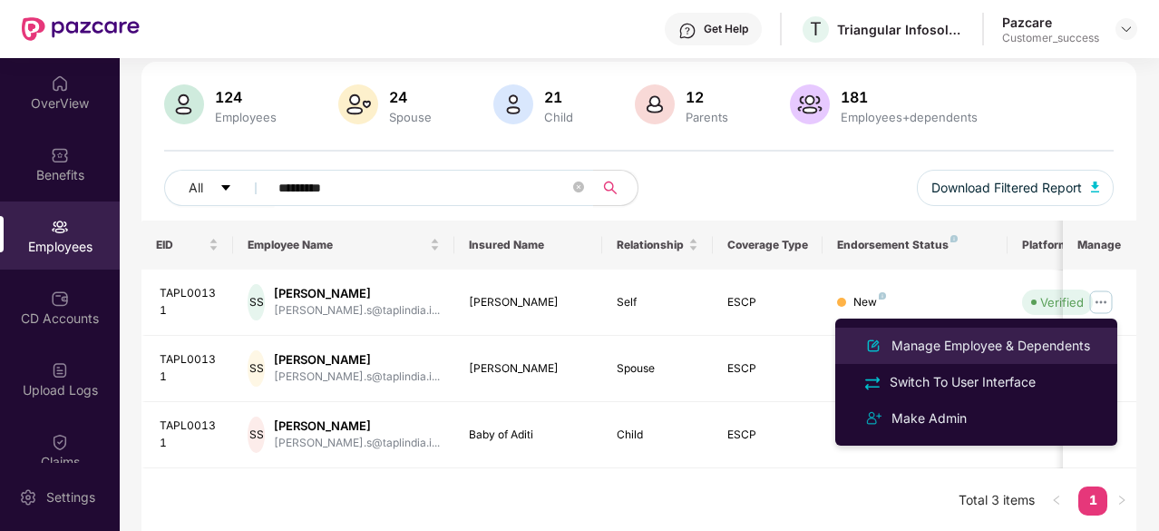
click at [994, 346] on div "Manage Employee & Dependents" at bounding box center [991, 346] width 206 height 20
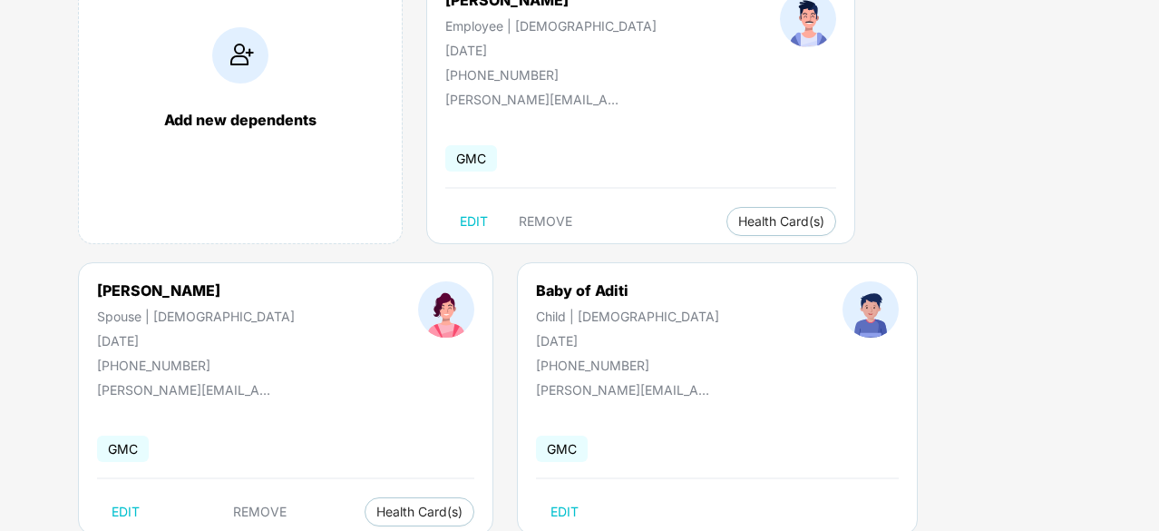
scroll to position [243, 0]
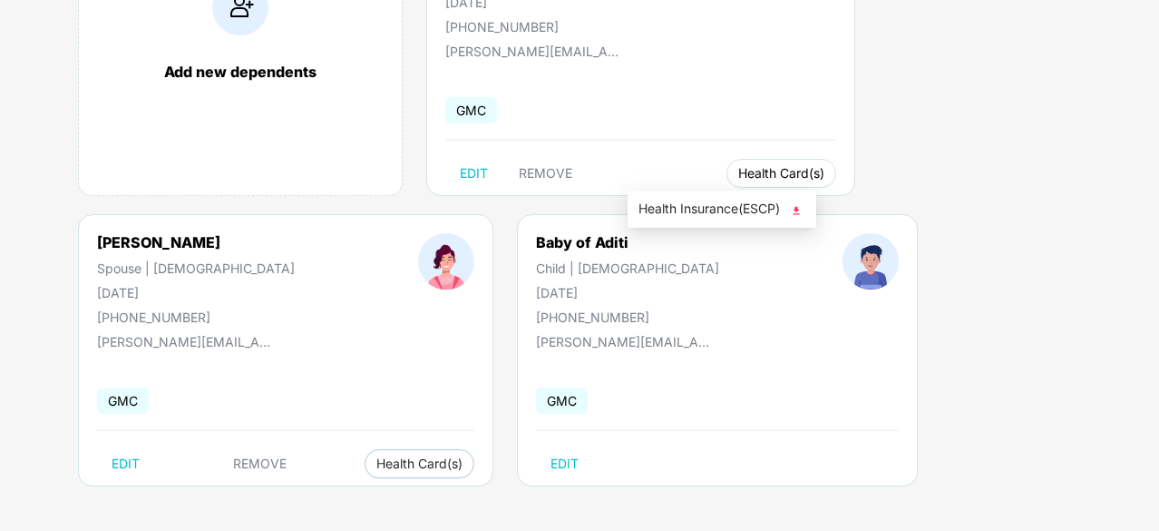
click at [726, 180] on button "Health Card(s)" at bounding box center [781, 173] width 110 height 29
click at [738, 169] on span "Health Card(s)" at bounding box center [781, 173] width 86 height 9
click at [802, 208] on img at bounding box center [796, 210] width 18 height 18
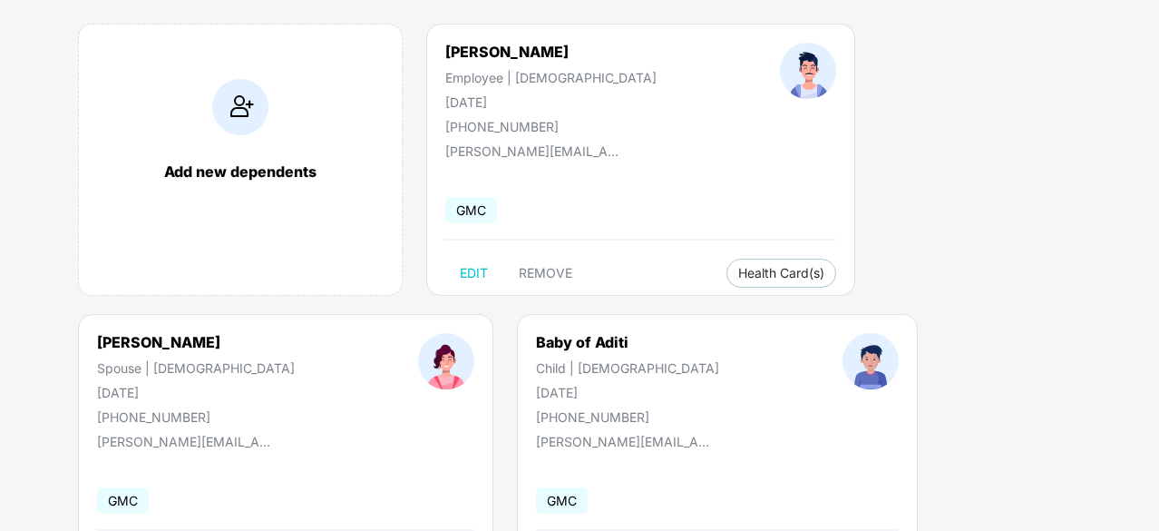
scroll to position [138, 0]
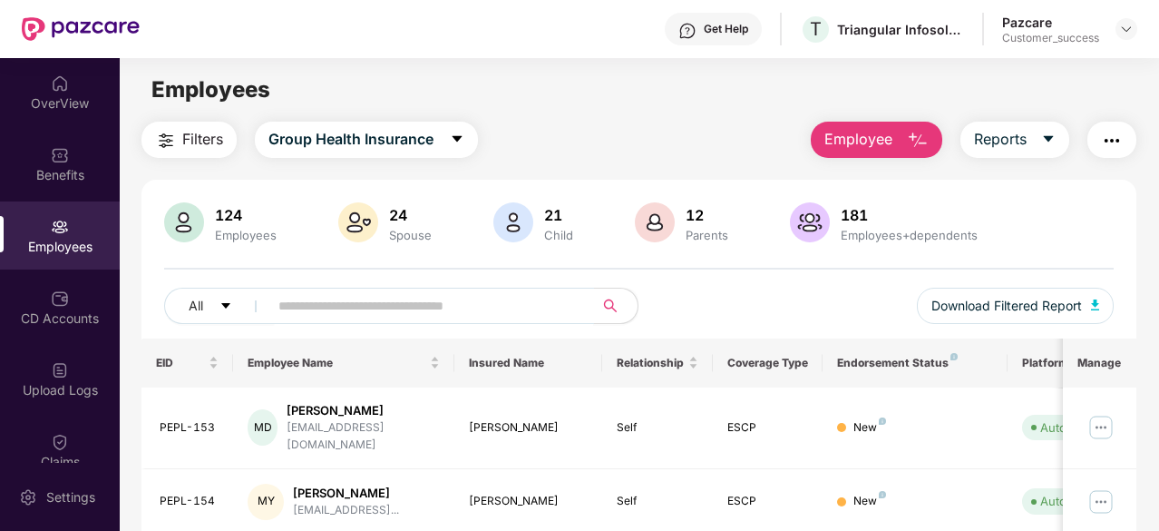
click at [333, 308] on input "text" at bounding box center [423, 305] width 291 height 27
paste input "**********"
type input "**********"
click at [349, 306] on input "text" at bounding box center [423, 305] width 291 height 27
paste input "*********"
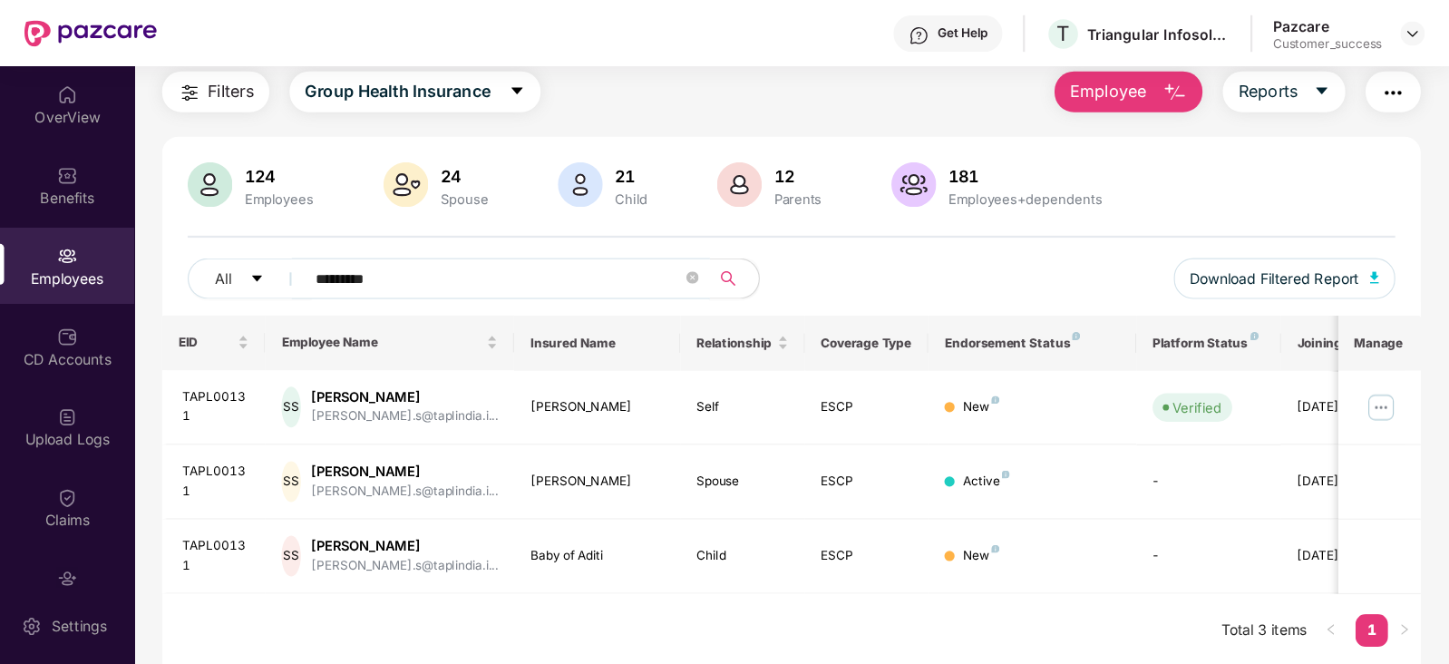
scroll to position [58, 0]
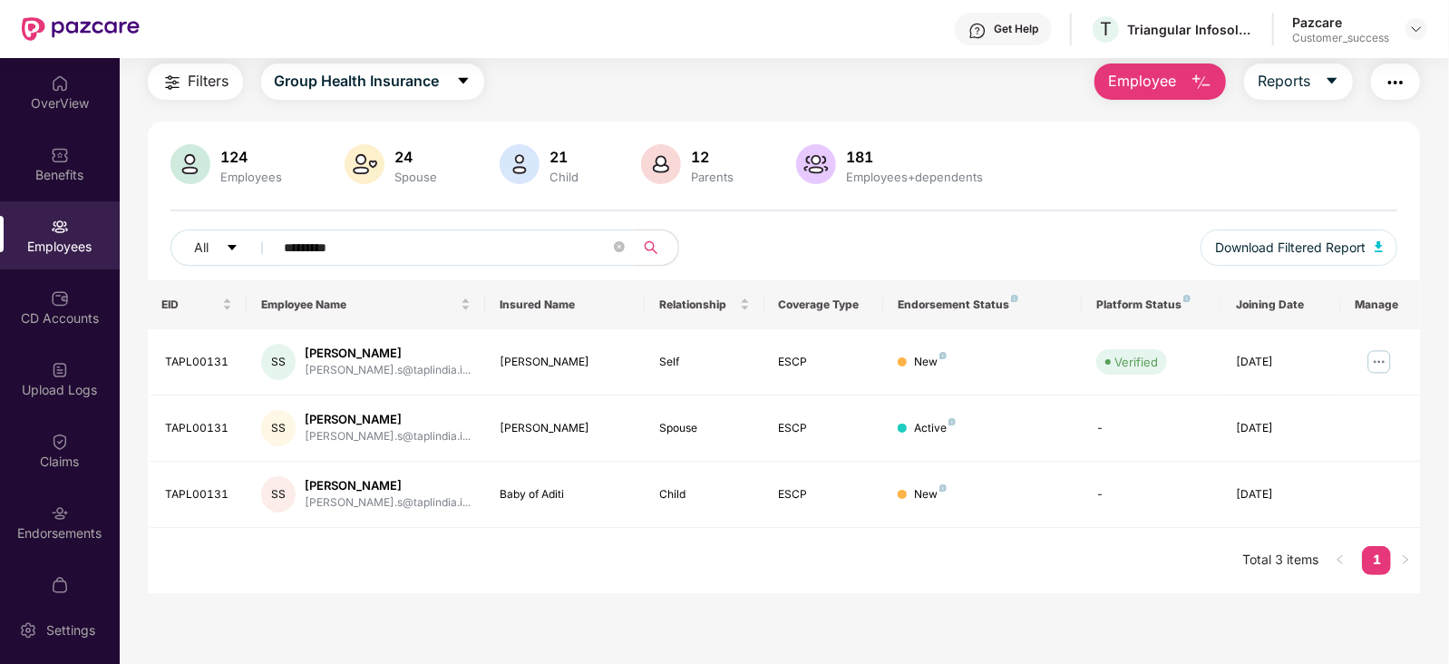
type input "*********"
drag, startPoint x: 1141, startPoint y: 0, endPoint x: 834, endPoint y: 543, distance: 623.8
click at [834, 530] on div "EID Employee Name Insured Name Relationship Coverage Type Endorsement Status Pl…" at bounding box center [784, 436] width 1273 height 313
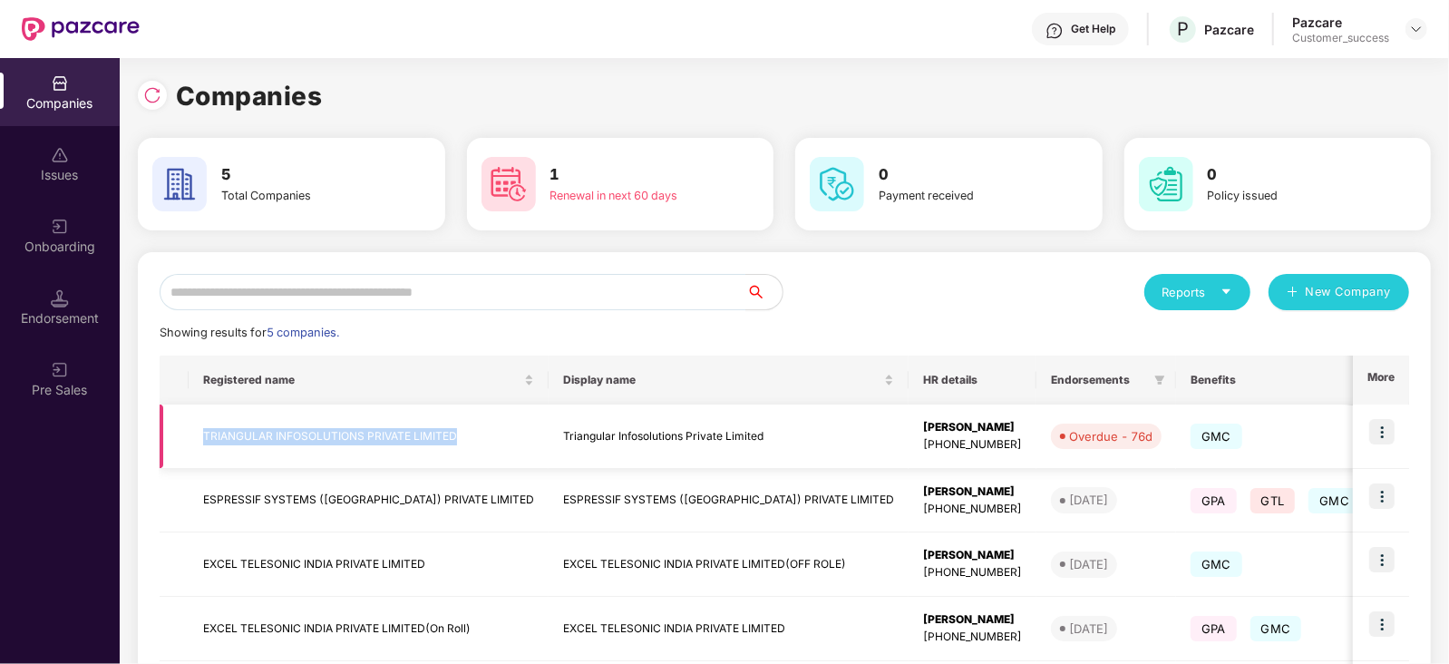
drag, startPoint x: 476, startPoint y: 437, endPoint x: 181, endPoint y: 449, distance: 295.0
click at [181, 449] on tr "TRIANGULAR INFOSOLUTIONS PRIVATE LIMITED Triangular Infosolutions Private Limit…" at bounding box center [1162, 436] width 2005 height 64
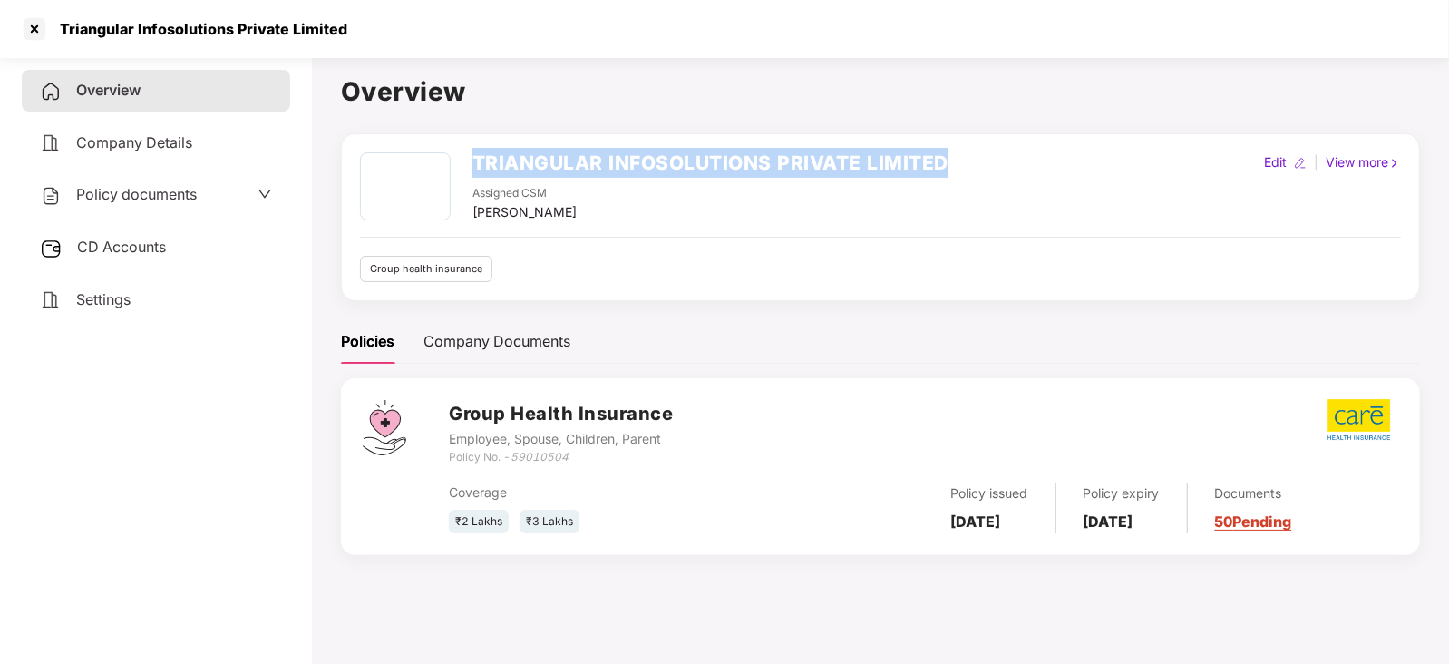
drag, startPoint x: 962, startPoint y: 161, endPoint x: 472, endPoint y: 153, distance: 489.8
click at [472, 153] on div "TRIANGULAR INFOSOLUTIONS PRIVATE LIMITED Assigned CSM [PERSON_NAME] Edit | View…" at bounding box center [880, 187] width 1041 height 70
copy h2 "TRIANGULAR INFOSOLUTIONS PRIVATE LIMITED"
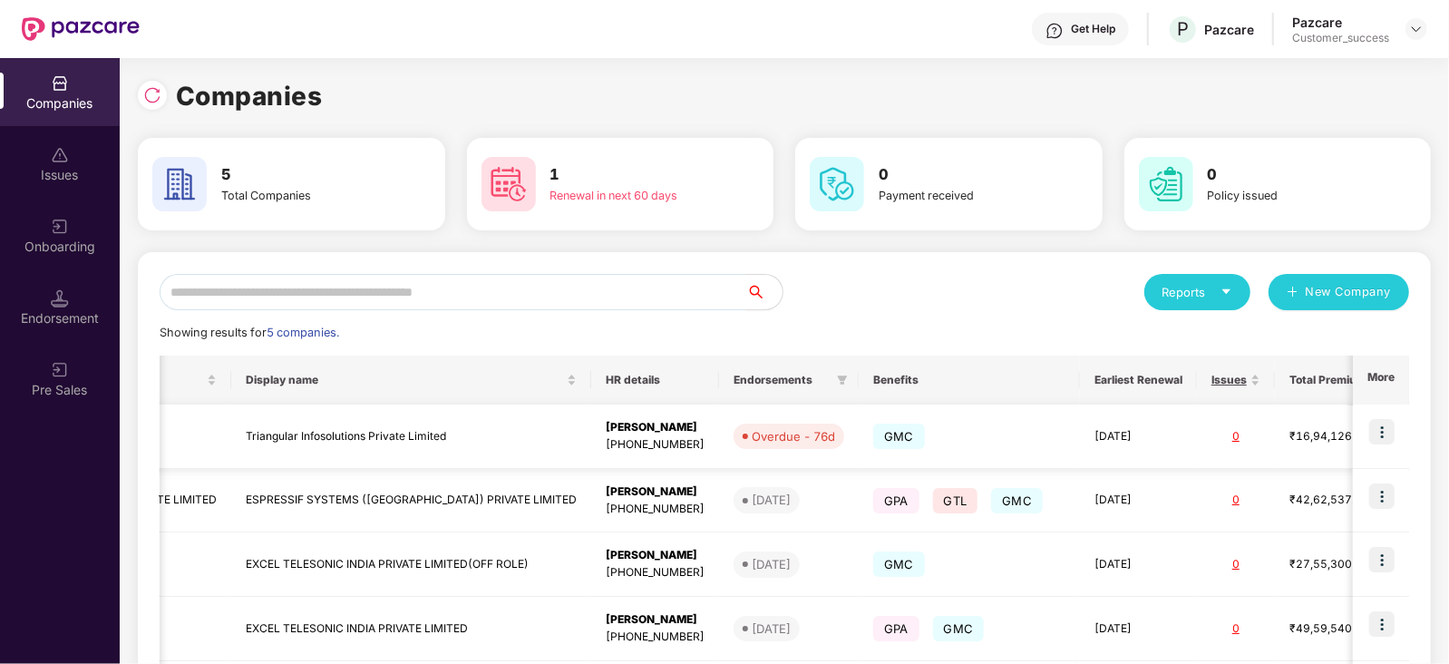
scroll to position [0, 484]
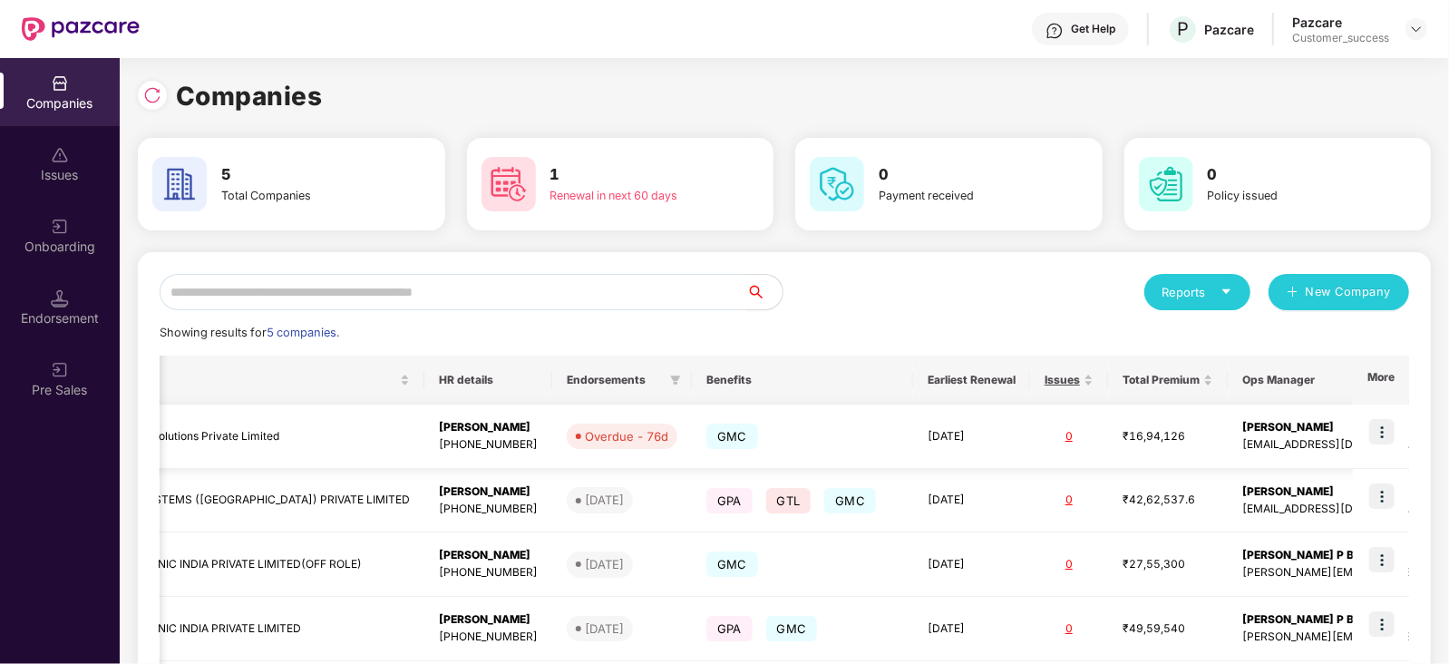
drag, startPoint x: 1176, startPoint y: 428, endPoint x: 1313, endPoint y: 428, distance: 136.9
click at [1158, 428] on td "[PERSON_NAME] [PERSON_NAME][EMAIL_ADDRESS][DOMAIN_NAME]" at bounding box center [1426, 436] width 396 height 64
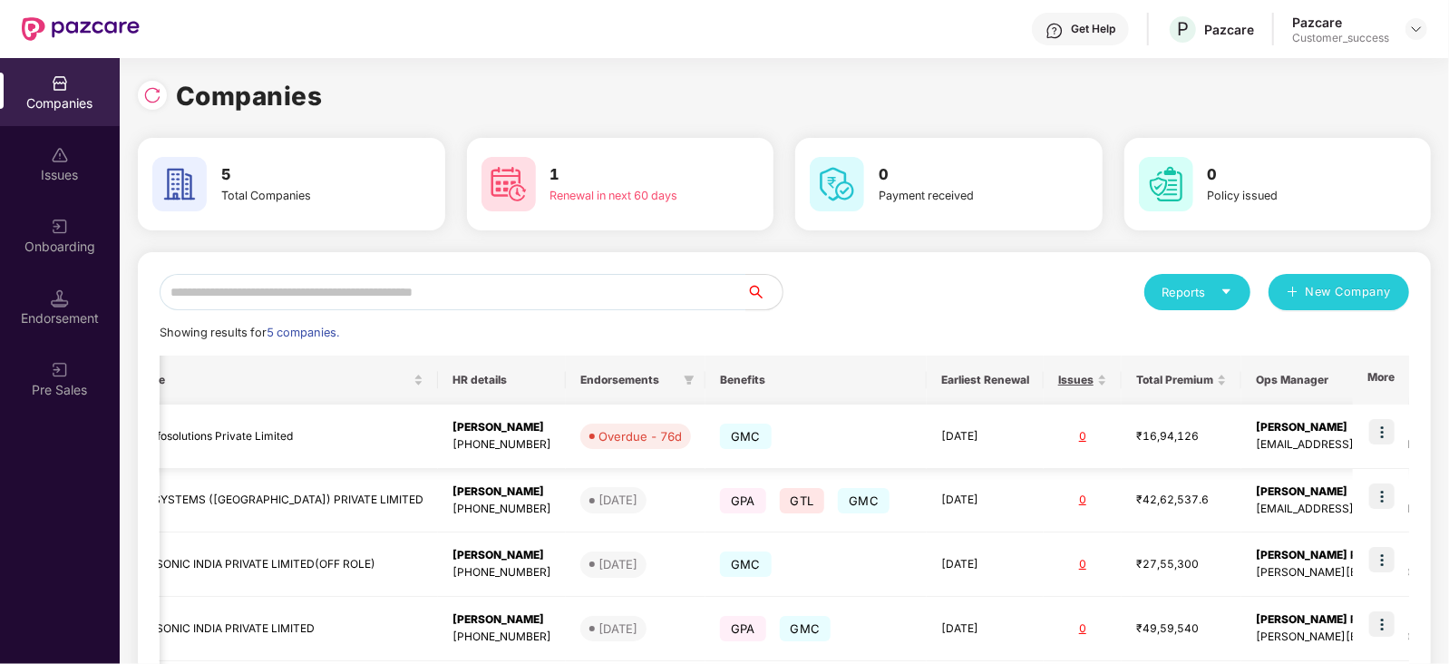
scroll to position [0, 484]
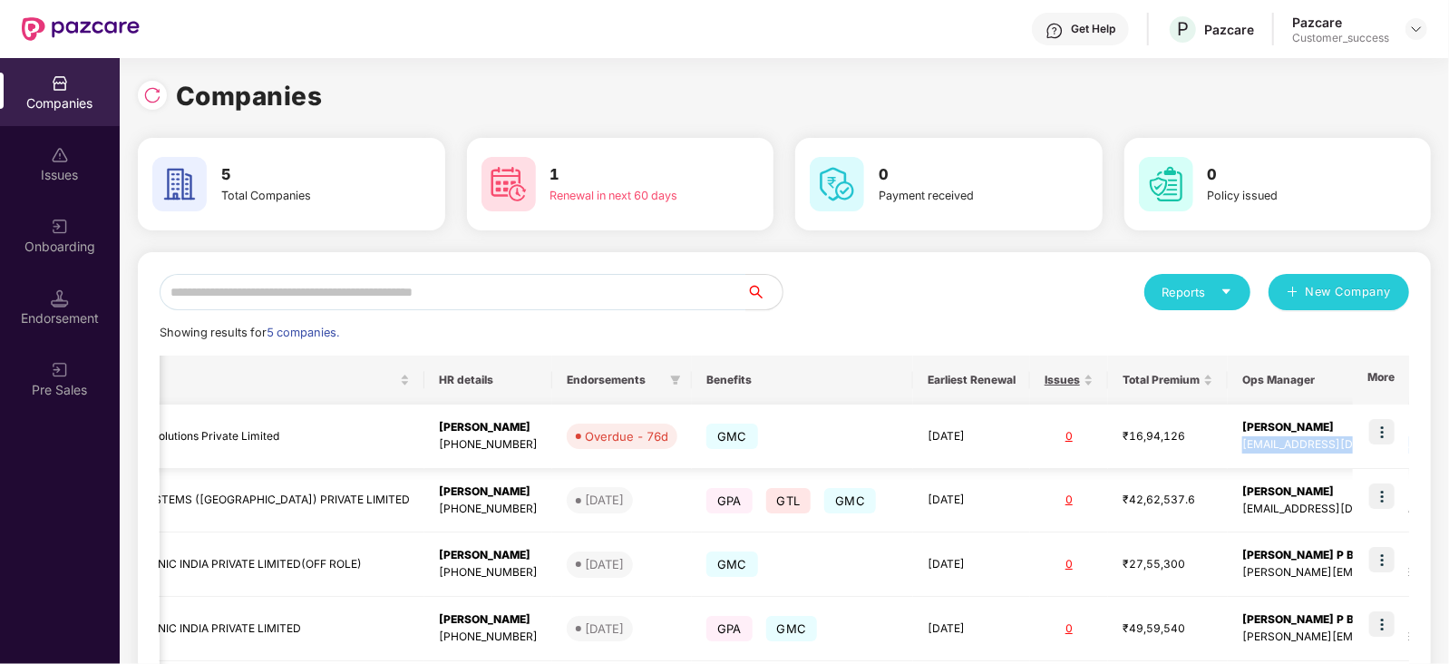
drag, startPoint x: 1335, startPoint y: 443, endPoint x: 1172, endPoint y: 451, distance: 163.4
click at [1158, 451] on td "[PERSON_NAME] [PERSON_NAME][EMAIL_ADDRESS][DOMAIN_NAME]" at bounding box center [1426, 436] width 396 height 64
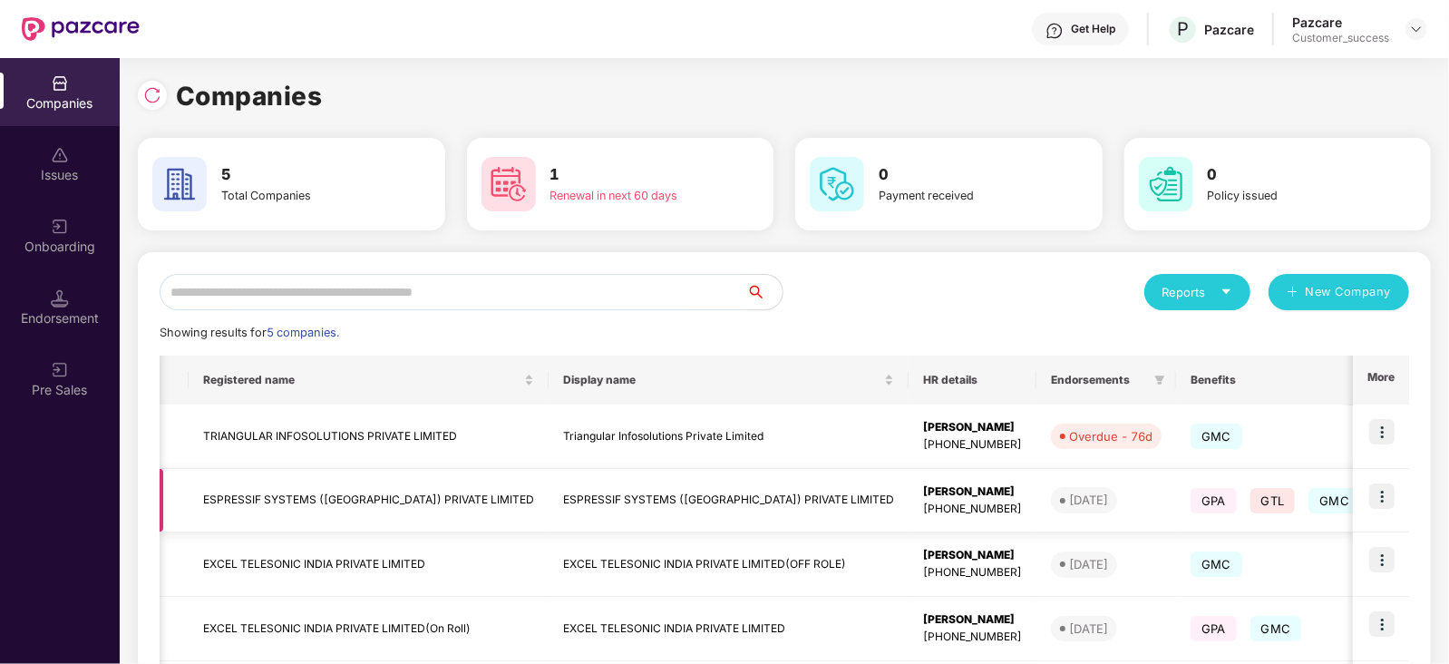
scroll to position [0, 484]
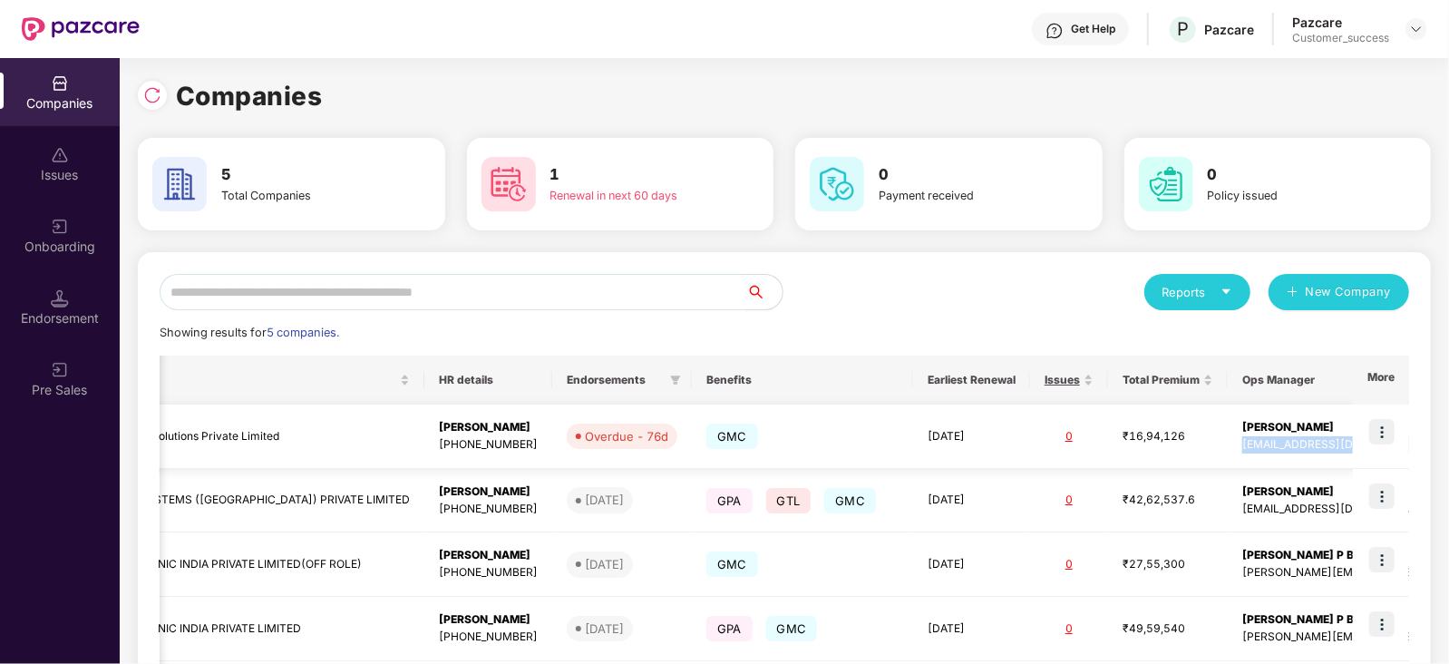
drag, startPoint x: 1333, startPoint y: 448, endPoint x: 1178, endPoint y: 453, distance: 155.2
click at [1158, 453] on td "[PERSON_NAME] [PERSON_NAME][EMAIL_ADDRESS][DOMAIN_NAME]" at bounding box center [1426, 436] width 396 height 64
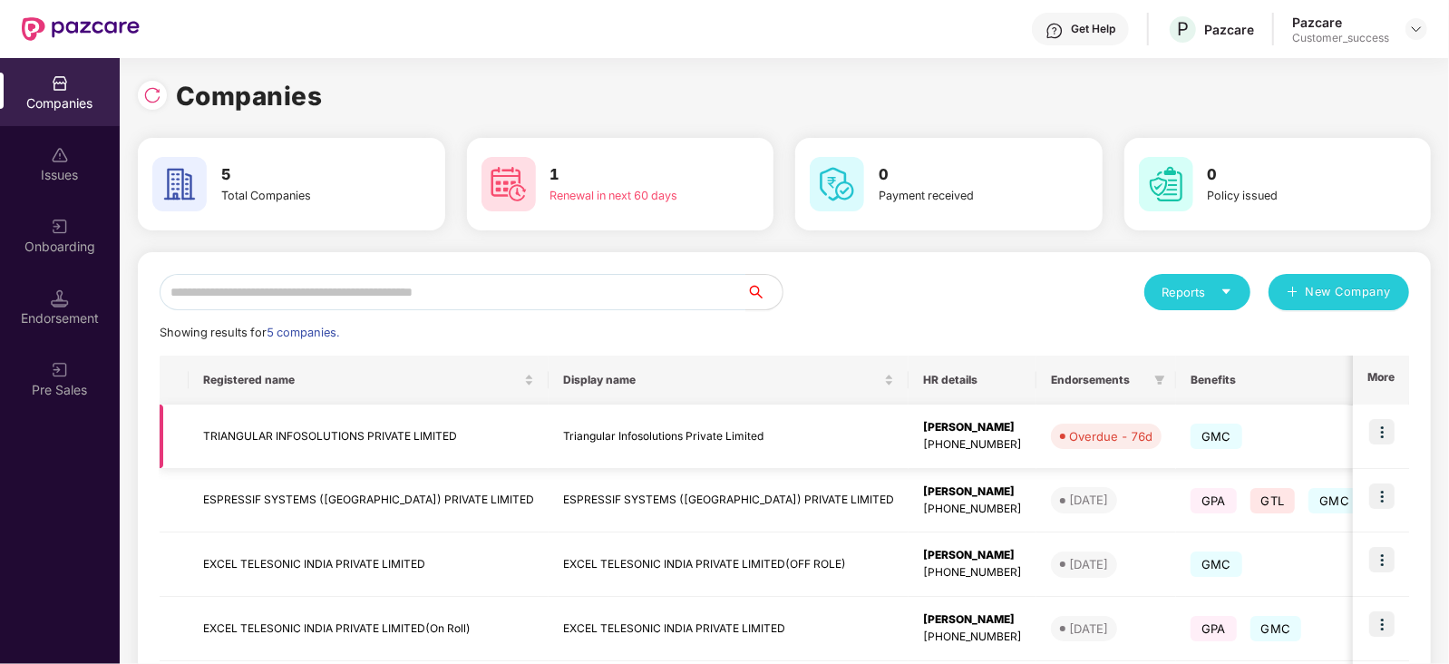
click at [282, 438] on td "TRIANGULAR INFOSOLUTIONS PRIVATE LIMITED" at bounding box center [369, 436] width 360 height 64
click at [1158, 434] on span "GMC" at bounding box center [1217, 436] width 52 height 25
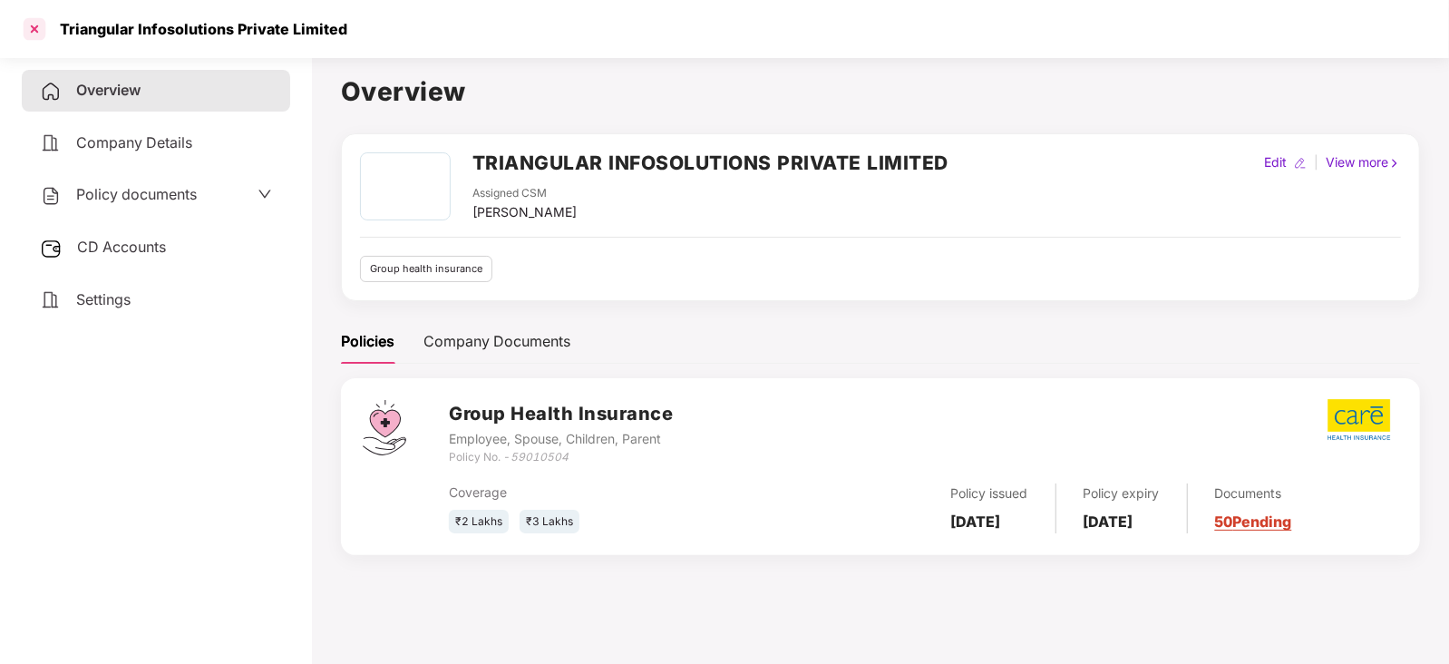
click at [41, 31] on div at bounding box center [34, 29] width 29 height 29
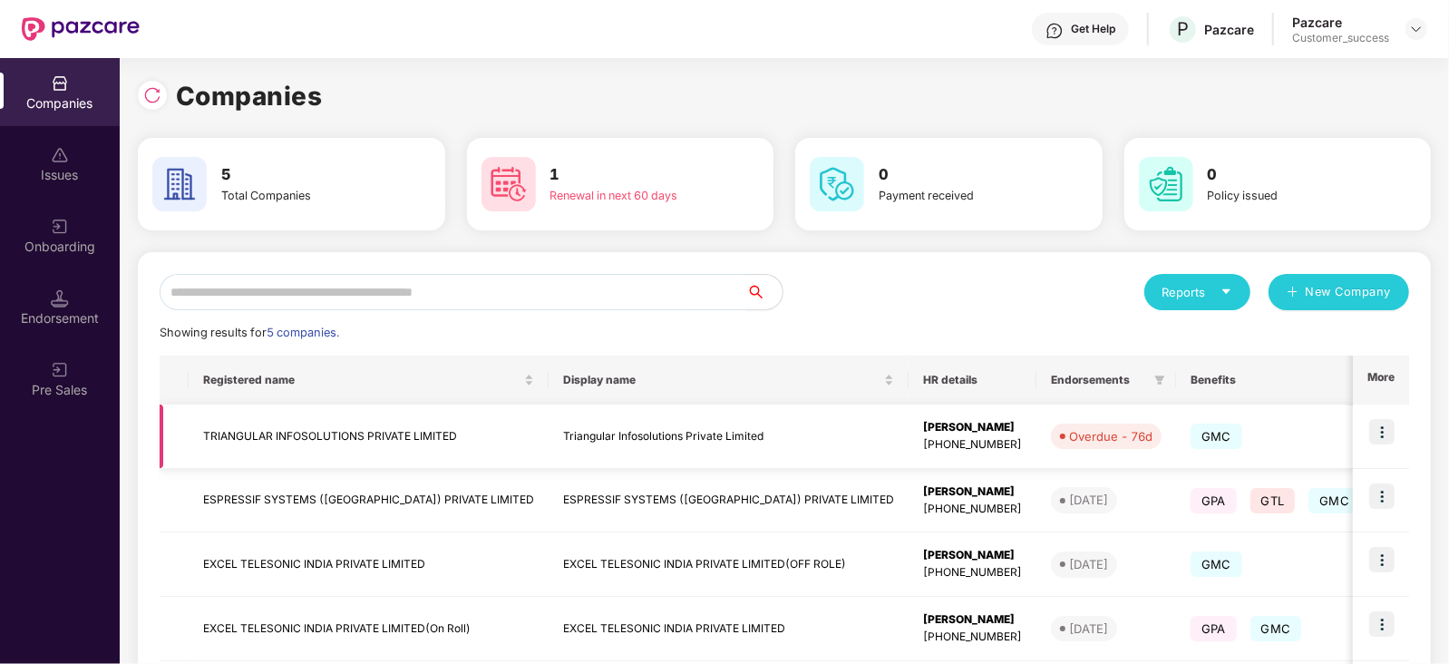
click at [1158, 433] on img at bounding box center [1381, 431] width 25 height 25
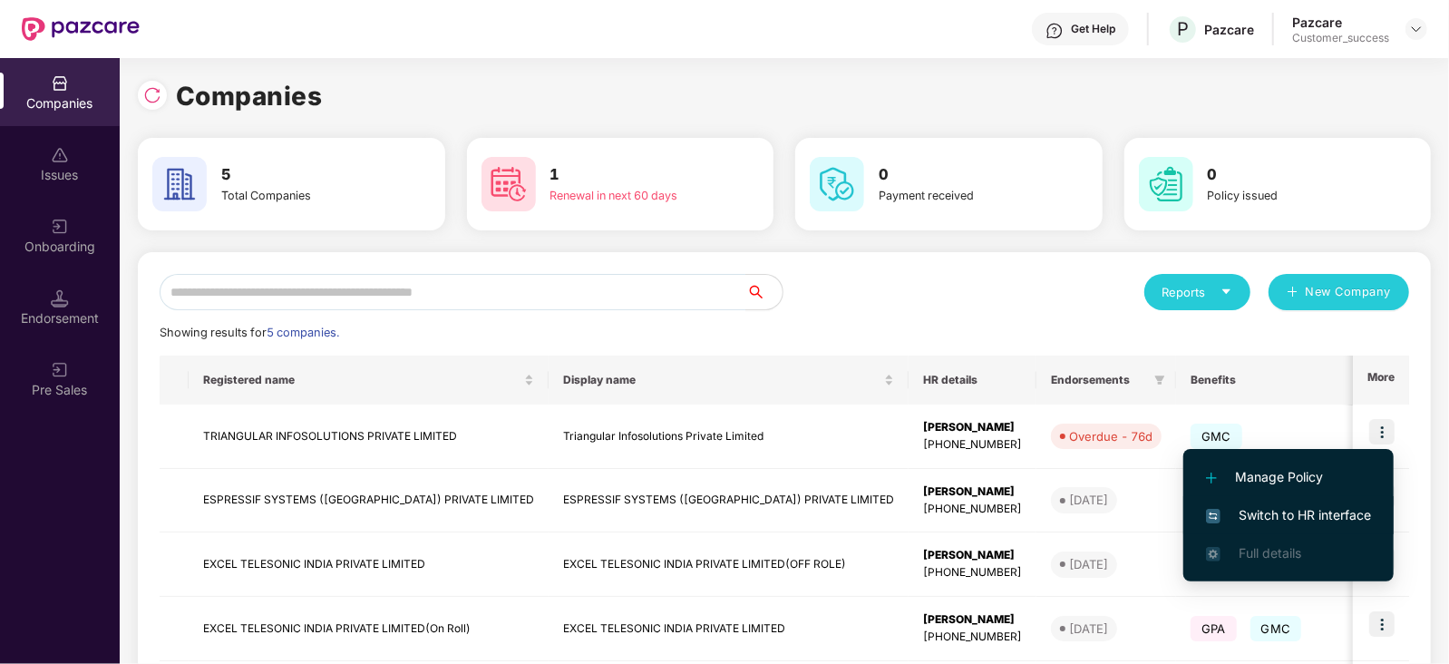
click at [1158, 511] on span "Switch to HR interface" at bounding box center [1288, 515] width 165 height 20
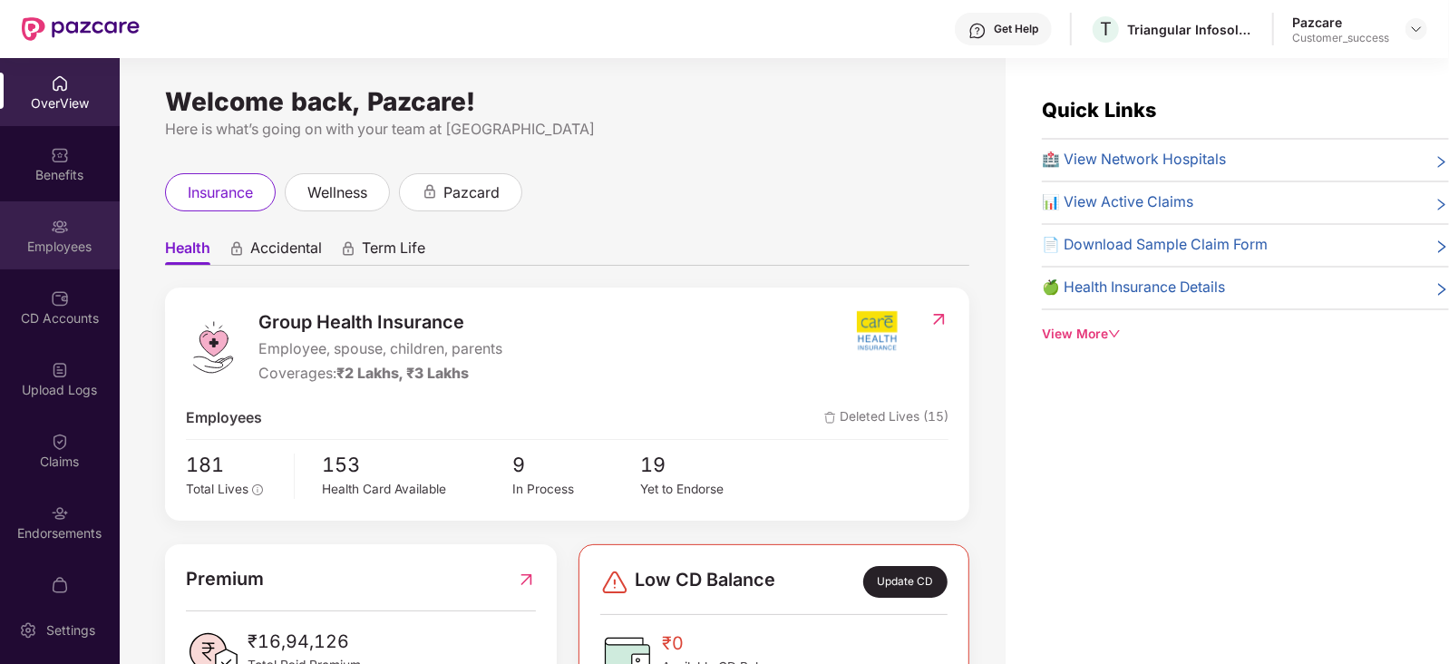
click at [52, 238] on div "Employees" at bounding box center [60, 247] width 120 height 18
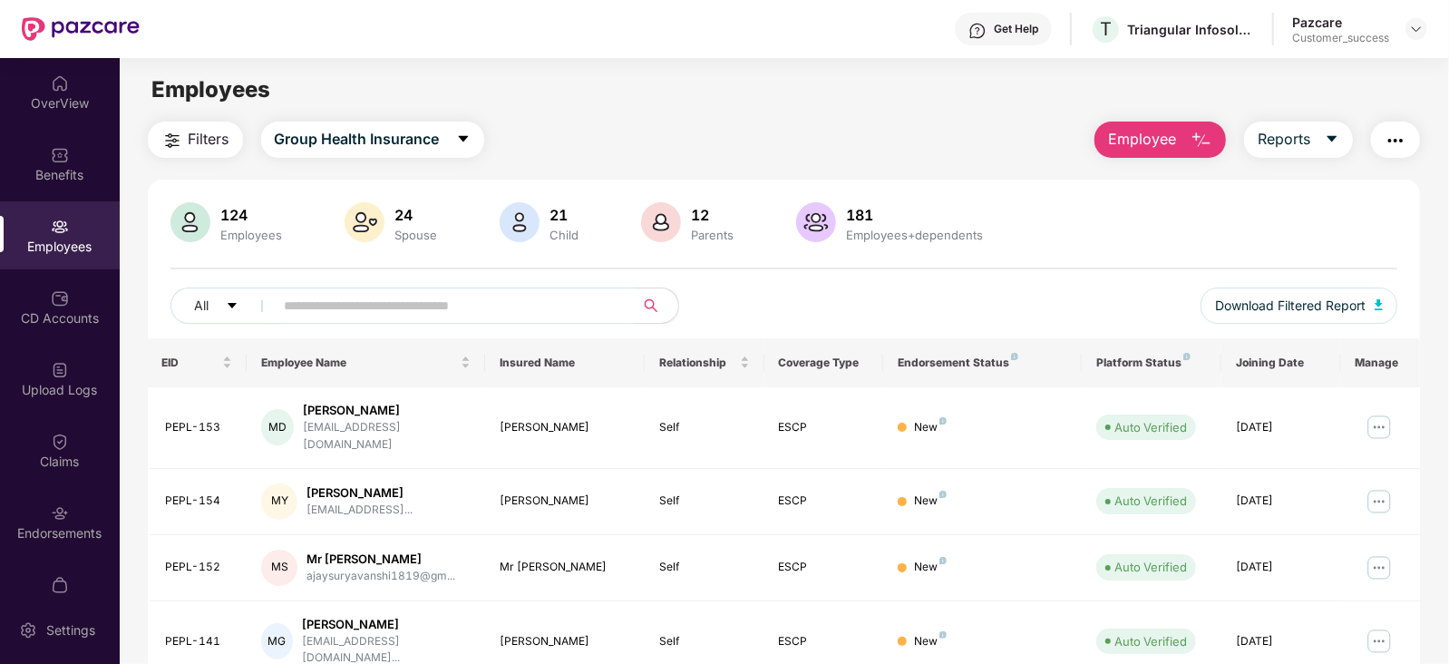
click at [513, 305] on input "text" at bounding box center [448, 305] width 326 height 27
paste input "**********"
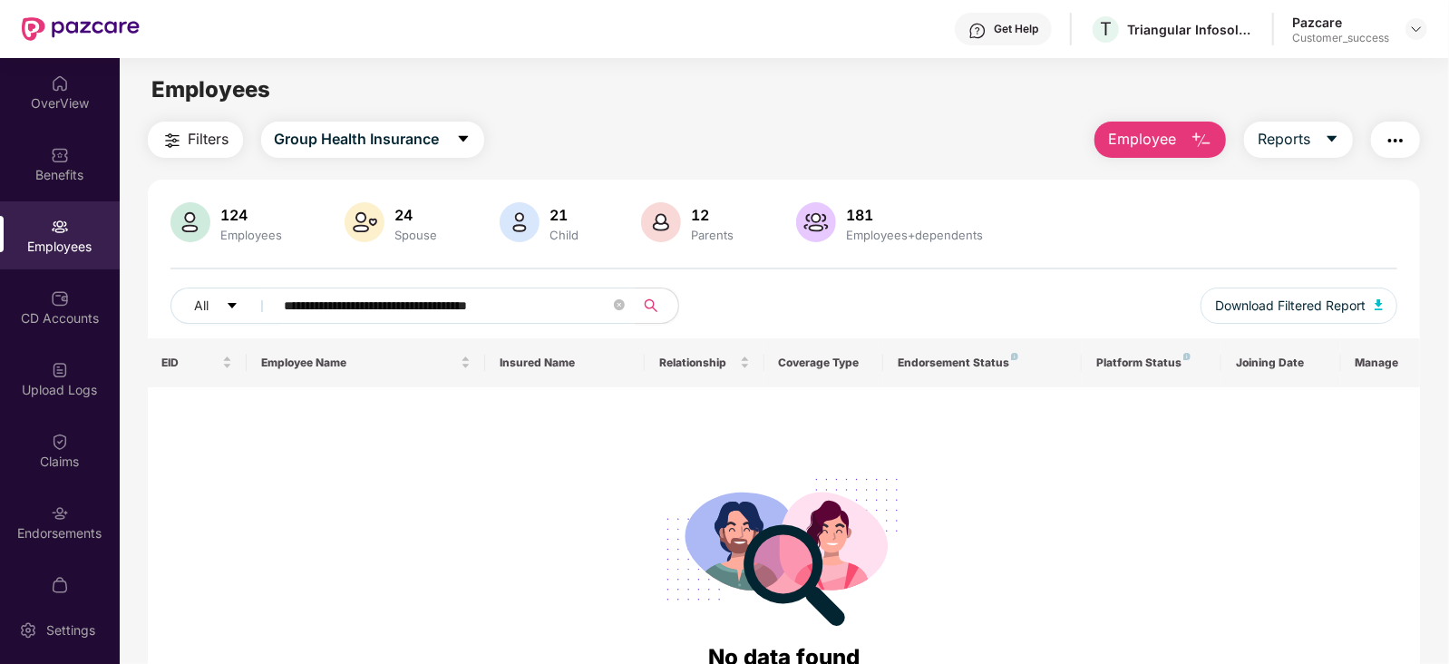
paste input "text"
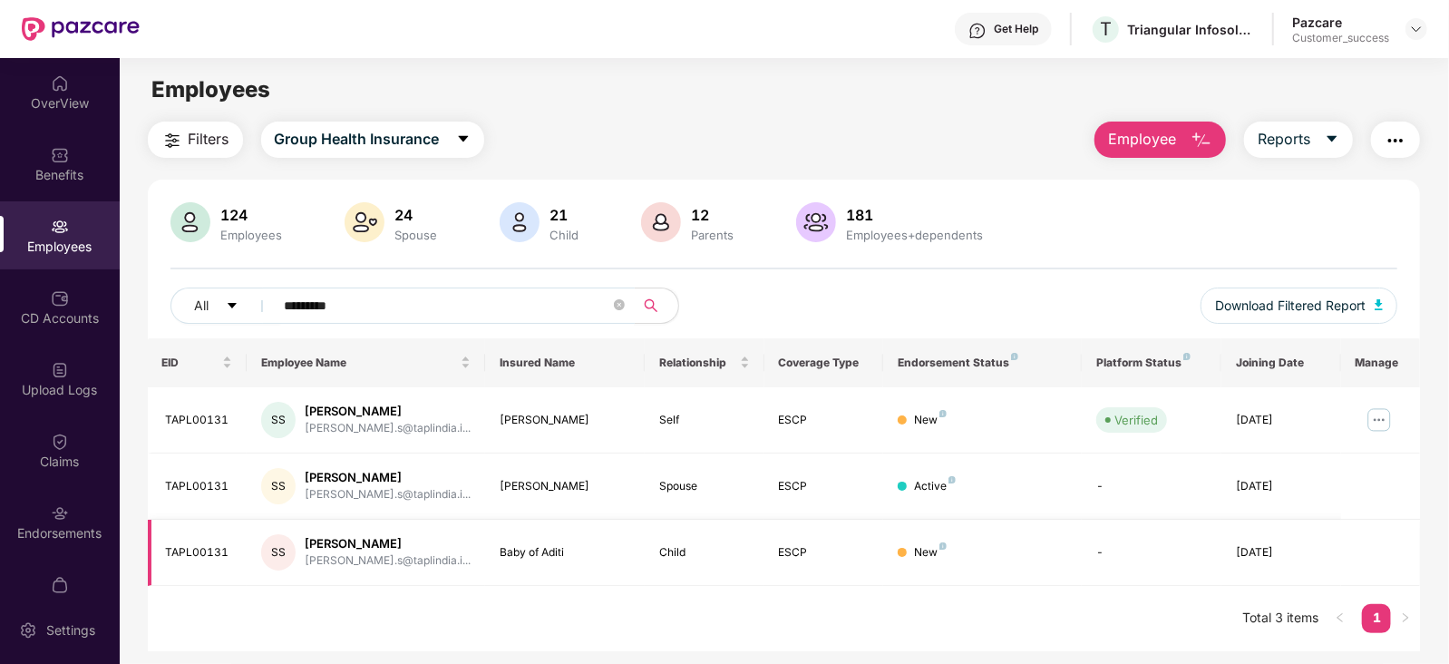
type input "*********"
drag, startPoint x: 592, startPoint y: 555, endPoint x: 495, endPoint y: 550, distance: 97.2
click at [495, 530] on td "Baby of Aditi" at bounding box center [564, 553] width 159 height 66
copy div "Baby of Aditi"
drag, startPoint x: 251, startPoint y: 560, endPoint x: 163, endPoint y: 551, distance: 88.3
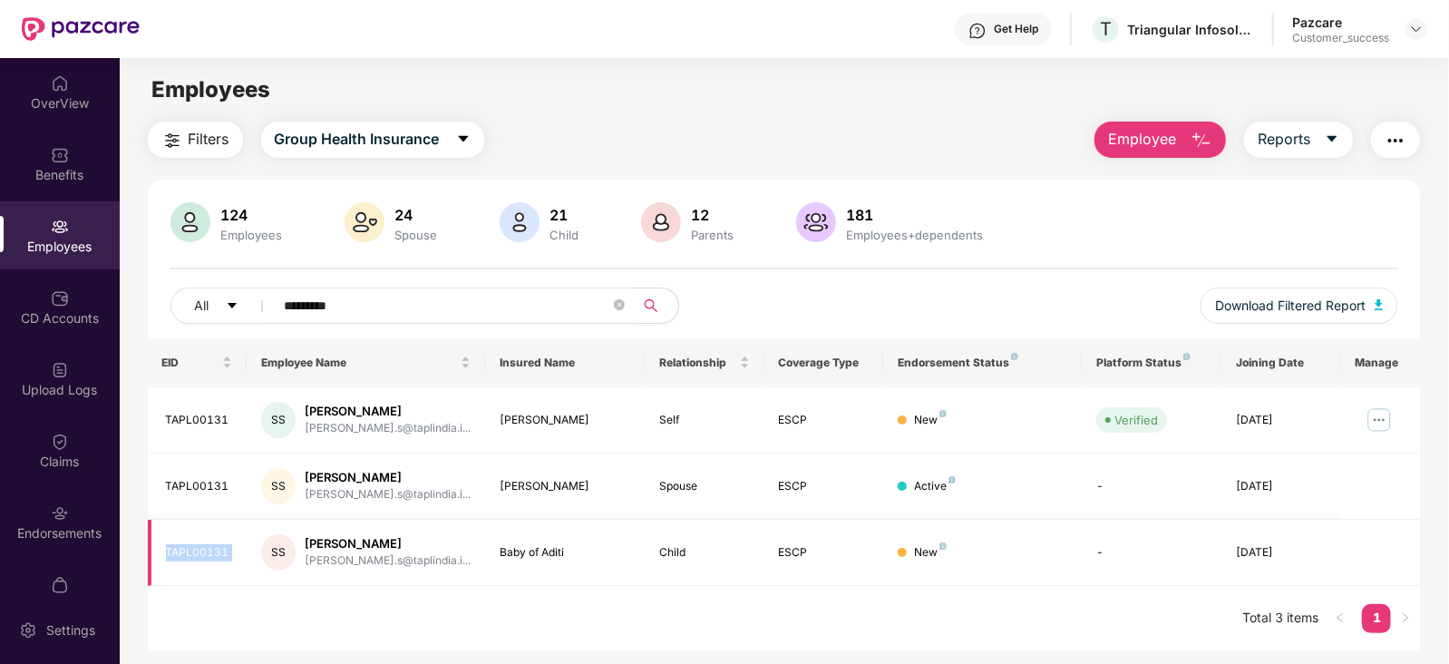
click at [163, 530] on tr "TAPL00131 SS [PERSON_NAME] [PERSON_NAME].s@taplindia.i... Baby of Aditi Child E…" at bounding box center [784, 553] width 1273 height 66
copy div "TAPL00131"
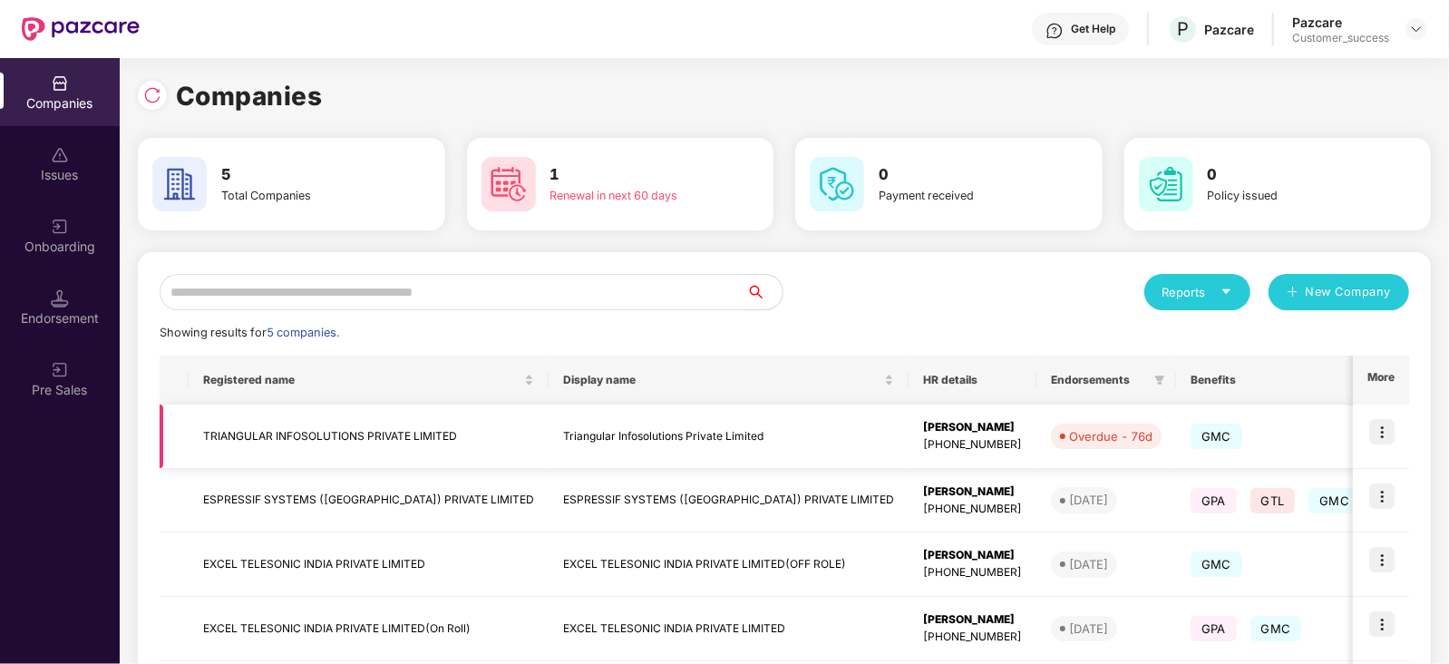
click at [404, 440] on td "TRIANGULAR INFOSOLUTIONS PRIVATE LIMITED" at bounding box center [369, 436] width 360 height 64
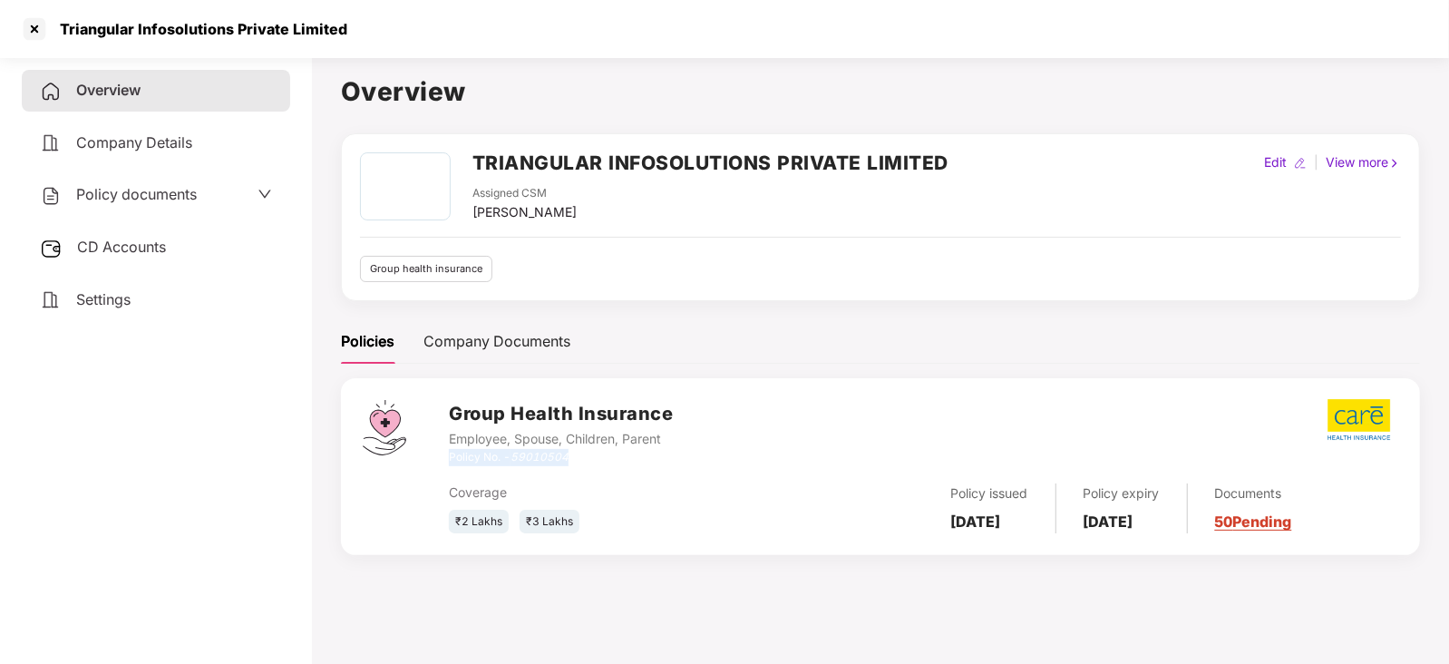
drag, startPoint x: 582, startPoint y: 456, endPoint x: 452, endPoint y: 458, distance: 130.6
click at [452, 458] on div "Policy No. - 59010504" at bounding box center [561, 457] width 224 height 17
copy div "Policy No. - 59010504"
click at [186, 88] on div "Overview" at bounding box center [156, 91] width 268 height 42
click at [28, 31] on div at bounding box center [34, 29] width 29 height 29
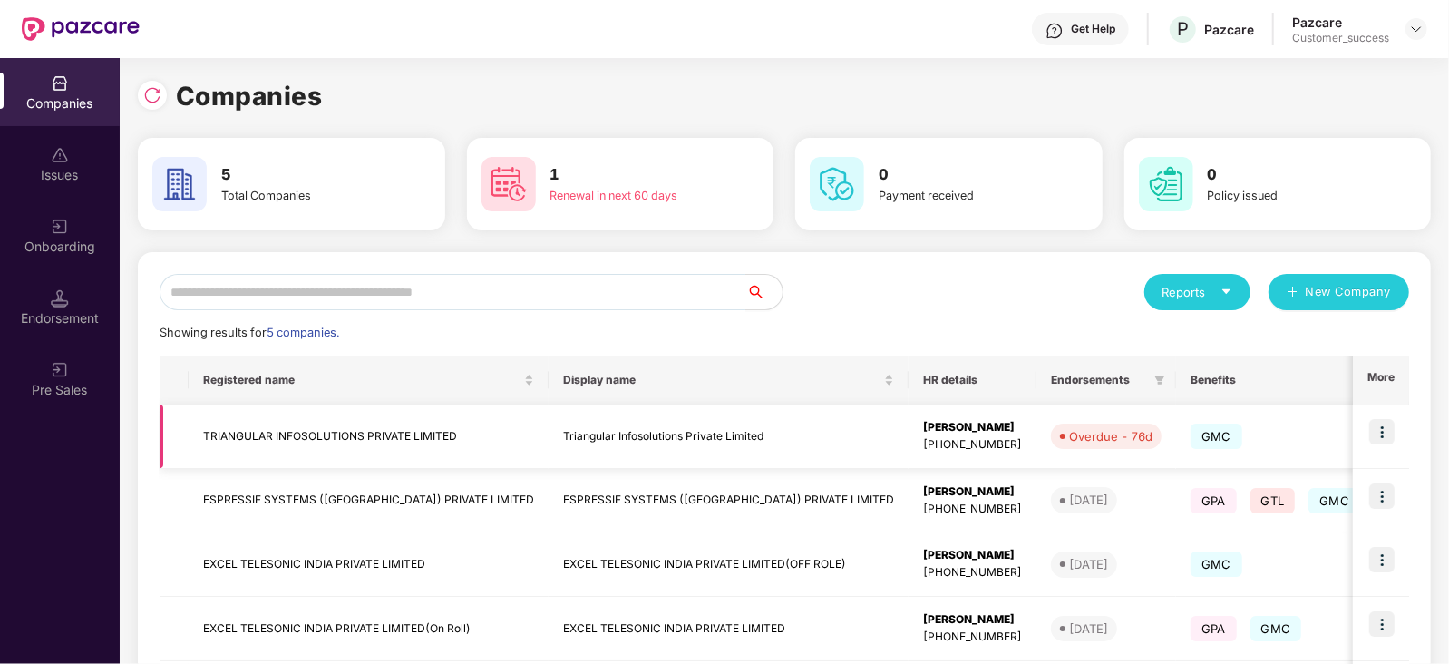
click at [390, 432] on td "TRIANGULAR INFOSOLUTIONS PRIVATE LIMITED" at bounding box center [369, 436] width 360 height 64
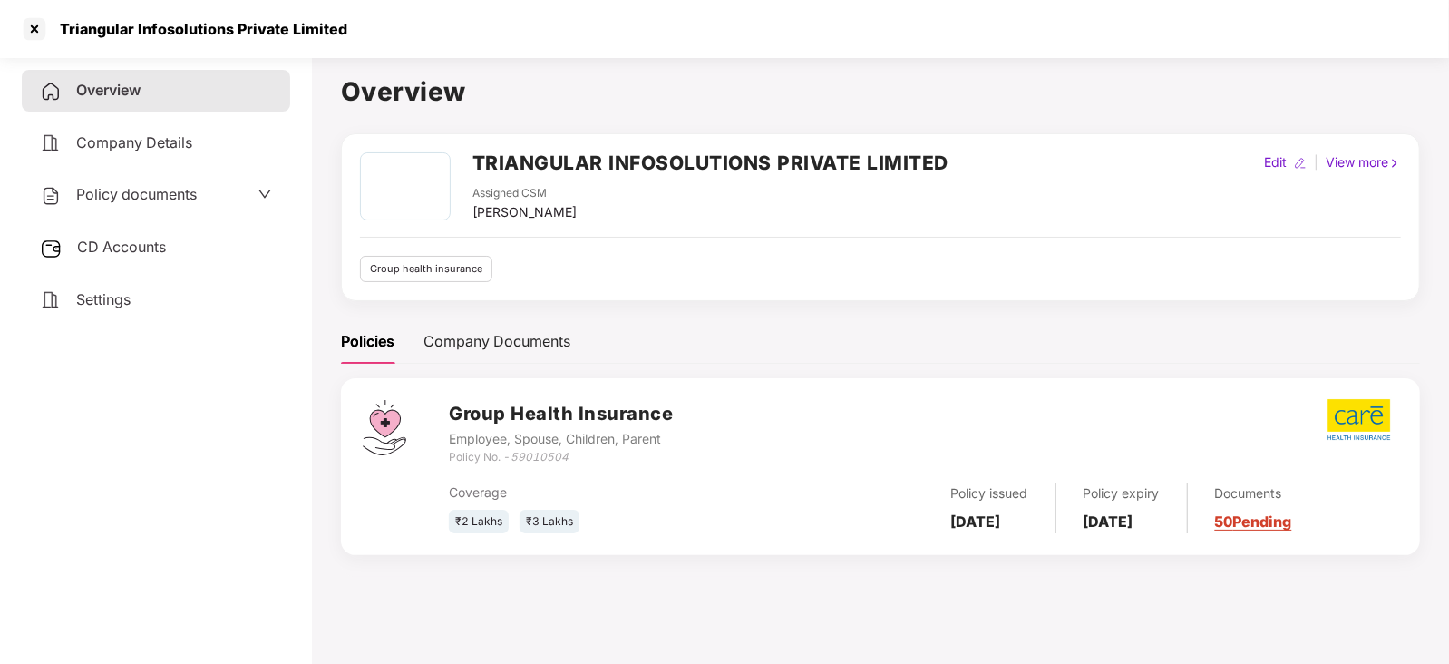
click at [262, 187] on span at bounding box center [265, 195] width 15 height 24
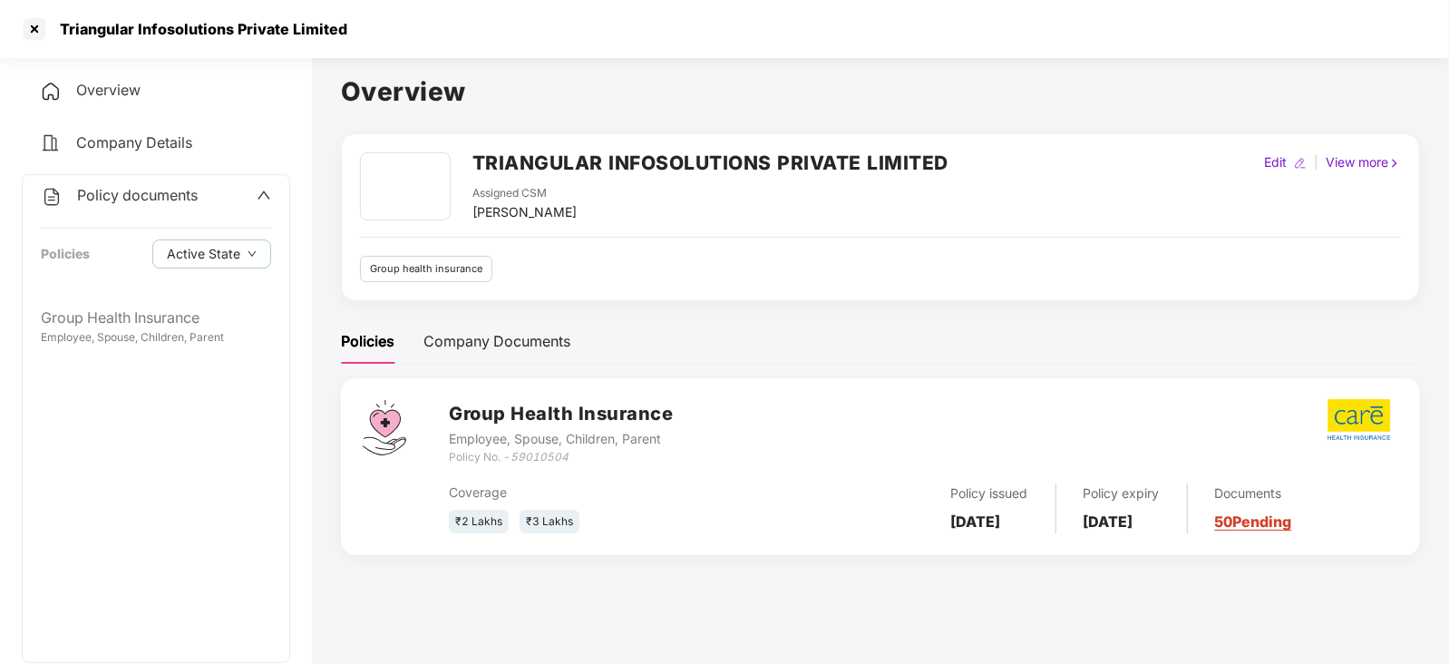
click at [141, 203] on span "Policy documents" at bounding box center [137, 195] width 121 height 18
click at [150, 200] on span "Policy documents" at bounding box center [136, 194] width 121 height 18
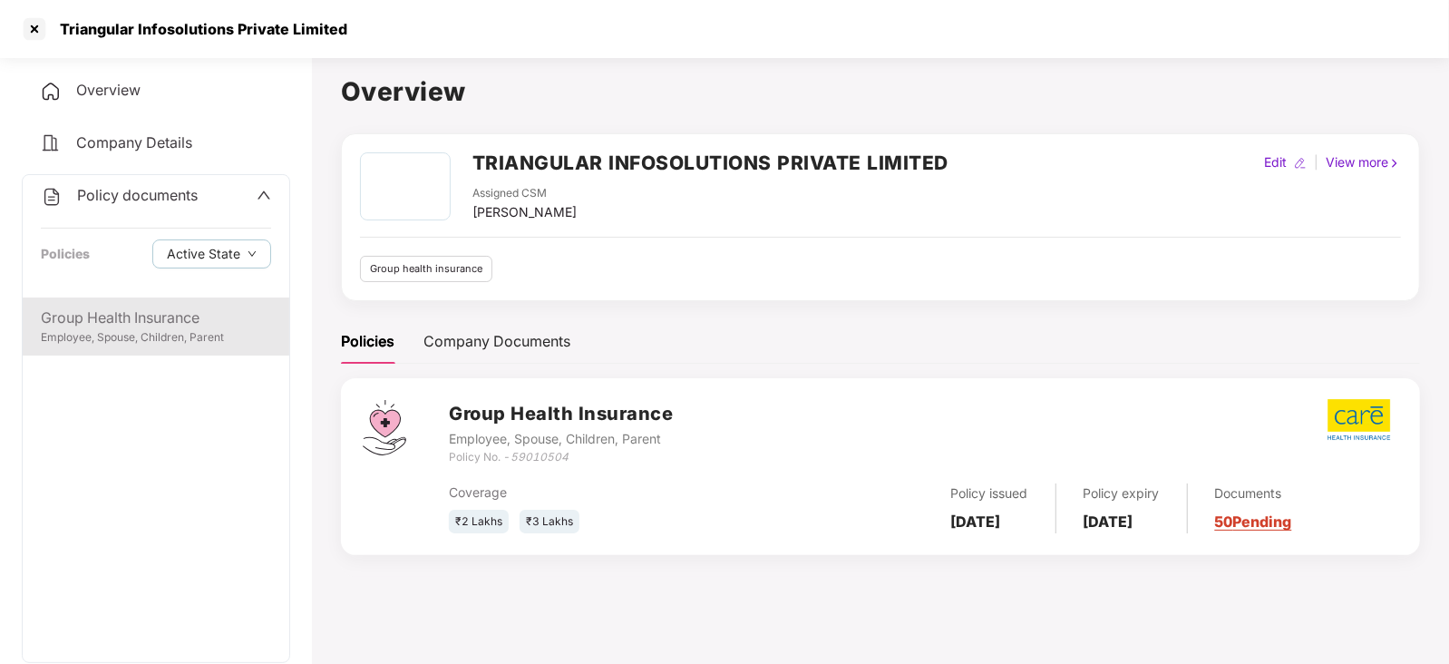
click at [158, 324] on div "Group Health Insurance" at bounding box center [156, 318] width 230 height 23
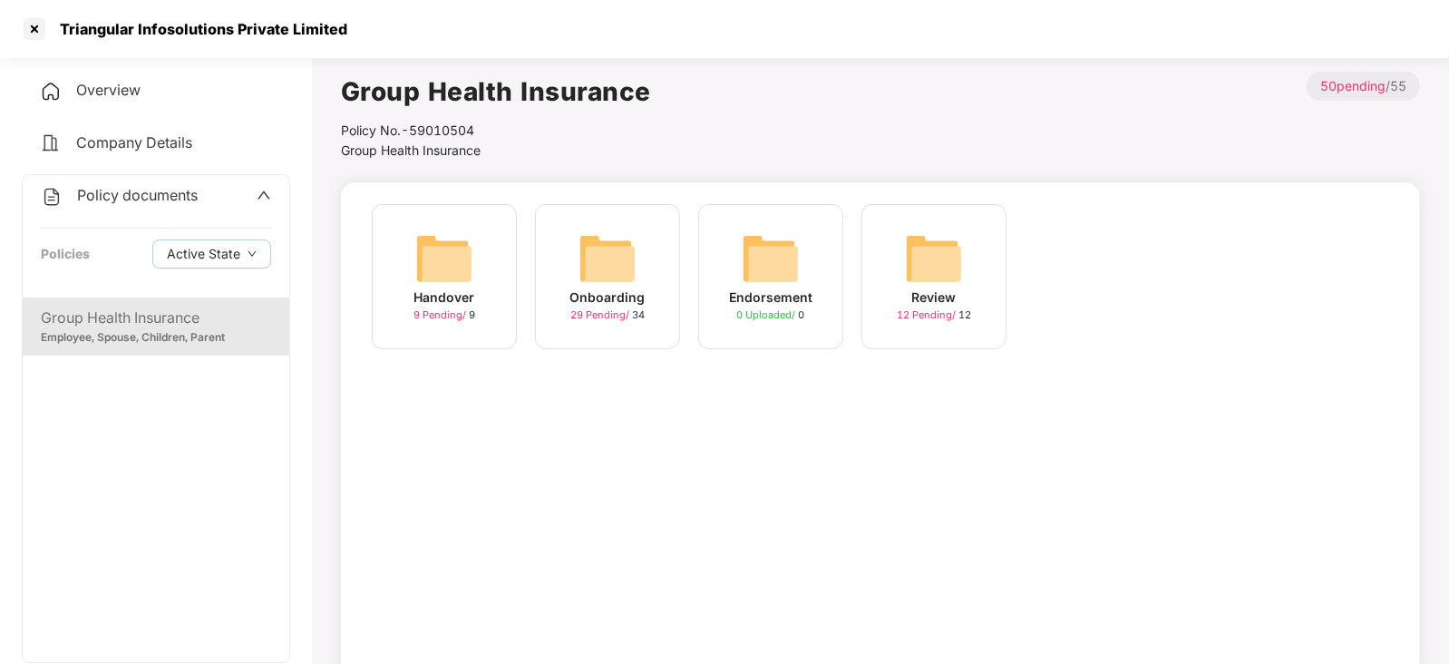
click at [421, 258] on img at bounding box center [444, 258] width 58 height 58
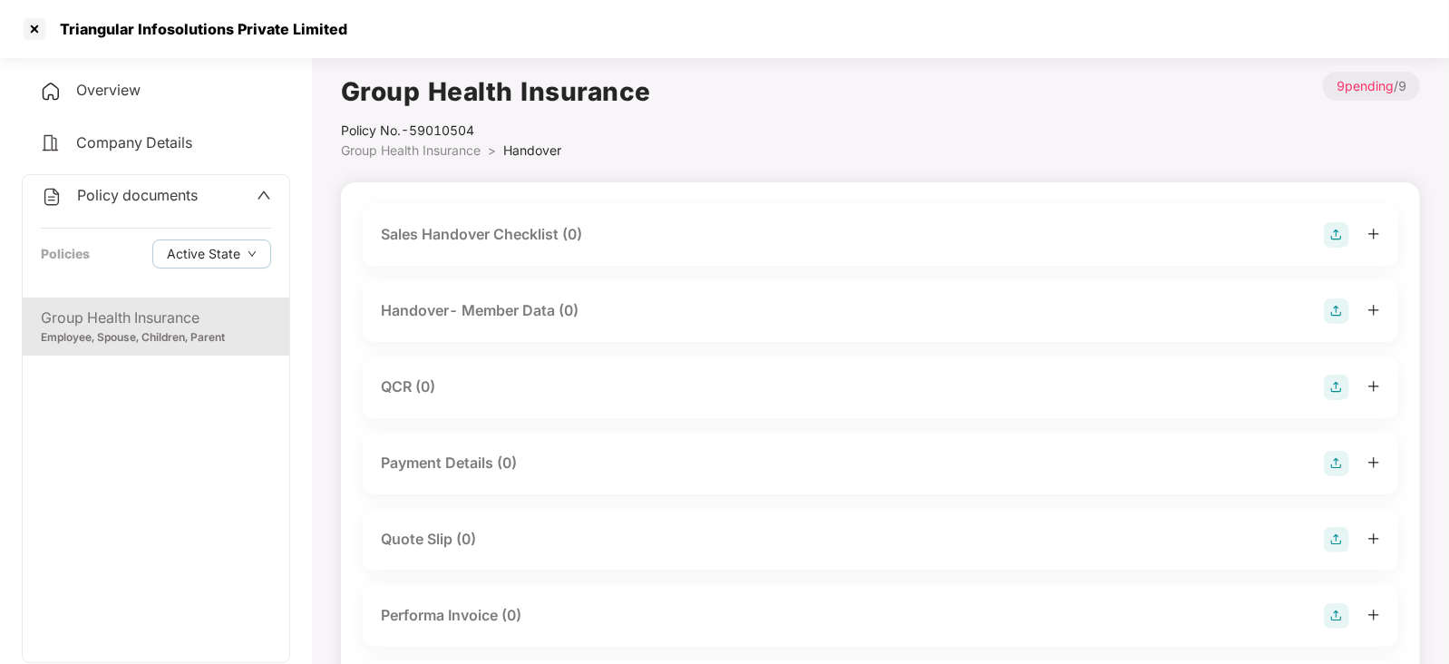
scroll to position [269, 0]
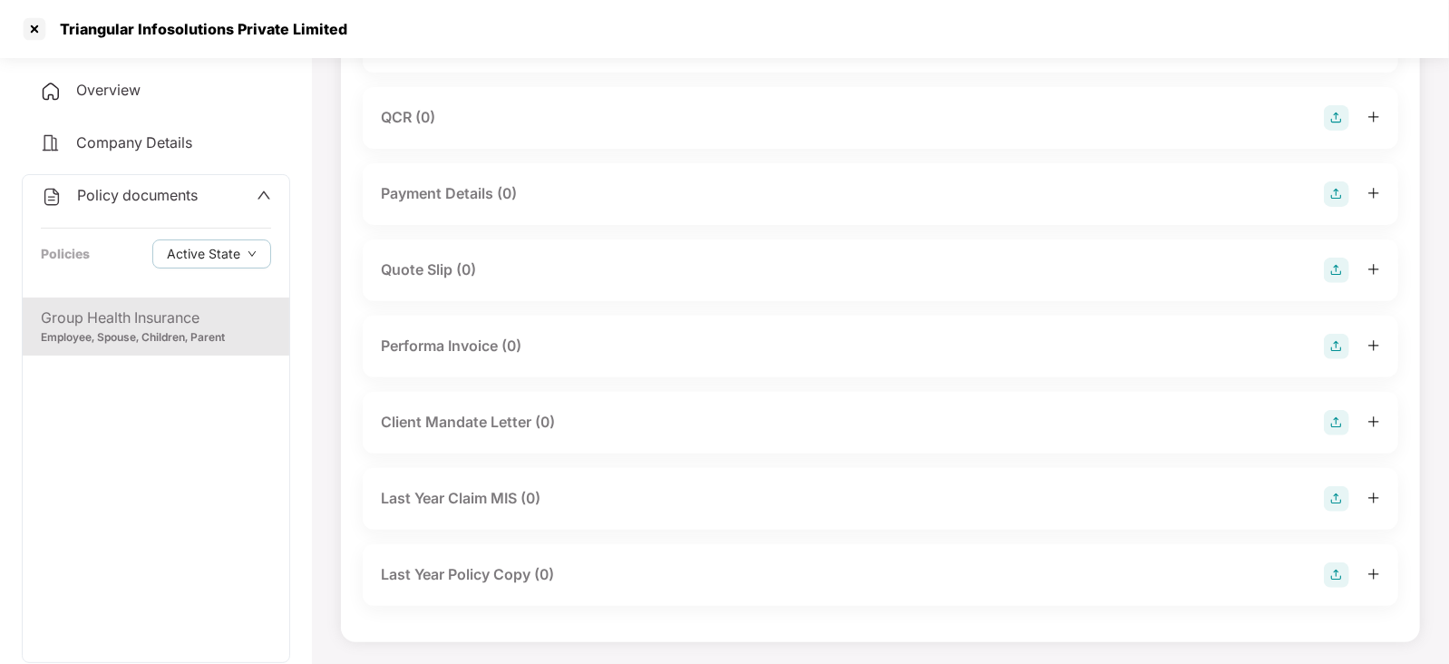
click at [121, 319] on div "Group Health Insurance" at bounding box center [156, 318] width 230 height 23
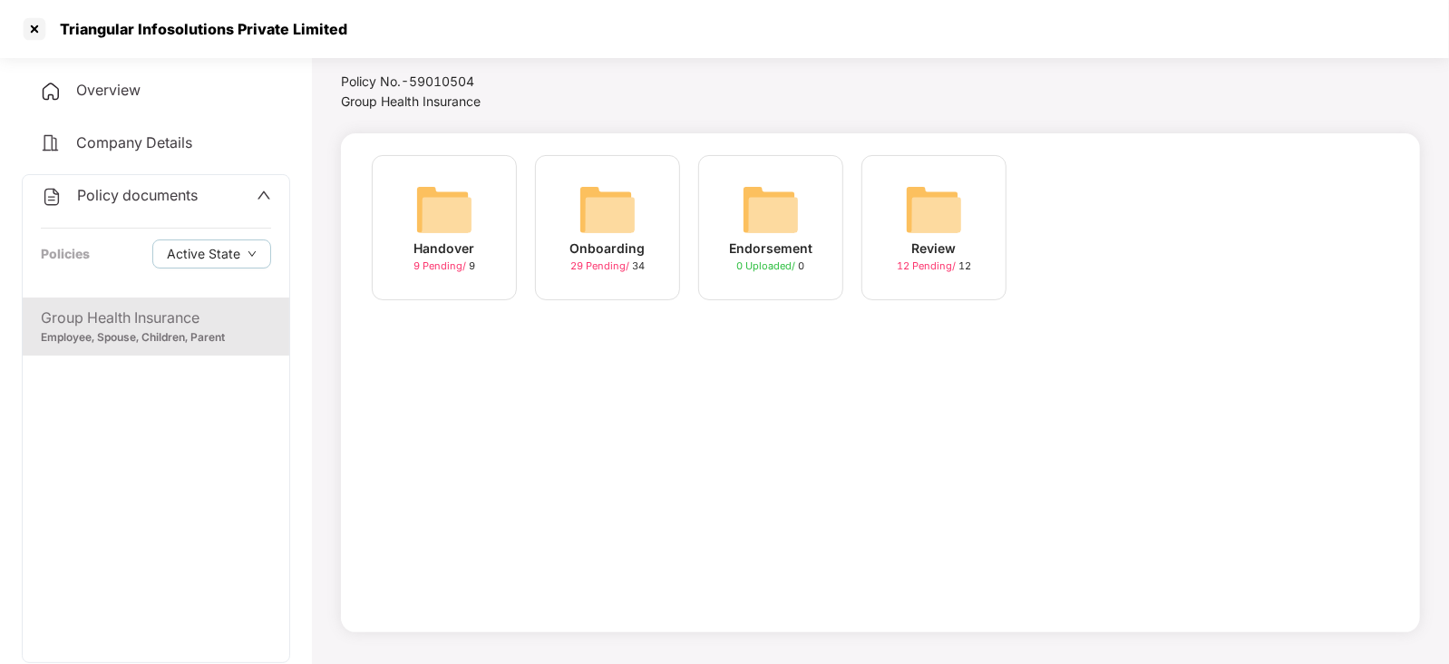
click at [658, 231] on div "Onboarding 29 Pending / 34" at bounding box center [607, 227] width 145 height 145
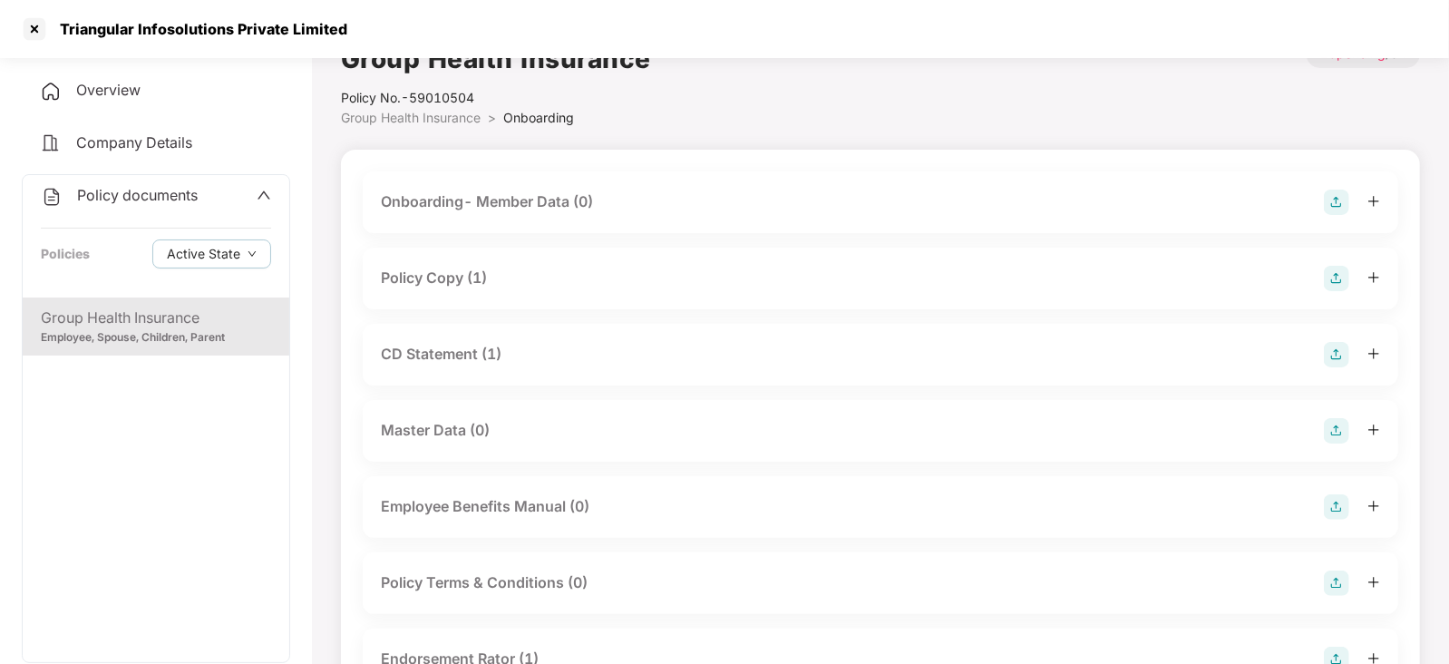
scroll to position [24, 0]
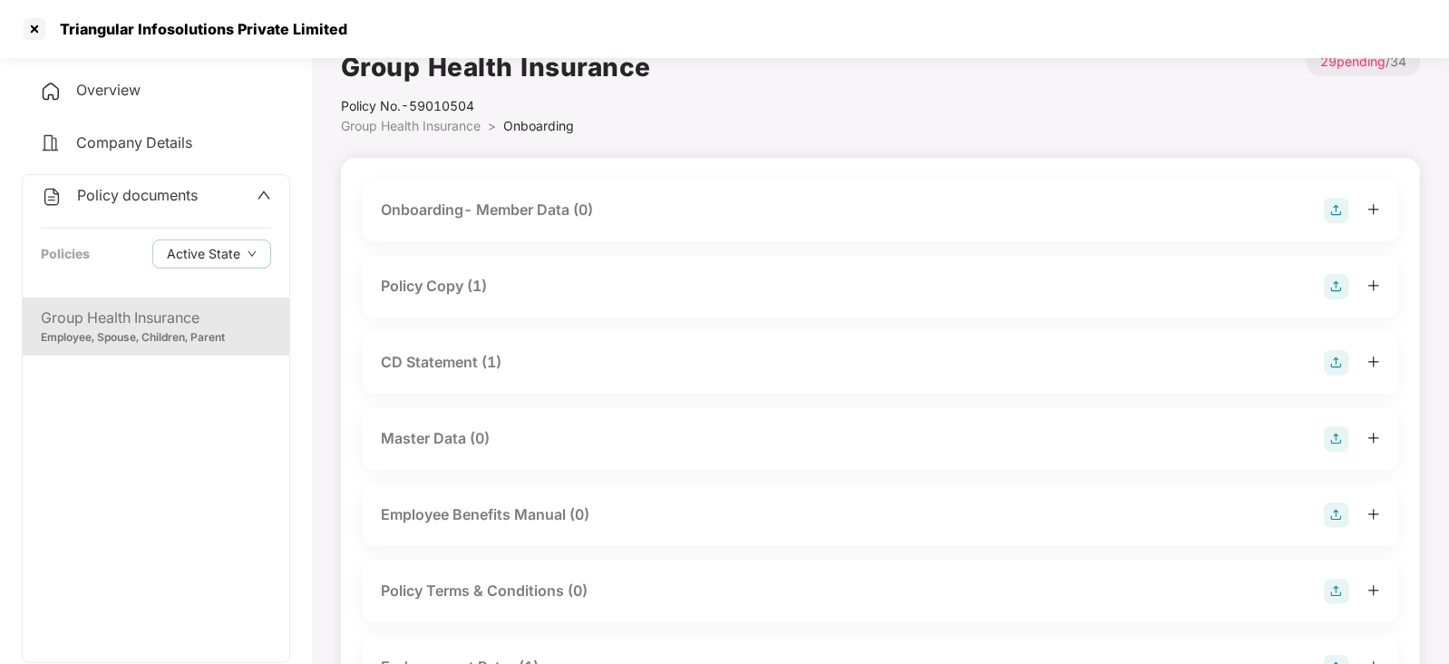
click at [1158, 289] on img at bounding box center [1336, 286] width 25 height 25
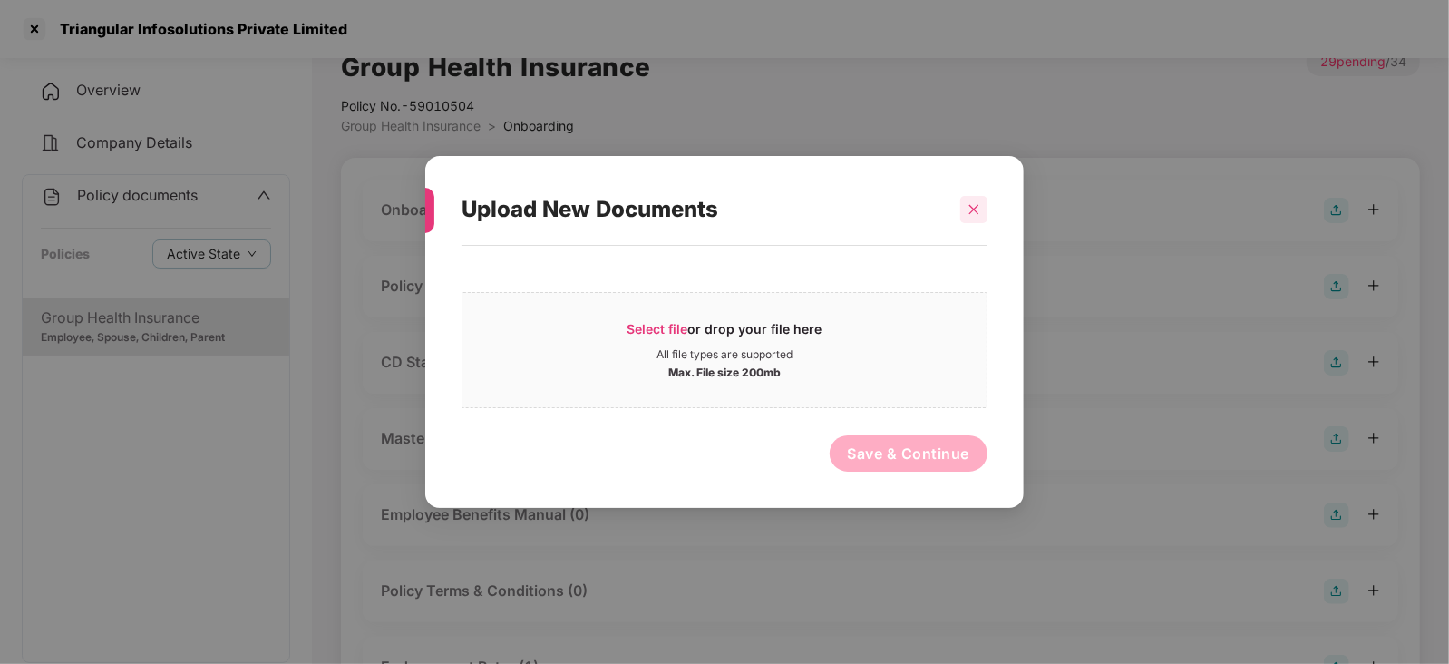
click at [977, 207] on icon "close" at bounding box center [974, 209] width 13 height 13
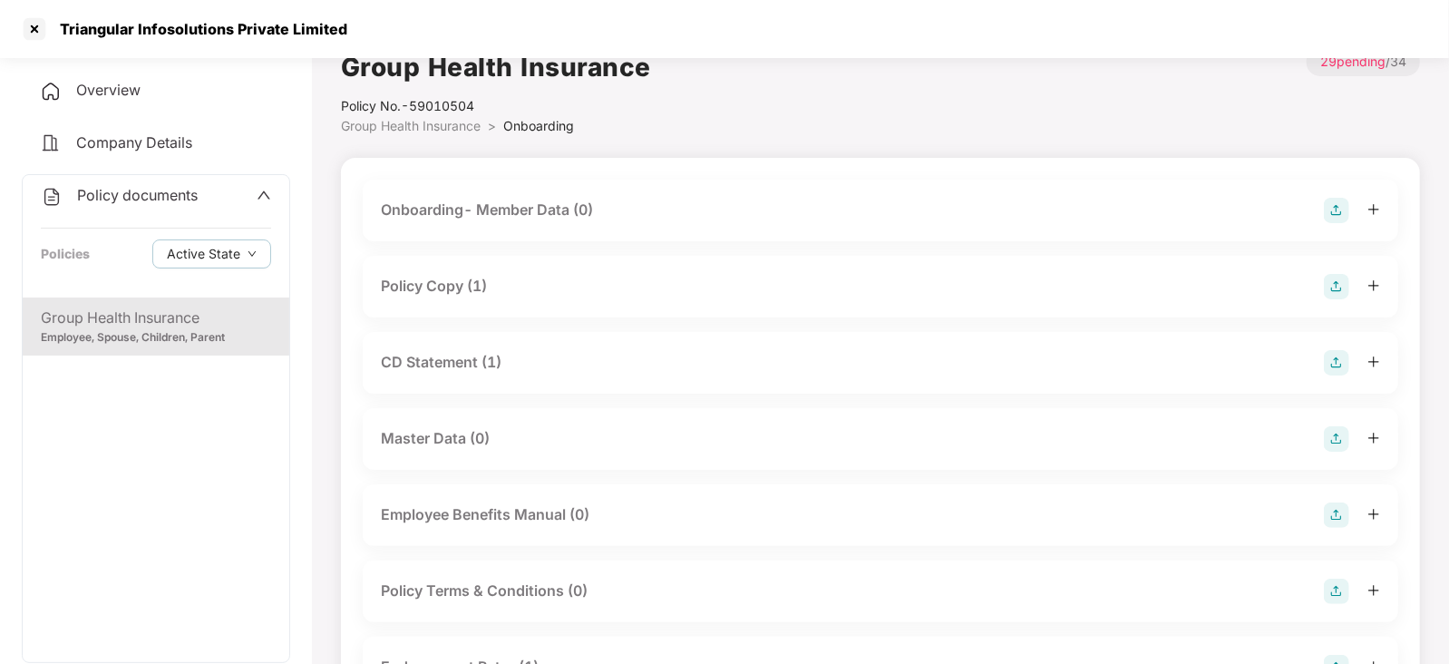
click at [456, 289] on div "Policy Copy (1)" at bounding box center [434, 286] width 106 height 23
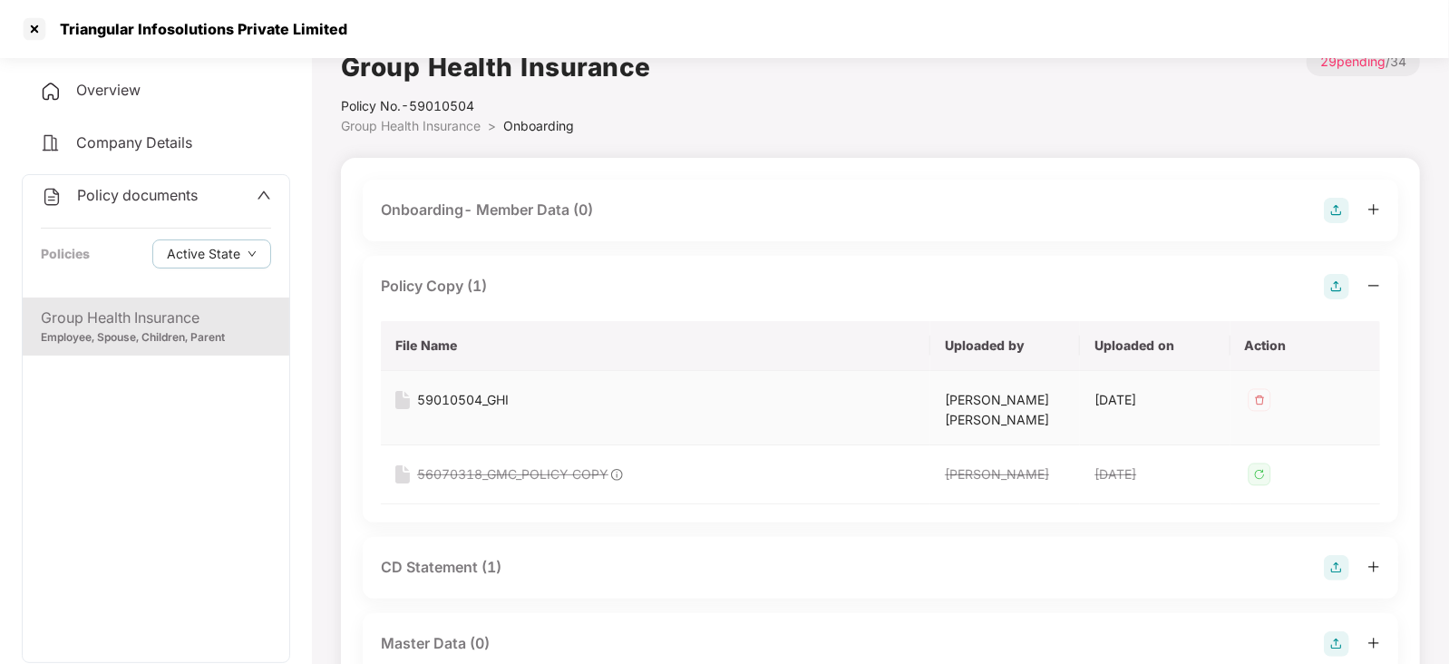
click at [477, 396] on div "59010504_GHI" at bounding box center [463, 400] width 92 height 20
